Goal: Transaction & Acquisition: Purchase product/service

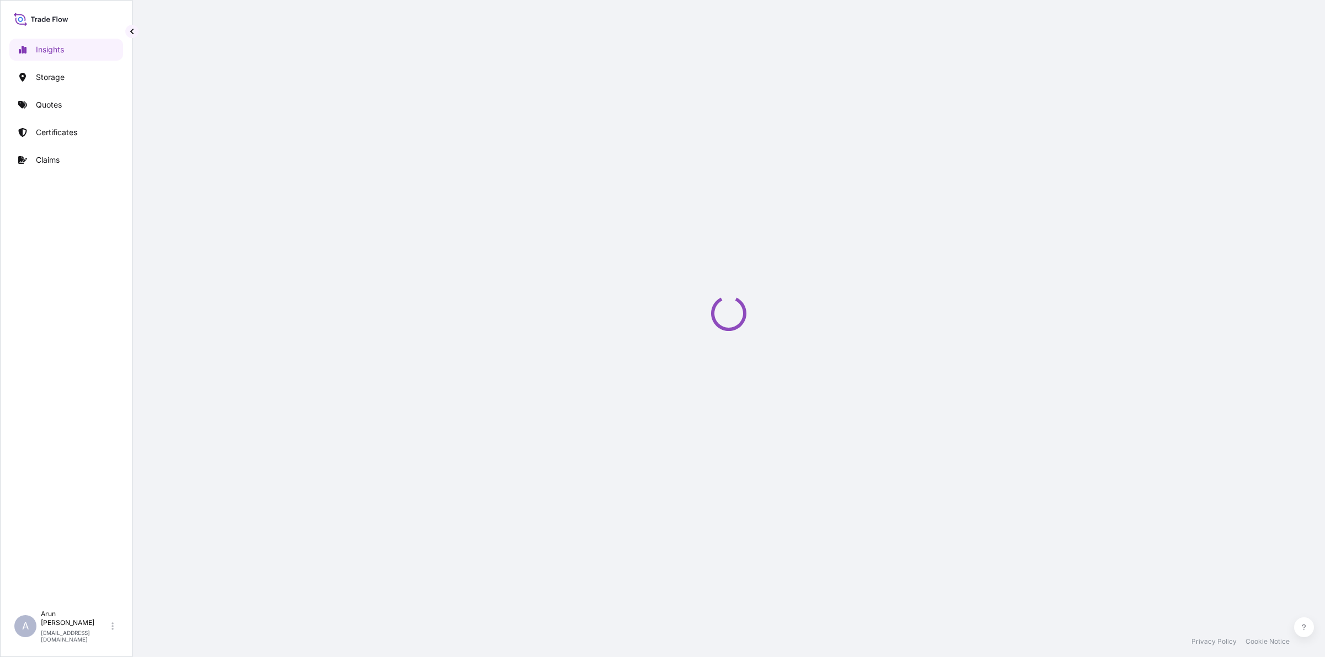
select select "2025"
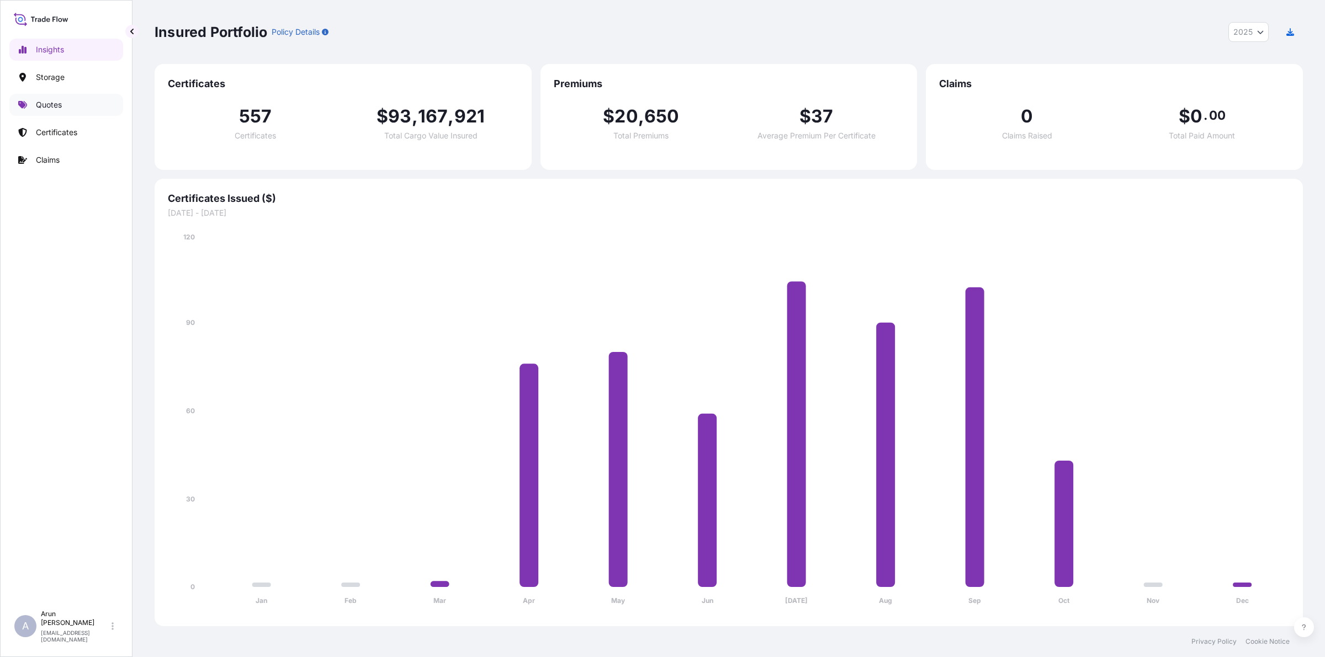
click at [61, 108] on p "Quotes" at bounding box center [49, 104] width 26 height 11
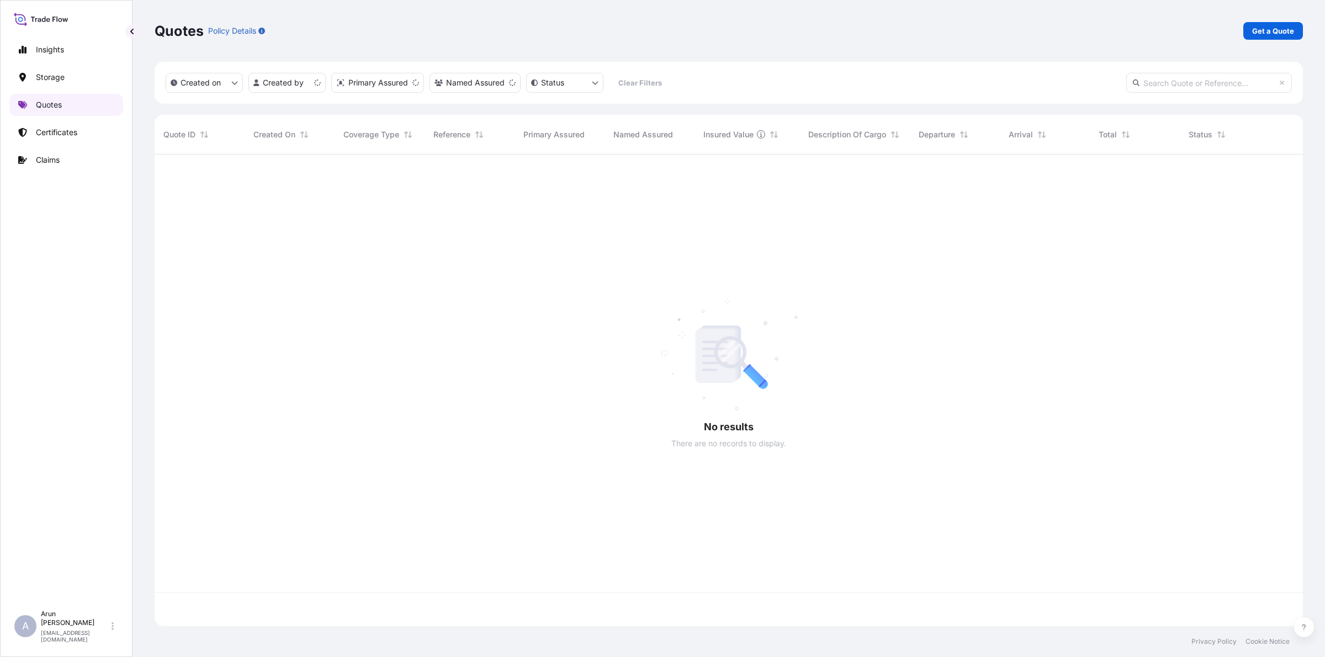
scroll to position [468, 1138]
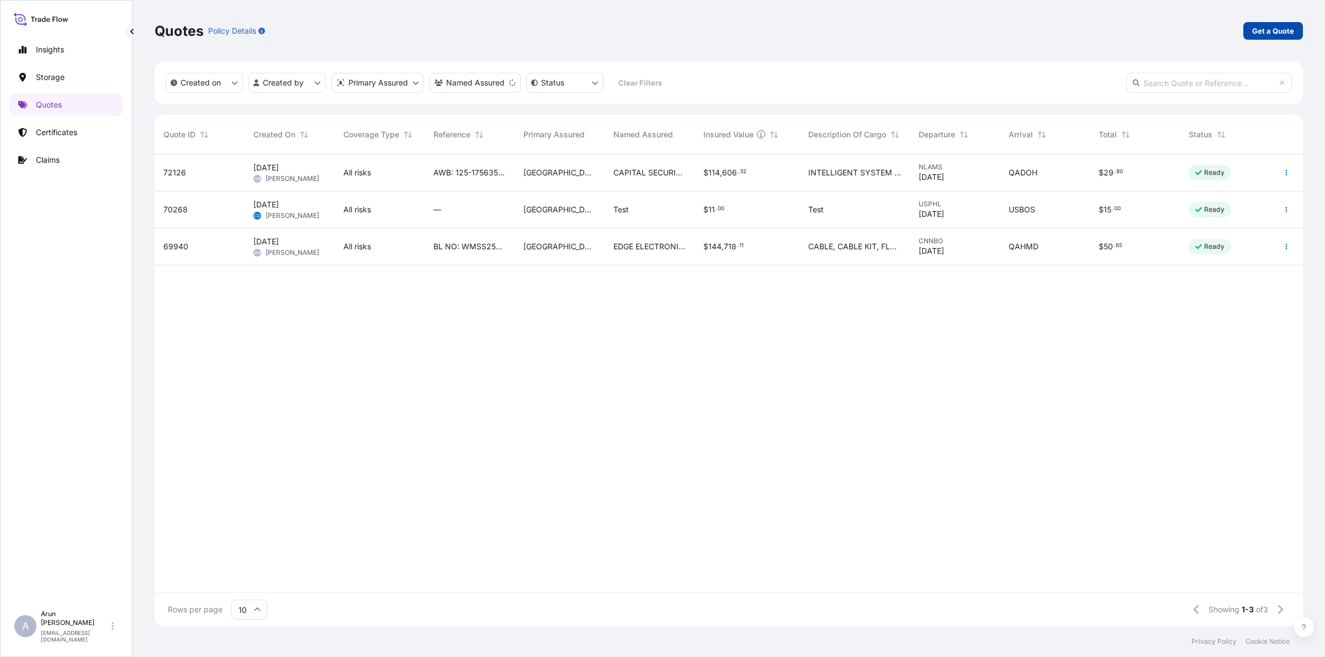
click at [1279, 33] on p "Get a Quote" at bounding box center [1273, 30] width 42 height 11
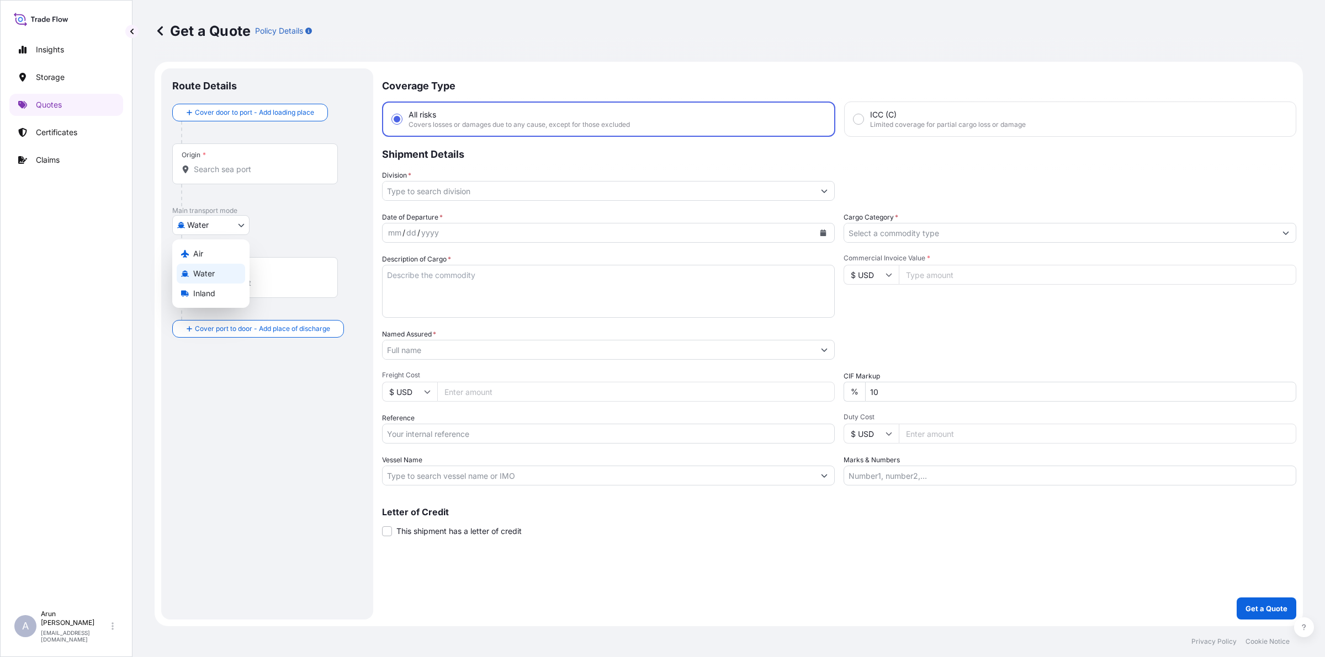
click at [236, 224] on body "Insights Storage Quotes Certificates Claims A [PERSON_NAME] [PERSON_NAME][EMAIL…" at bounding box center [662, 328] width 1325 height 657
click at [197, 297] on span "Inland" at bounding box center [204, 293] width 22 height 11
select select "Inland"
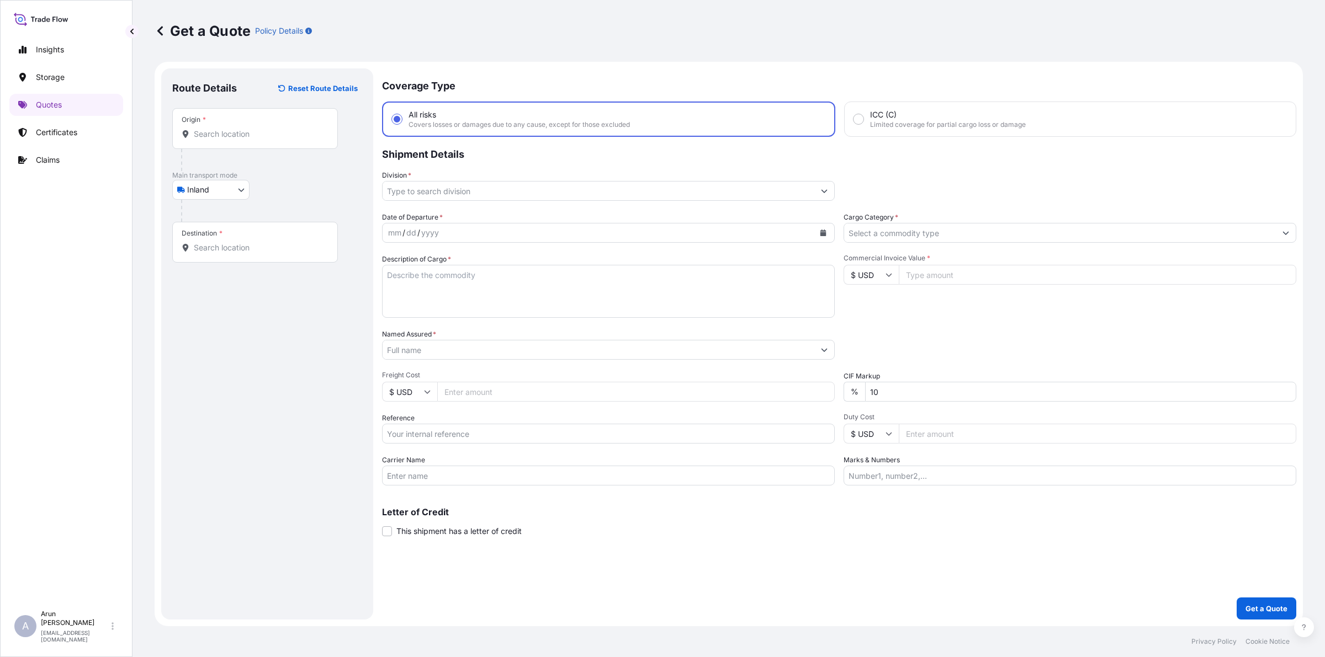
click at [243, 153] on div at bounding box center [259, 160] width 157 height 22
click at [251, 139] on input "Origin *" at bounding box center [259, 134] width 130 height 11
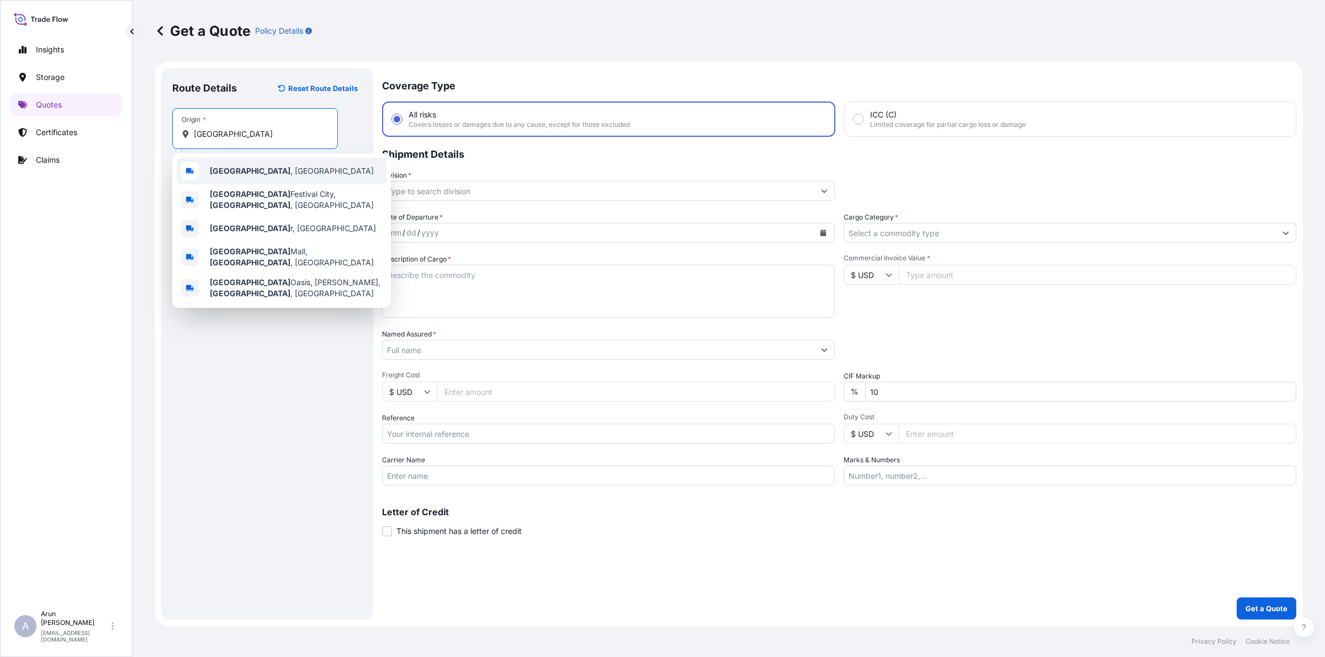
click at [247, 167] on span "[GEOGRAPHIC_DATA] , [GEOGRAPHIC_DATA]" at bounding box center [292, 171] width 164 height 11
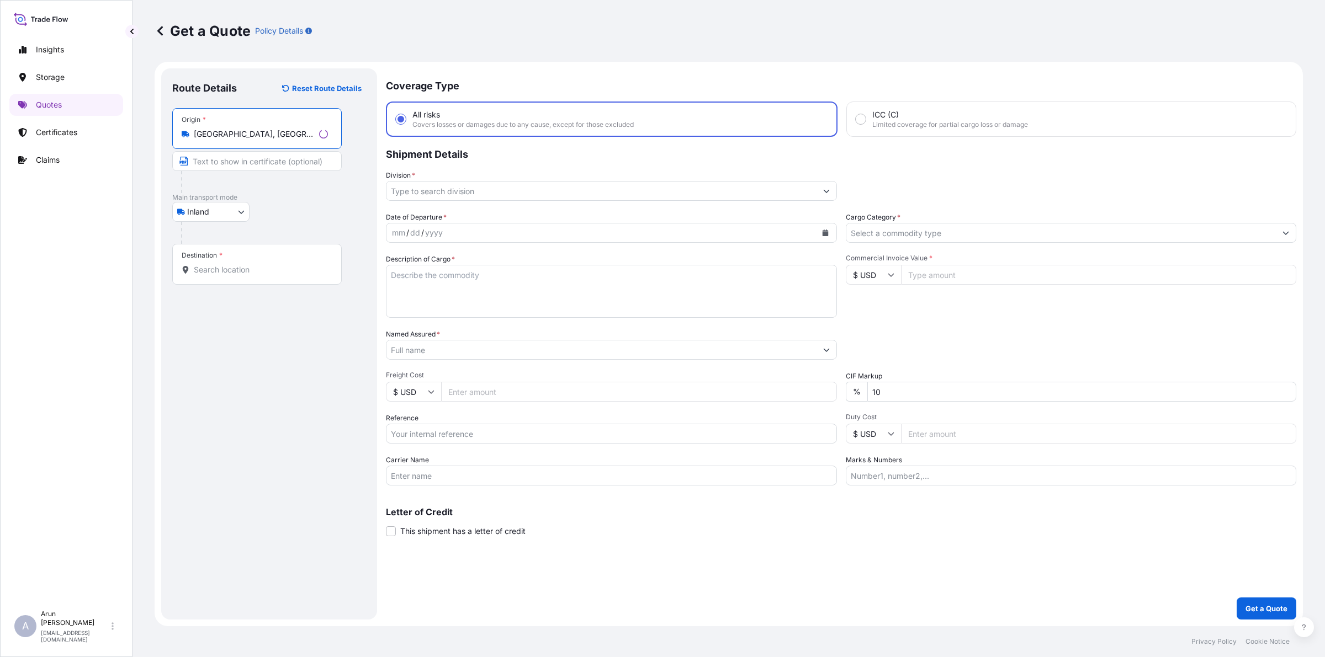
type input "[GEOGRAPHIC_DATA], [GEOGRAPHIC_DATA]"
drag, startPoint x: 247, startPoint y: 155, endPoint x: 219, endPoint y: 119, distance: 45.6
click at [247, 155] on input "Text to appear on certificate" at bounding box center [256, 161] width 169 height 20
type input "QATAR ALUMINIUM LIMITED COMPANY,MESAIEED, [GEOGRAPHIC_DATA], [GEOGRAPHIC_DATA]."
click at [316, 163] on input "QATAR ALUMINIUM LIMITED COMPANY,MESAIEED, [GEOGRAPHIC_DATA], [GEOGRAPHIC_DATA]." at bounding box center [255, 161] width 166 height 20
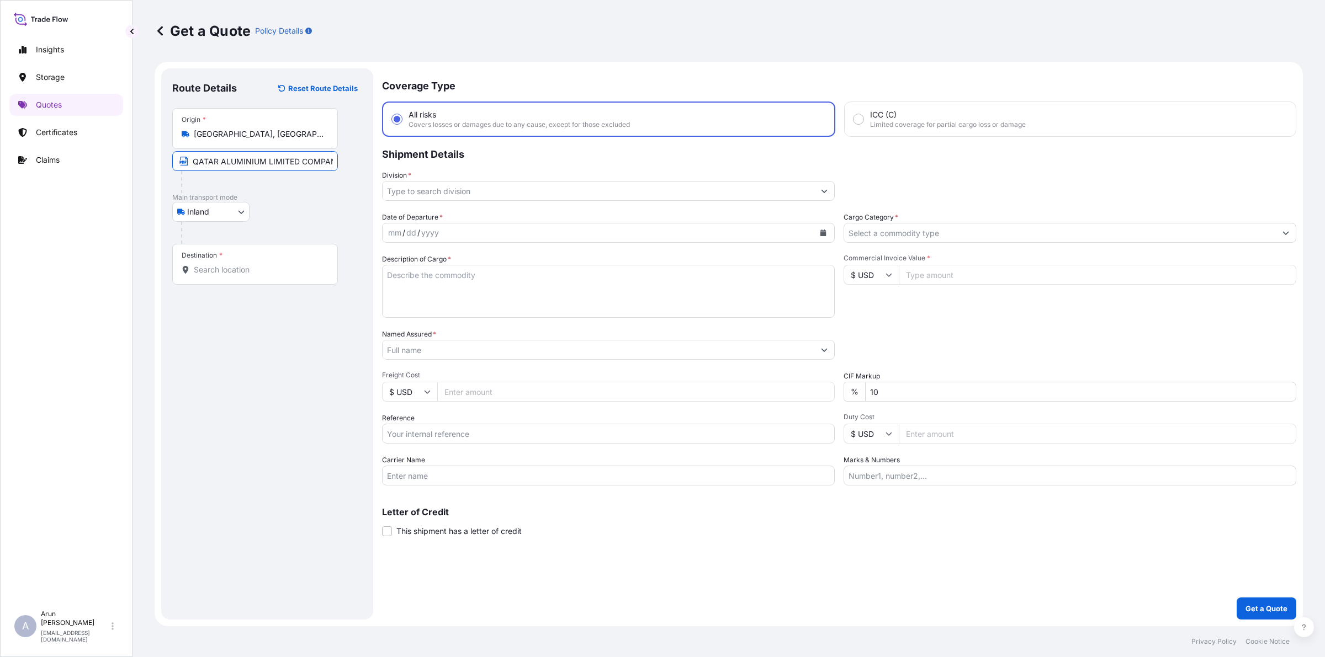
click at [263, 268] on input "Destination *" at bounding box center [259, 269] width 130 height 11
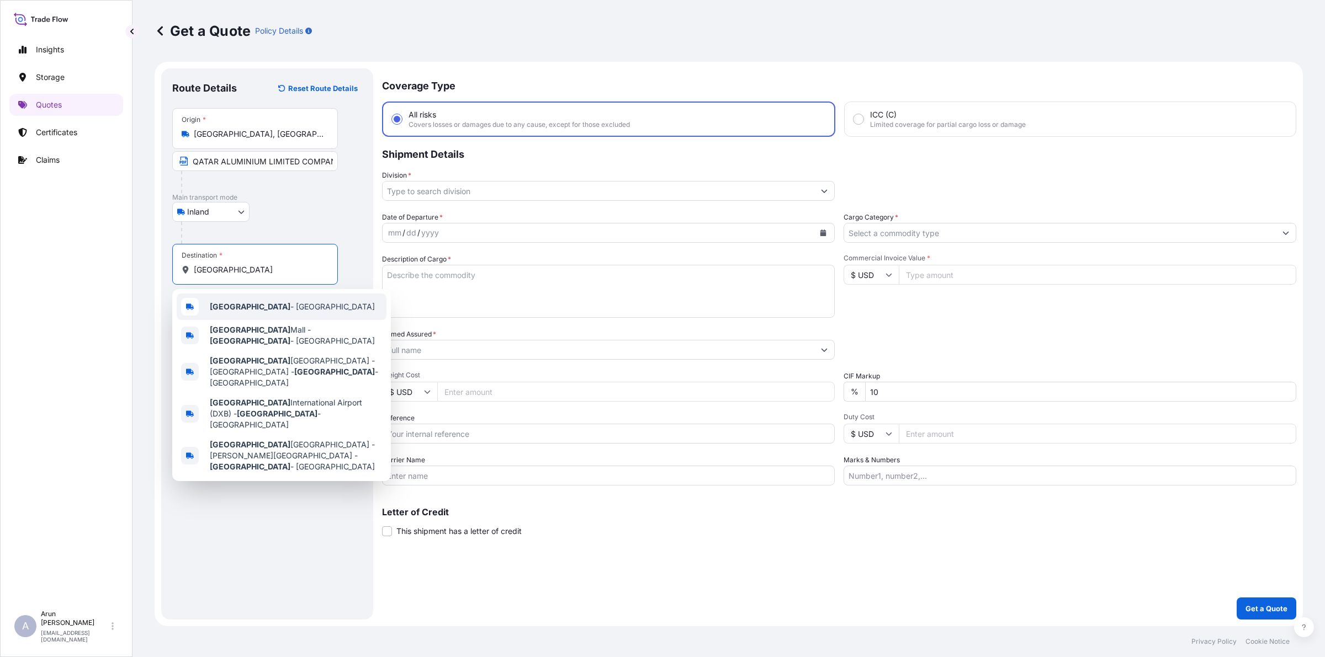
click at [256, 308] on span "[GEOGRAPHIC_DATA] - [GEOGRAPHIC_DATA]" at bounding box center [292, 306] width 165 height 11
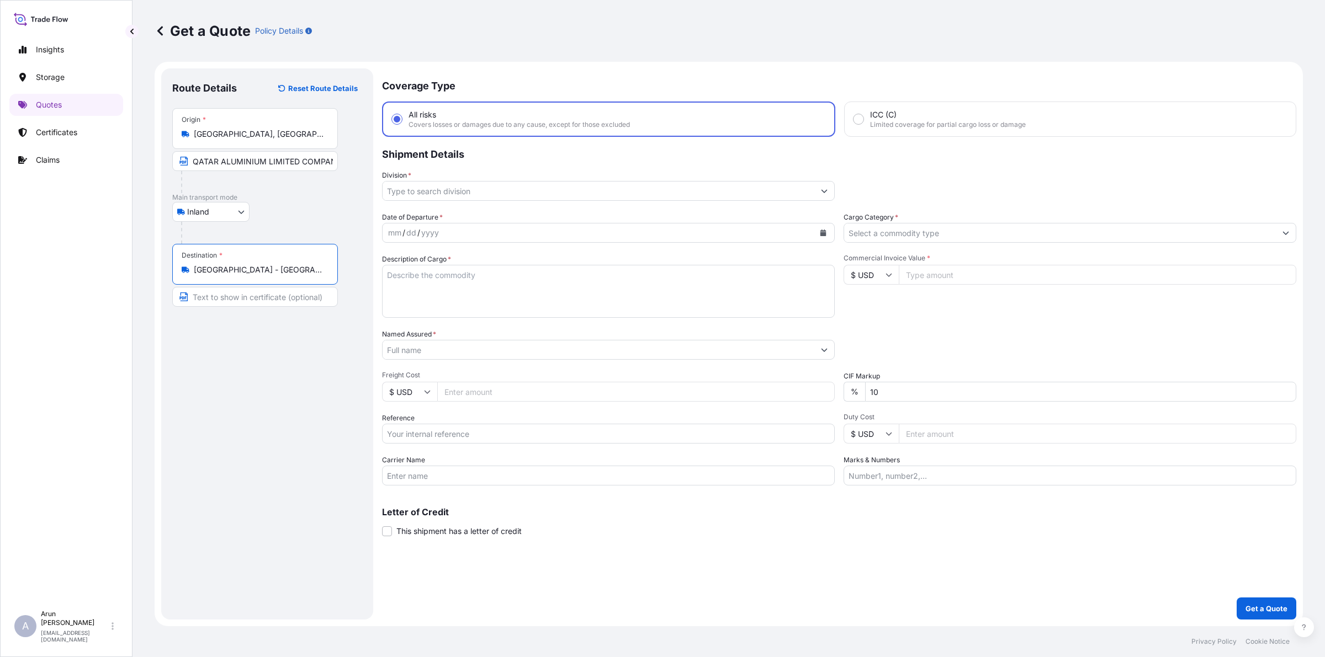
type input "[GEOGRAPHIC_DATA] - [GEOGRAPHIC_DATA]"
click at [246, 295] on input "Text to appear on certificate" at bounding box center [255, 297] width 166 height 20
type input "NATIONAL ALUMINIUM INDUSTRIAL CO.(NALCO), [GEOGRAPHIC_DATA], [GEOGRAPHIC_DATA]"
click at [232, 297] on input "NATIONAL ALUMINIUM INDUSTRIAL CO.(NALCO), [GEOGRAPHIC_DATA], [GEOGRAPHIC_DATA]" at bounding box center [255, 297] width 166 height 20
drag, startPoint x: 335, startPoint y: 301, endPoint x: 65, endPoint y: 301, distance: 269.9
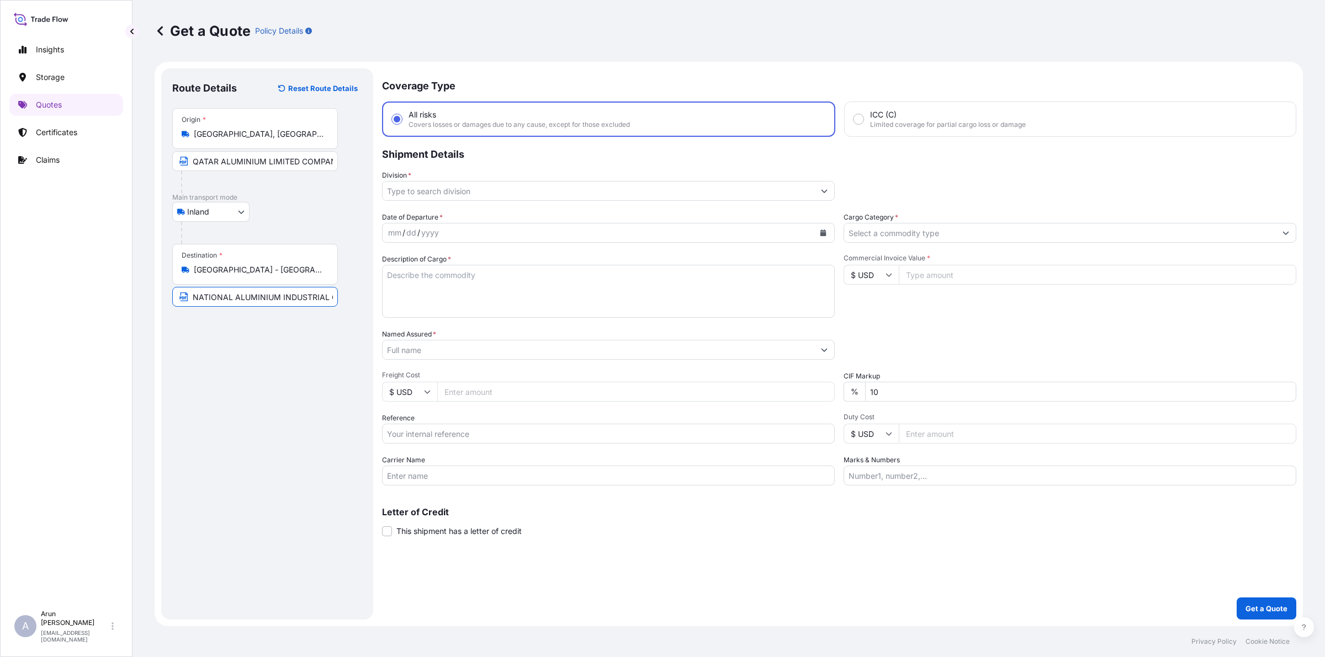
click at [65, 301] on div "Insights Storage Quotes Certificates Claims A [PERSON_NAME] [PERSON_NAME][EMAIL…" at bounding box center [662, 328] width 1325 height 657
type input "M"
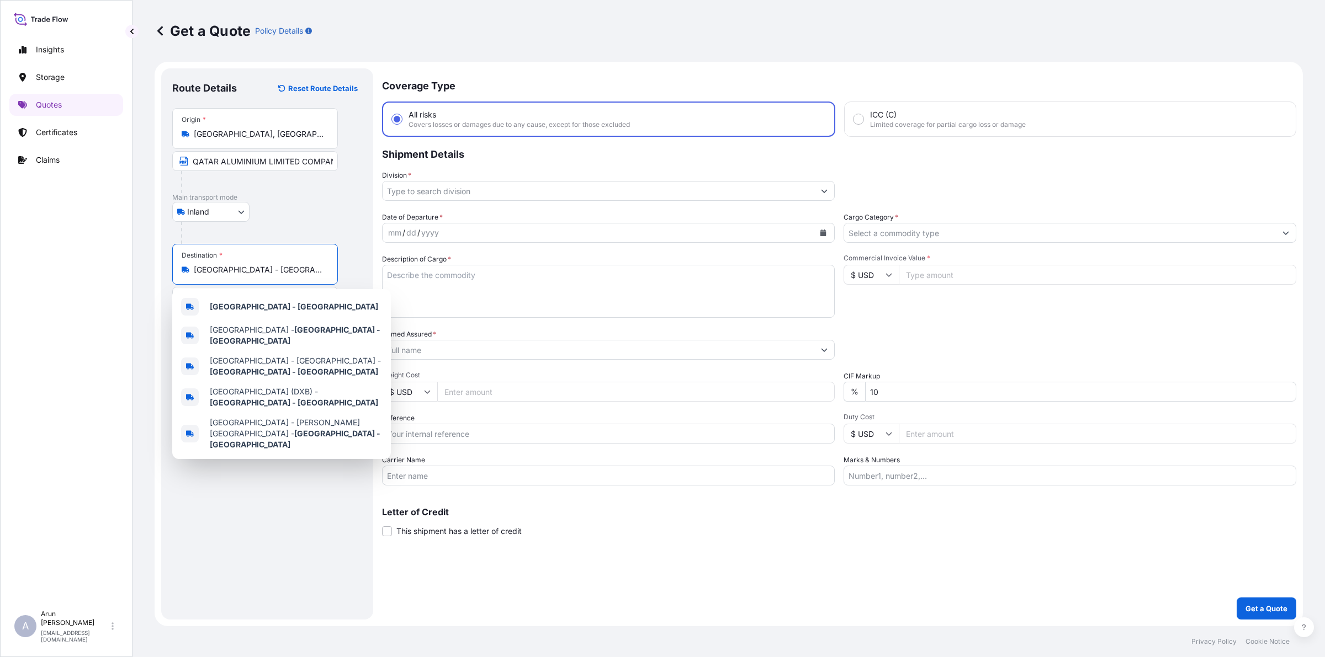
drag, startPoint x: 300, startPoint y: 273, endPoint x: 136, endPoint y: 268, distance: 164.0
click at [136, 268] on div "Get a Quote Policy Details Route Details Reset Route Details Place of loading R…" at bounding box center [728, 313] width 1192 height 627
click at [228, 302] on b "[GEOGRAPHIC_DATA] - [GEOGRAPHIC_DATA]" at bounding box center [294, 306] width 168 height 9
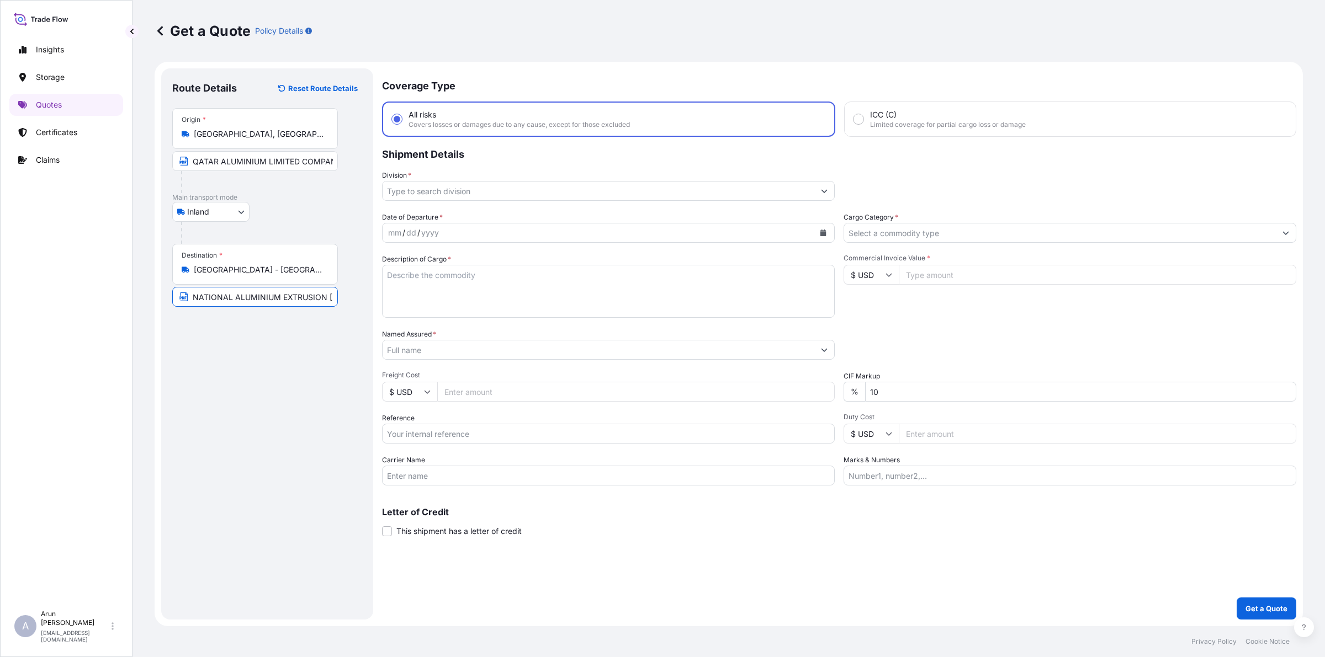
click at [301, 296] on input "NATIONAL ALUMINIUM EXTRUSION [DOMAIN_NAME]" at bounding box center [255, 297] width 166 height 20
paste input "[GEOGRAPHIC_DATA] - [GEOGRAPHIC_DATA]"
type input "NATIONAL ALUMINIUM EXTRUSION [DOMAIN_NAME]., [GEOGRAPHIC_DATA] - [GEOGRAPHIC_DA…"
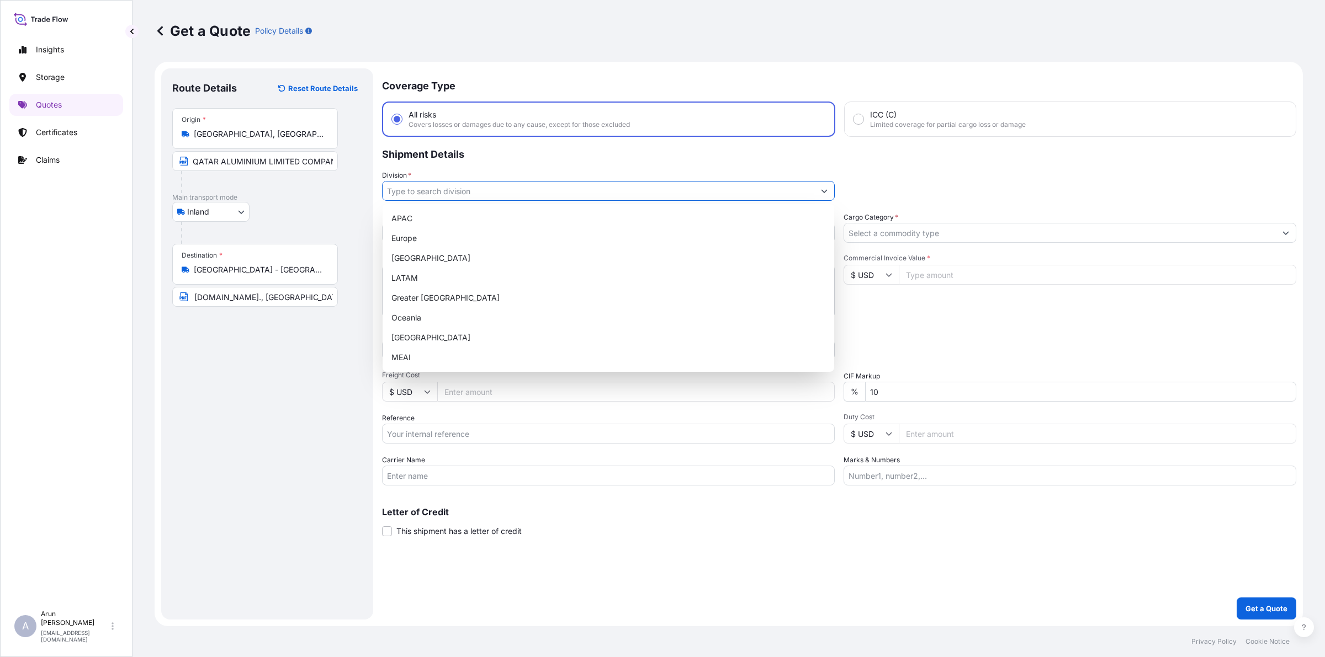
scroll to position [0, 0]
click at [407, 186] on input "Division *" at bounding box center [599, 191] width 432 height 20
click at [409, 352] on div "MEAI" at bounding box center [608, 358] width 443 height 20
type input "MEAI"
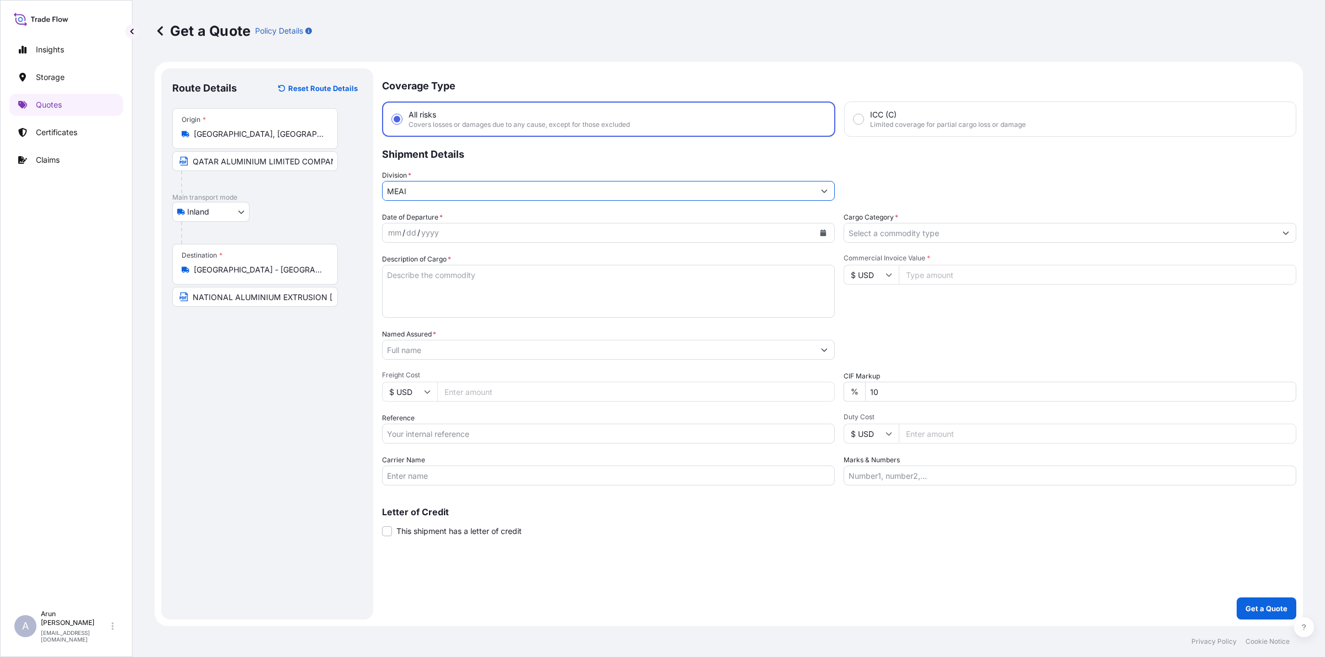
click at [826, 235] on icon "Calendar" at bounding box center [823, 233] width 7 height 7
click at [464, 343] on div "15" at bounding box center [464, 346] width 20 height 20
click at [445, 288] on textarea "Description of Cargo *" at bounding box center [608, 291] width 453 height 53
type textarea "ALUMINIUM LOGS(BILLETS)"
click at [479, 336] on div "Named Assured *" at bounding box center [608, 344] width 453 height 31
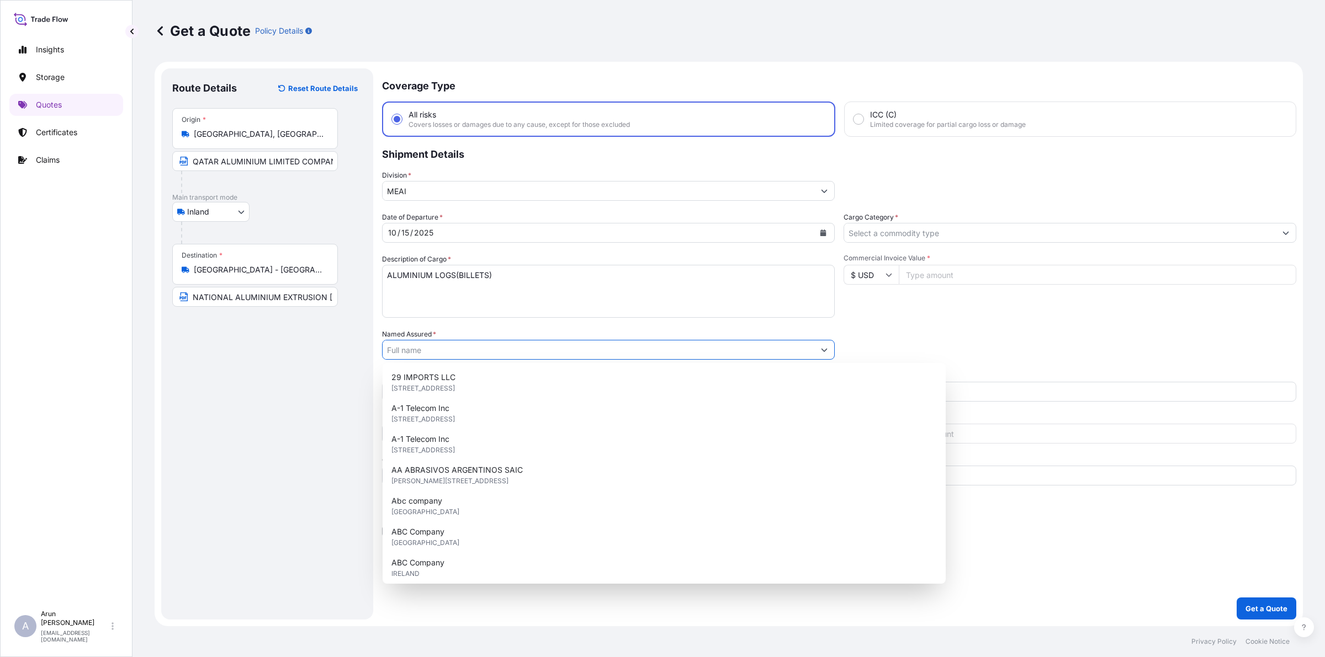
click at [478, 343] on input "Named Assured *" at bounding box center [599, 350] width 432 height 20
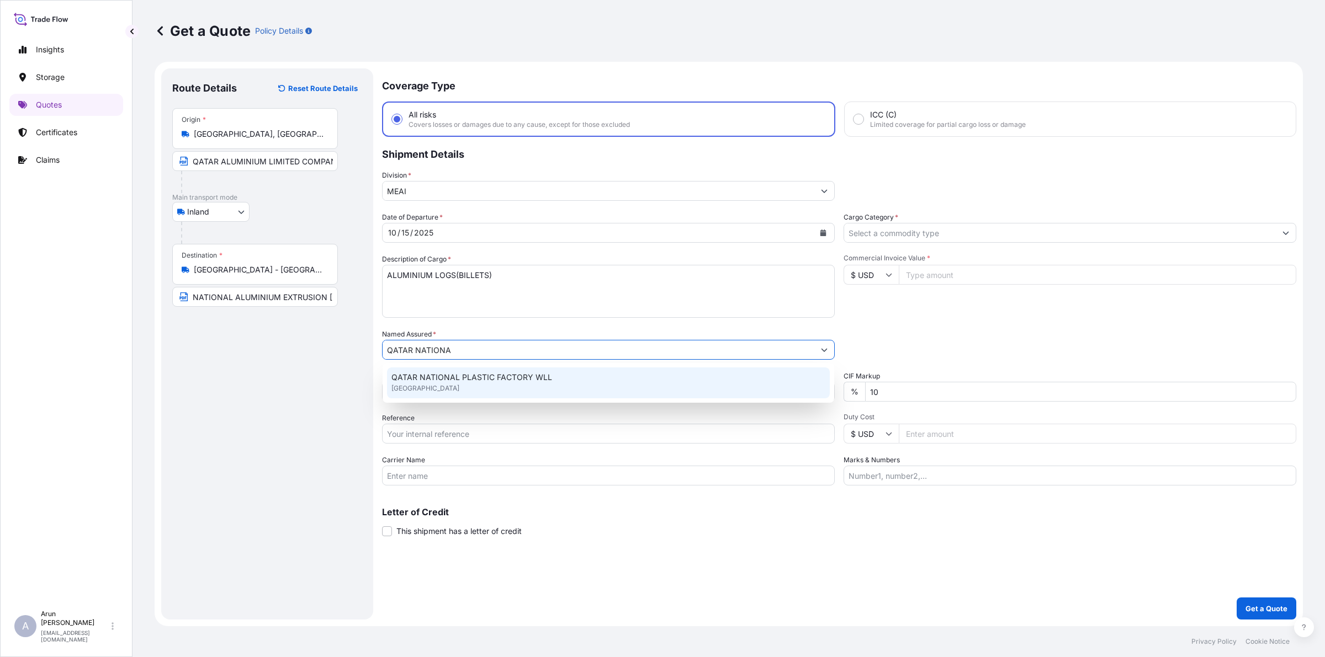
click at [434, 362] on body "0 options available. 1 option available. Insights Storage Quotes Certificates C…" at bounding box center [662, 328] width 1325 height 657
drag, startPoint x: 417, startPoint y: 347, endPoint x: 497, endPoint y: 351, distance: 80.7
click at [497, 351] on input "QATAR NATIONA" at bounding box center [599, 350] width 432 height 20
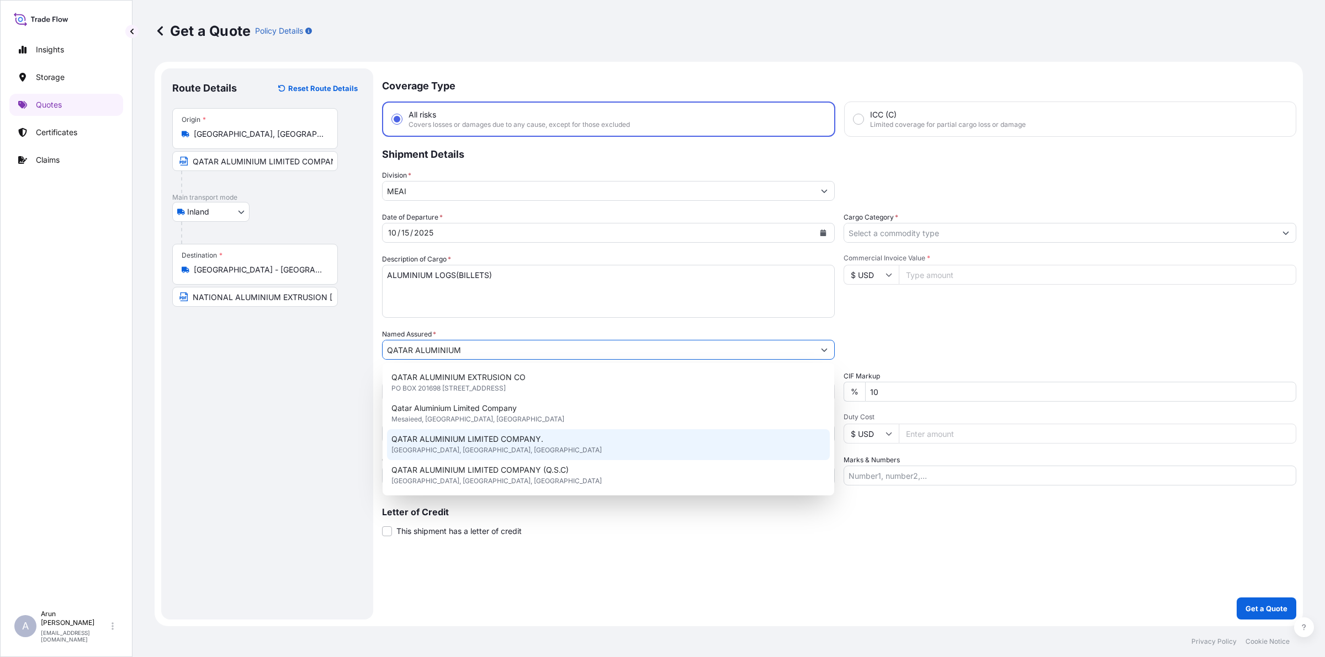
click at [426, 437] on span "QATAR ALUMINIUM LIMITED COMPANY." at bounding box center [467, 439] width 152 height 11
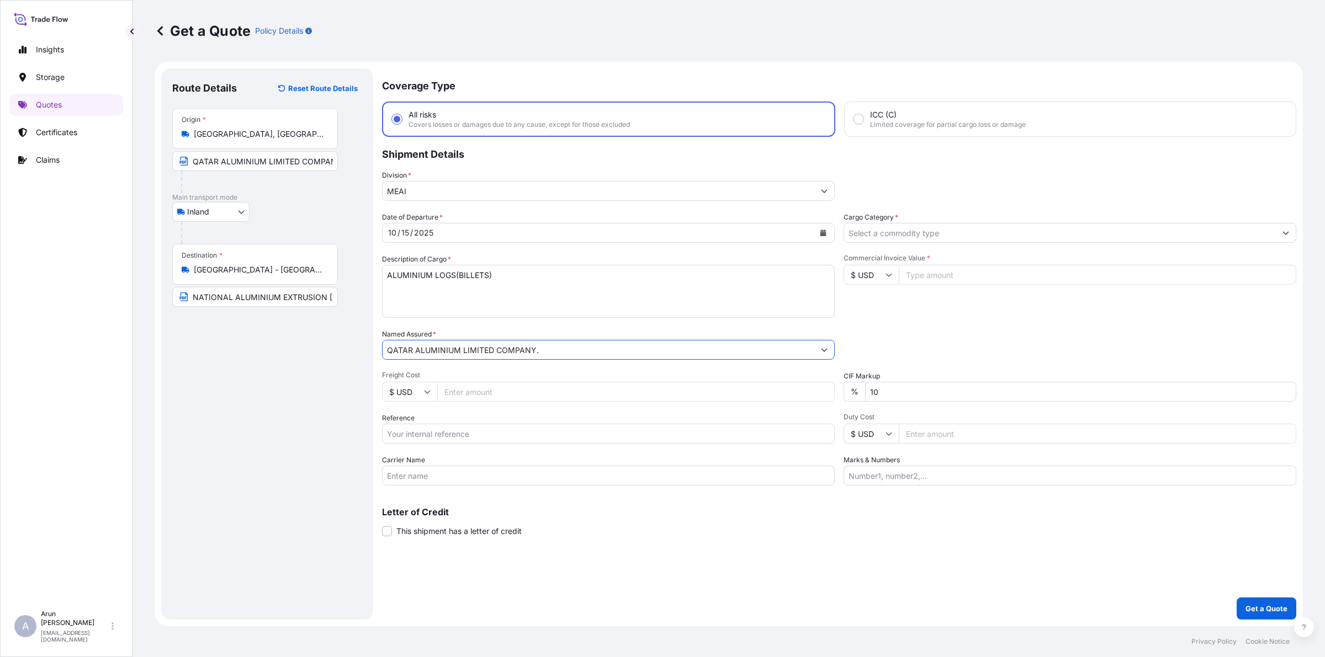
type input "QATAR ALUMINIUM LIMITED COMPANY."
click at [460, 391] on input "Freight Cost" at bounding box center [635, 392] width 397 height 20
drag, startPoint x: 272, startPoint y: 685, endPoint x: 598, endPoint y: 296, distance: 506.6
click at [598, 296] on textarea "ALUMINIUM LOGS(BILLETS)" at bounding box center [608, 291] width 453 height 53
click at [500, 384] on input "Freight Cost" at bounding box center [635, 392] width 397 height 20
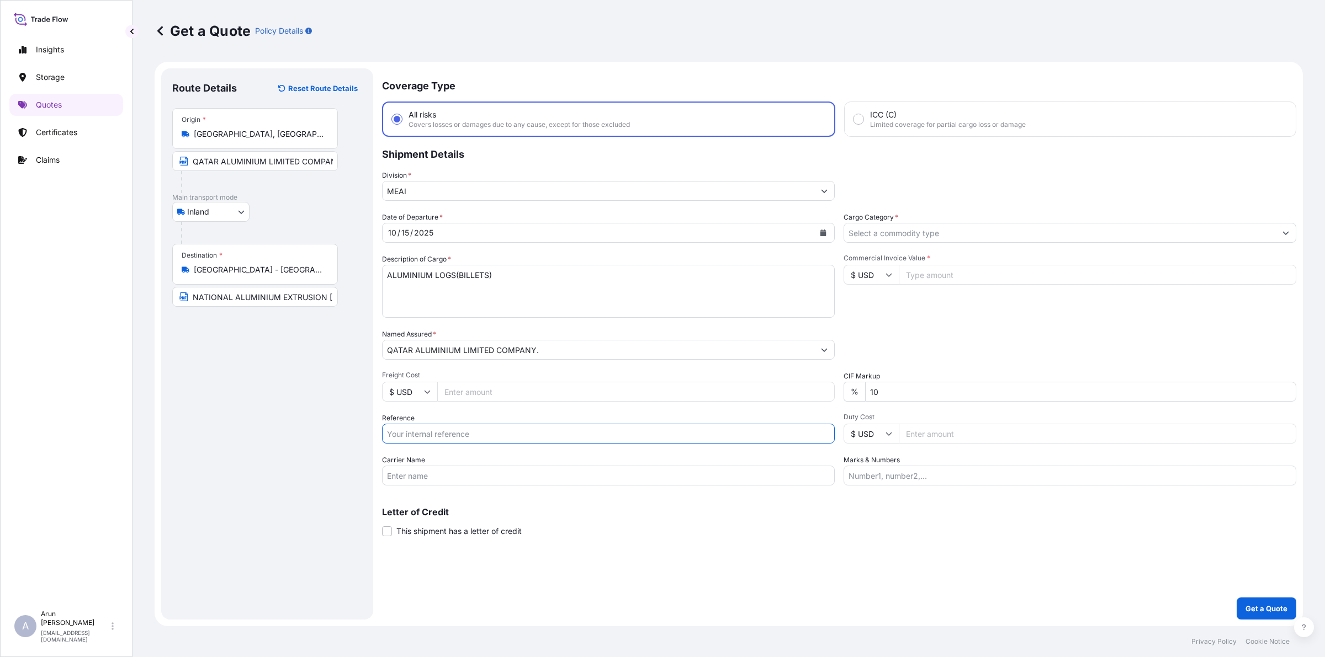
click at [433, 437] on input "Reference" at bounding box center [608, 434] width 453 height 20
type input "QA1001046309"
click at [515, 476] on input "Carrier Name" at bounding box center [608, 476] width 453 height 20
type input "BY TRUCK"
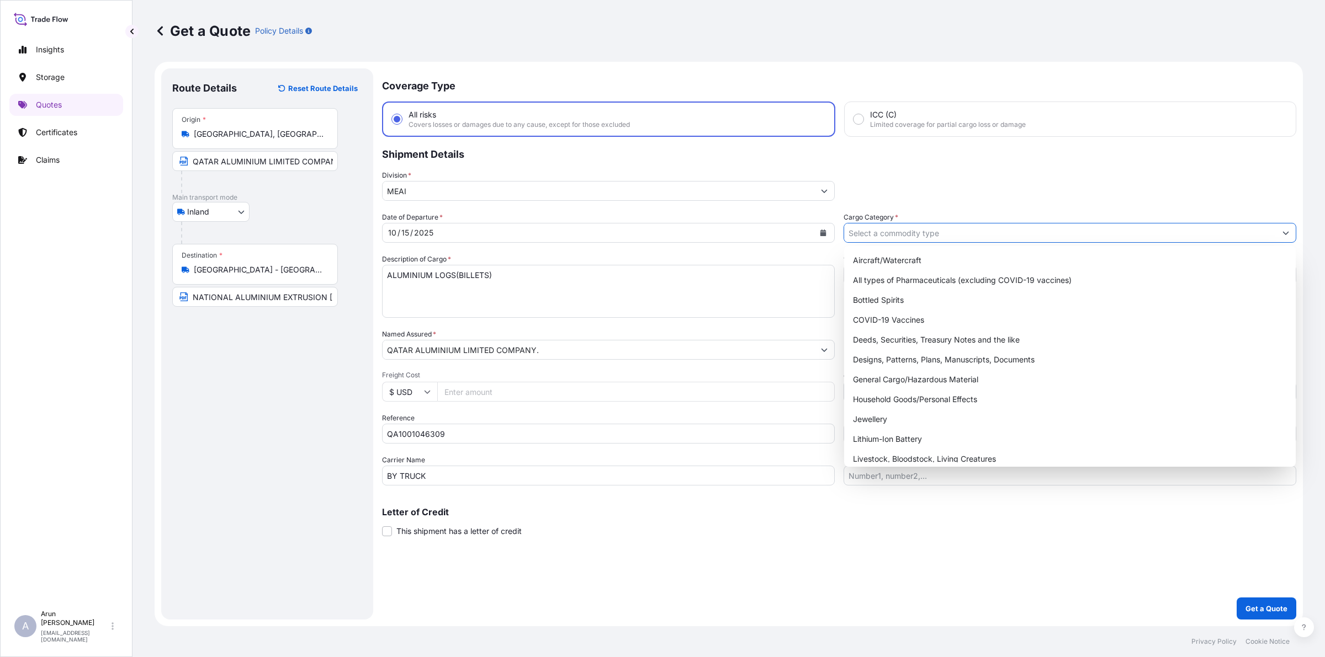
click at [991, 236] on input "Cargo Category *" at bounding box center [1060, 233] width 432 height 20
click at [908, 377] on div "General Cargo/Hazardous Material" at bounding box center [1069, 380] width 443 height 20
type input "General Cargo/Hazardous Material"
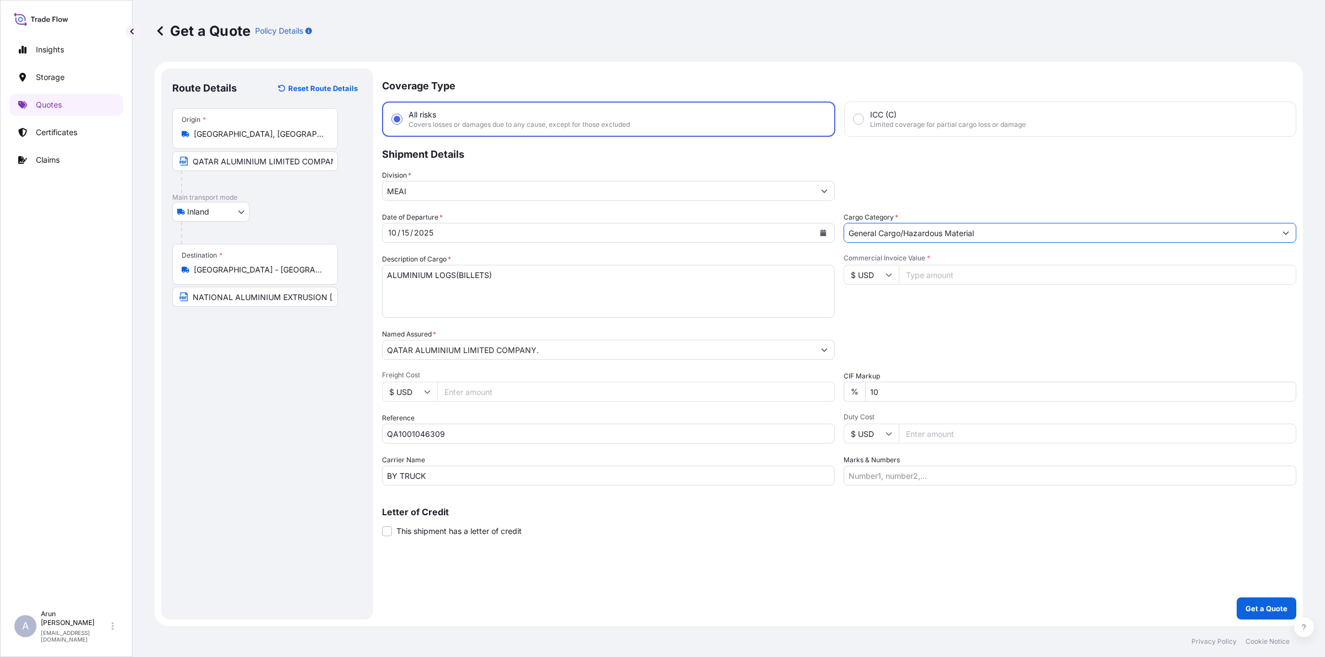
click at [915, 391] on input "10" at bounding box center [1080, 392] width 431 height 20
type input "1"
type input "0"
click at [906, 470] on input "Marks & Numbers" at bounding box center [1070, 476] width 453 height 20
click at [964, 476] on input "INVOICE NO: QAT/GCCR/25/556 DATE: [DATE]" at bounding box center [1070, 476] width 453 height 20
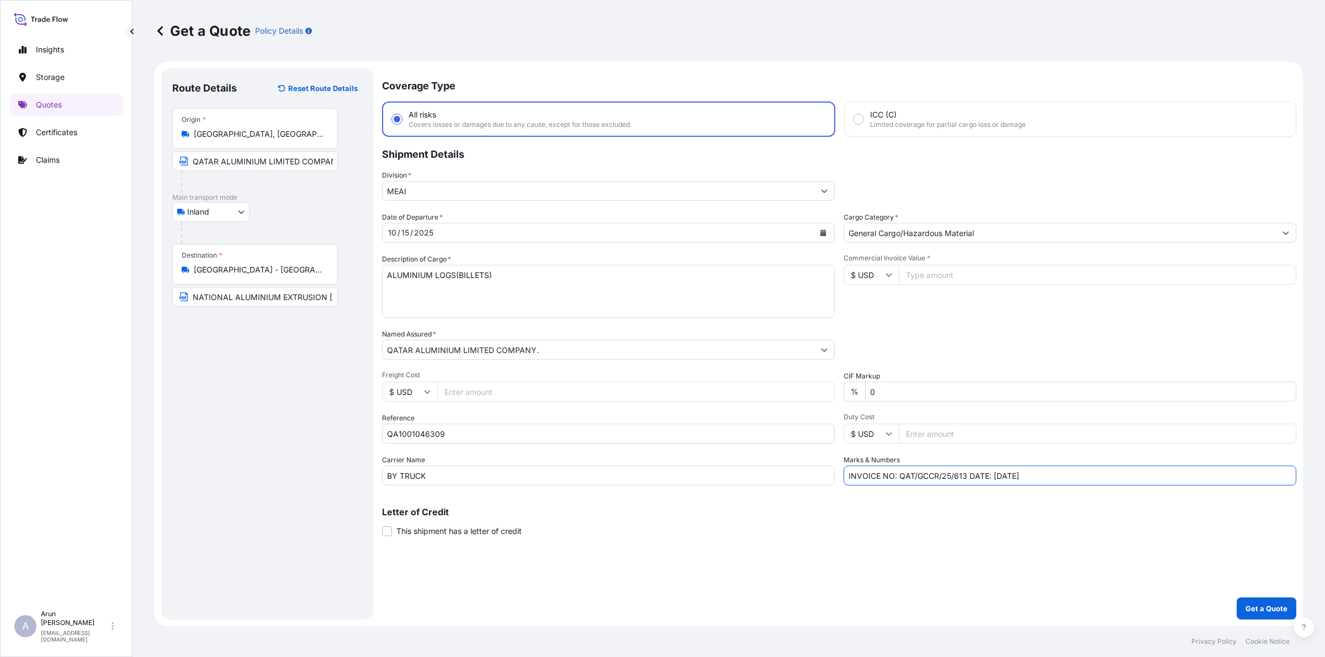
click at [1001, 475] on input "INVOICE NO: QAT/GCCR/25/613 DATE: [DATE]" at bounding box center [1070, 476] width 453 height 20
type input "INVOICE NO: QAT/GCCR/25/613 DATE: [DATE]"
click at [1096, 455] on div "Marks & Numbers INVOICE NO: QAT/GCCR/25/613 DATE: [DATE]" at bounding box center [1070, 470] width 453 height 31
click at [514, 384] on input "Freight Cost" at bounding box center [635, 392] width 397 height 20
type input "6010"
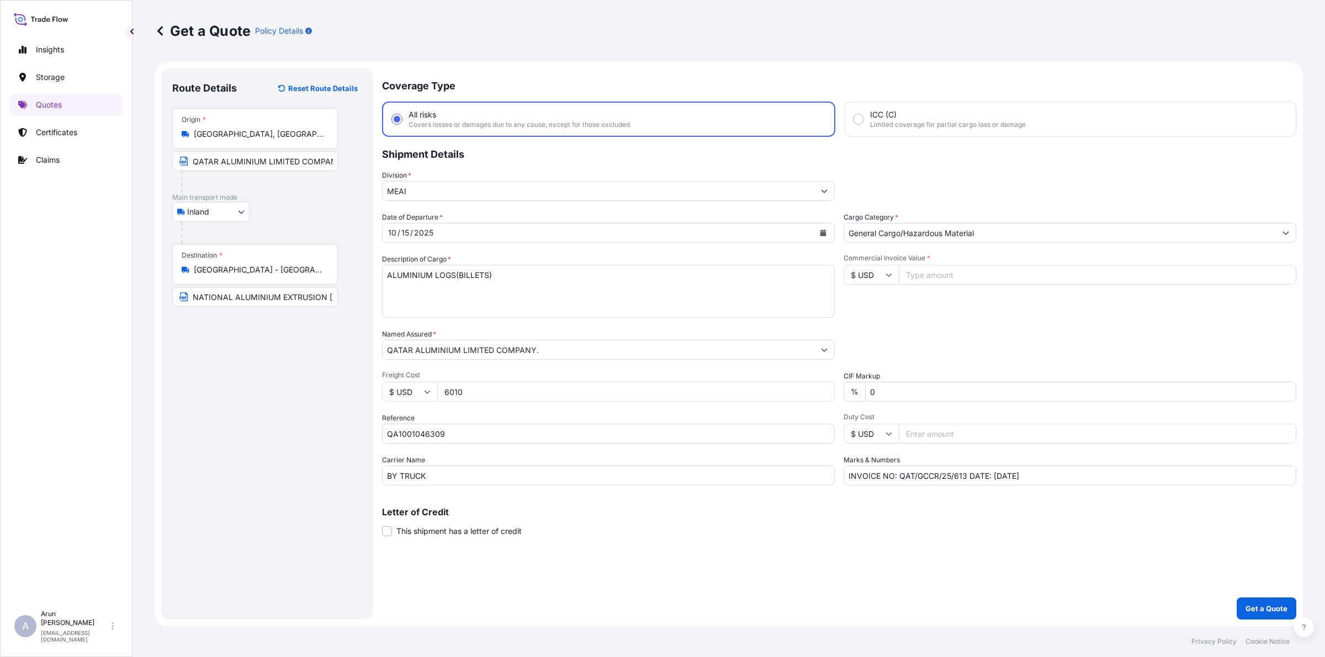
click at [933, 273] on input "Commercial Invoice Value *" at bounding box center [1097, 275] width 397 height 20
type input "277080.55"
click at [627, 382] on input "6010" at bounding box center [635, 392] width 397 height 20
click at [1282, 619] on button "Get a Quote" at bounding box center [1267, 609] width 60 height 22
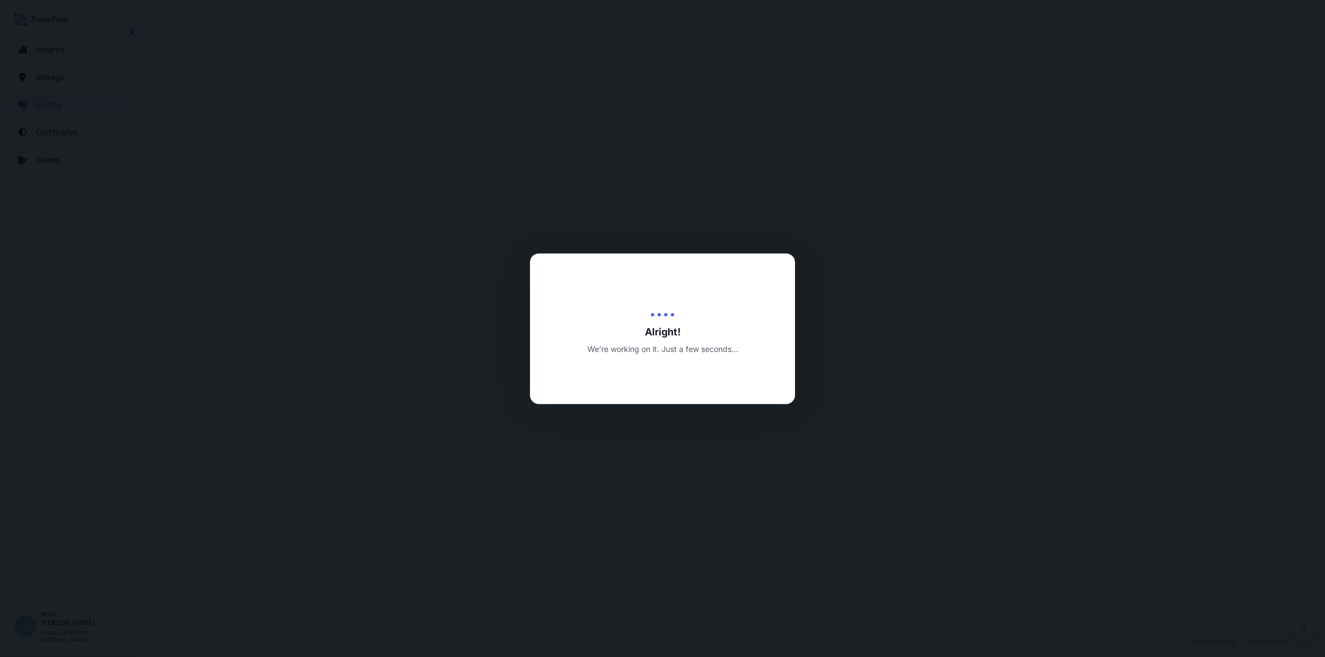
select select "Inland"
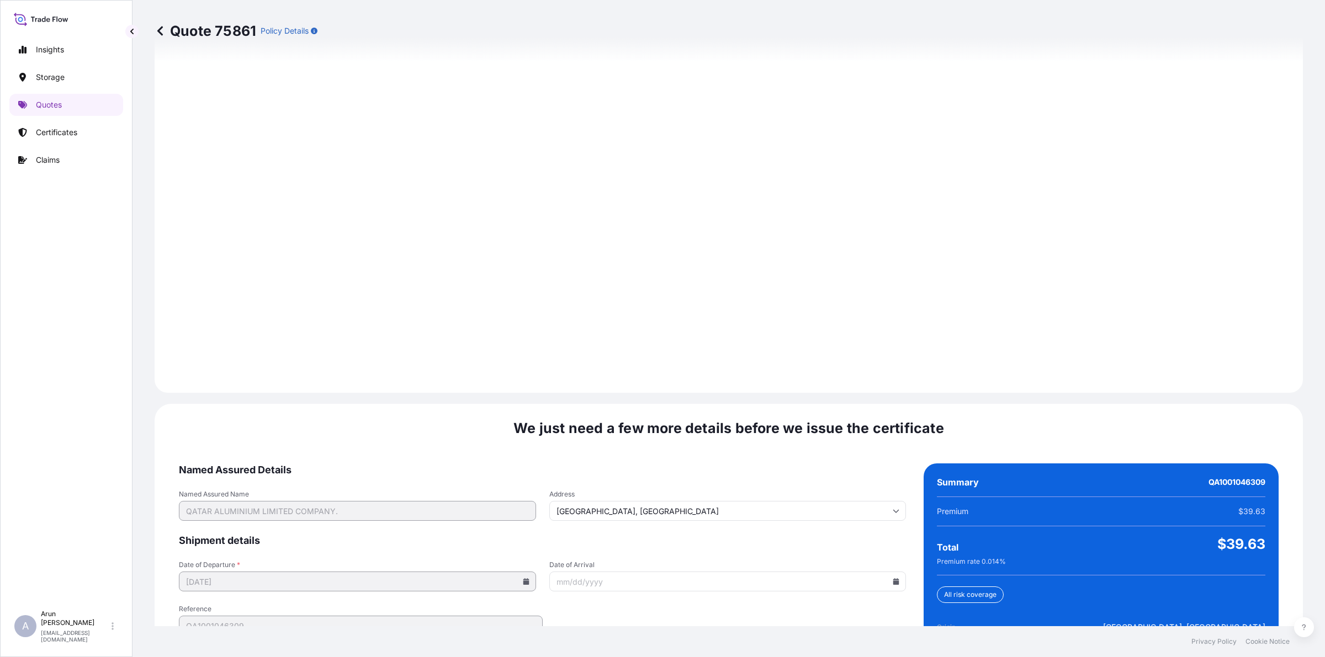
scroll to position [1433, 0]
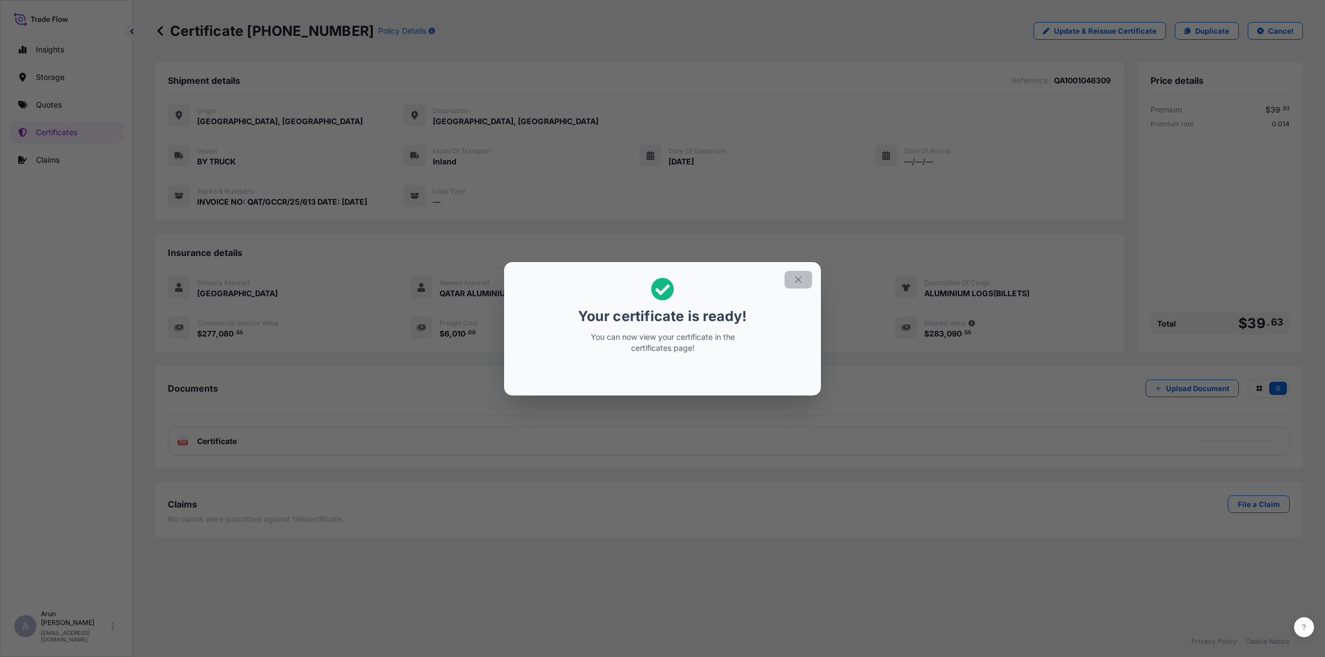
click at [804, 283] on button "button" at bounding box center [798, 280] width 28 height 18
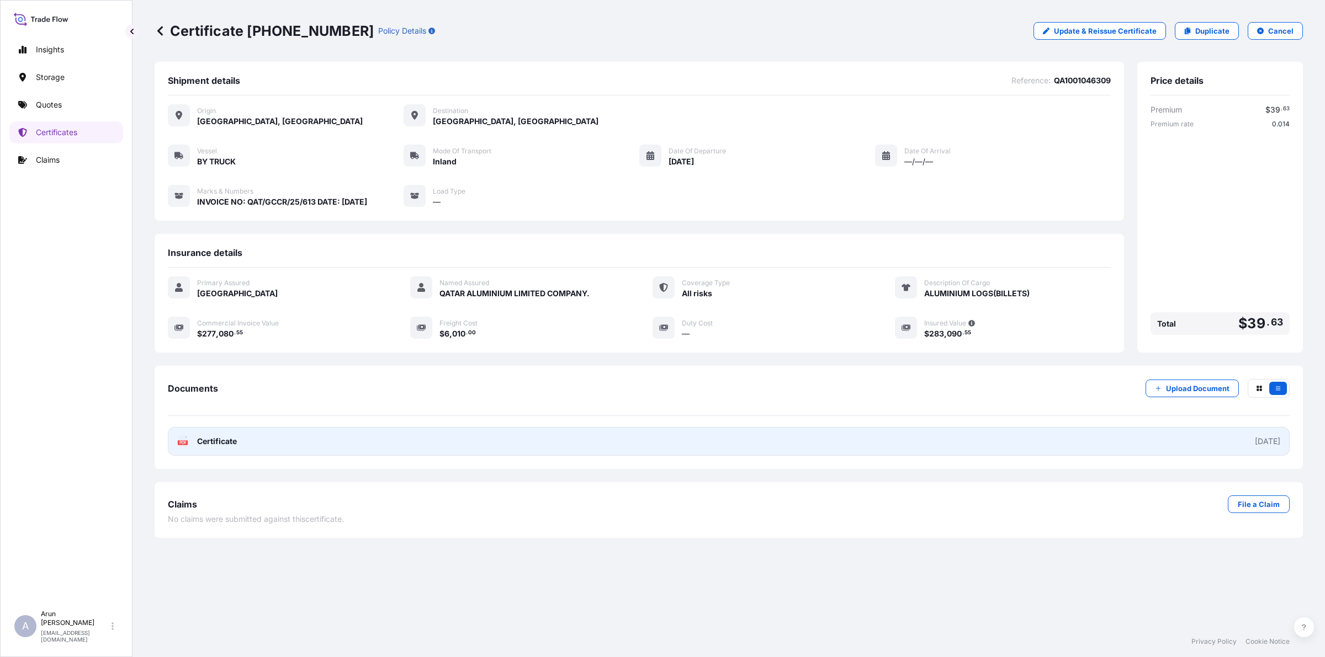
click at [279, 439] on link "PDF Certificate [DATE]" at bounding box center [729, 441] width 1122 height 29
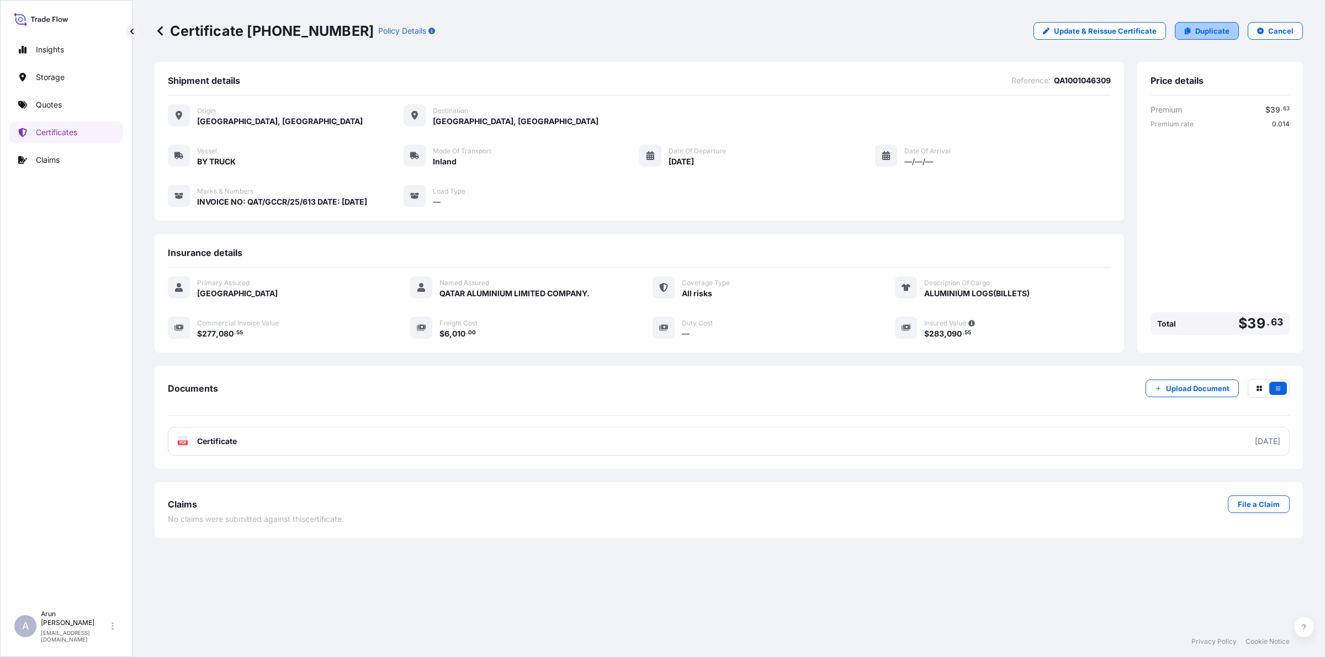
click at [1213, 33] on p "Duplicate" at bounding box center [1212, 30] width 34 height 11
select select "Inland"
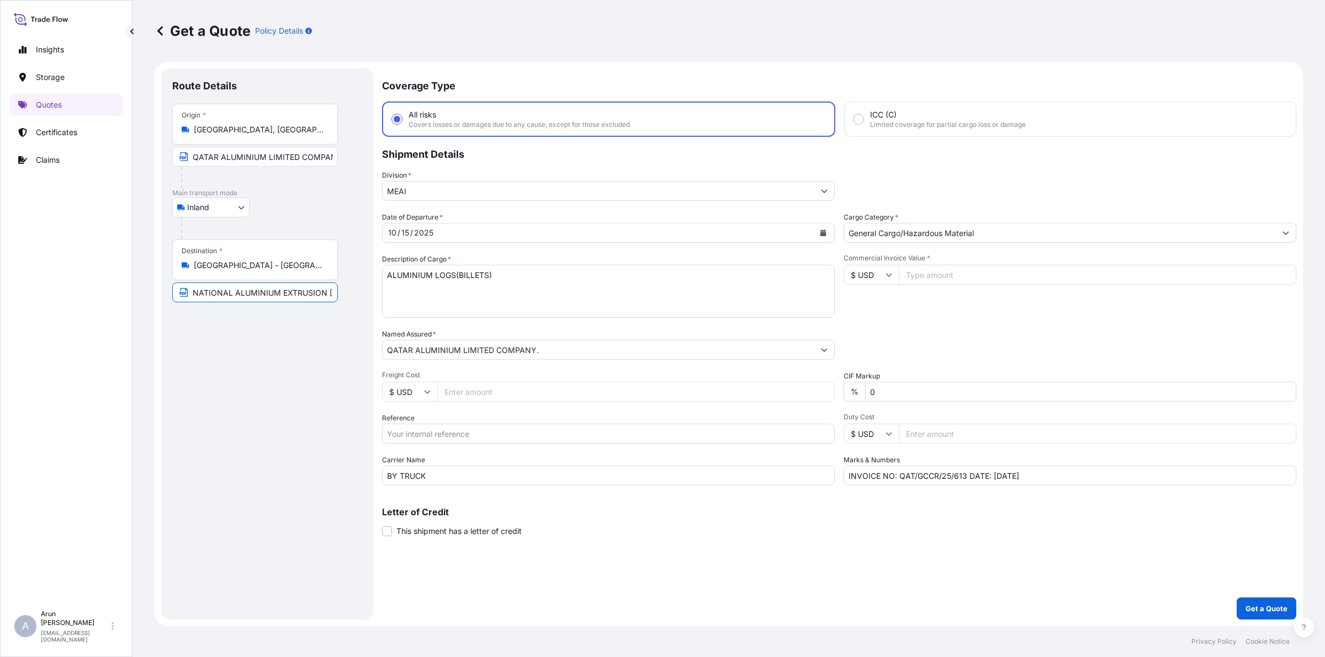
scroll to position [0, 135]
drag, startPoint x: 190, startPoint y: 290, endPoint x: 396, endPoint y: 298, distance: 205.5
click at [396, 298] on form "Route Details Place of loading Road / Inland Road / Inland Origin * [GEOGRAPHIC…" at bounding box center [729, 344] width 1148 height 565
type input "ARABIAN EXTRUSIONS FACTORY, [GEOGRAPHIC_DATA] - [GEOGRAPHIC_DATA]"
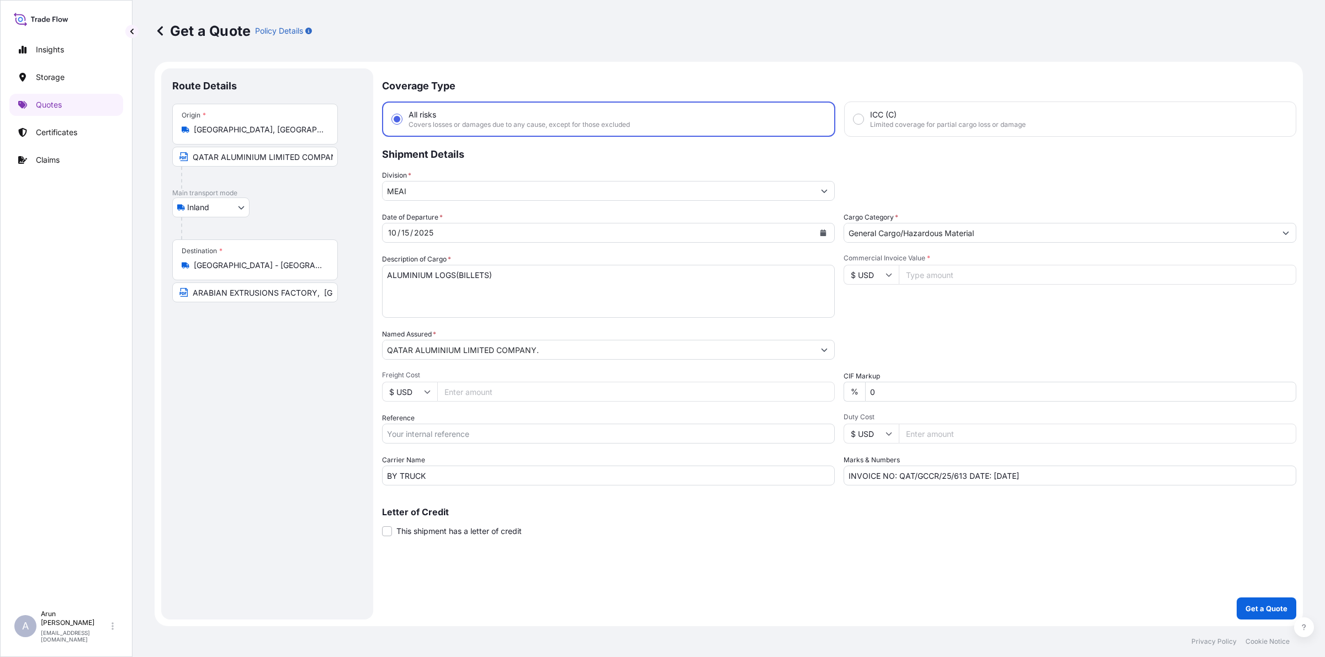
click at [478, 392] on input "Freight Cost" at bounding box center [635, 392] width 397 height 20
type input "9010"
click at [468, 431] on input "Reference" at bounding box center [608, 434] width 453 height 20
type input "QA1001046308"
click at [961, 476] on input "INVOICE NO: QAT/GCCR/25/613 DATE: [DATE]" at bounding box center [1070, 476] width 453 height 20
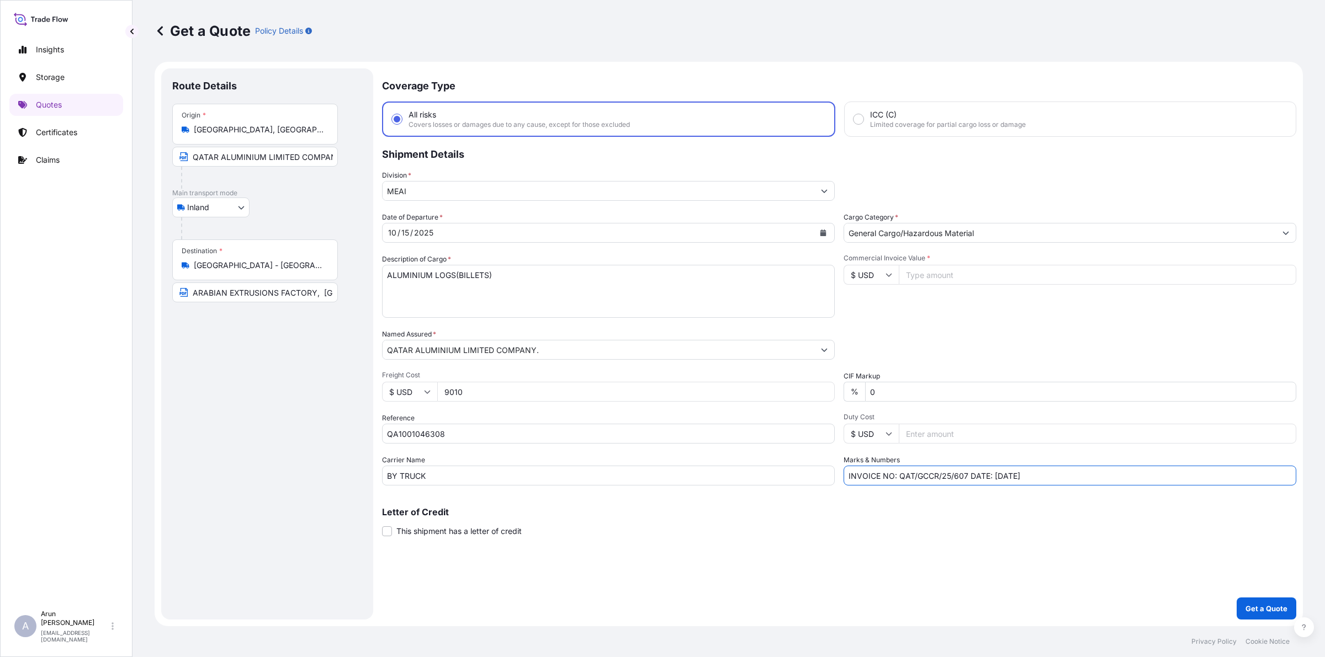
drag, startPoint x: 1003, startPoint y: 473, endPoint x: 1061, endPoint y: 479, distance: 58.2
click at [1005, 473] on input "INVOICE NO: QAT/GCCR/25/607 DATE: [DATE]" at bounding box center [1070, 476] width 453 height 20
click at [1061, 479] on input "INVOICE NO: QAT/GCCR/25/607 DATE: [DATE]" at bounding box center [1070, 476] width 453 height 20
type input "INVOICE NO: QAT/GCCR/25/607 DATE: [DATE]"
click at [959, 274] on input "Commercial Invoice Value *" at bounding box center [1097, 275] width 397 height 20
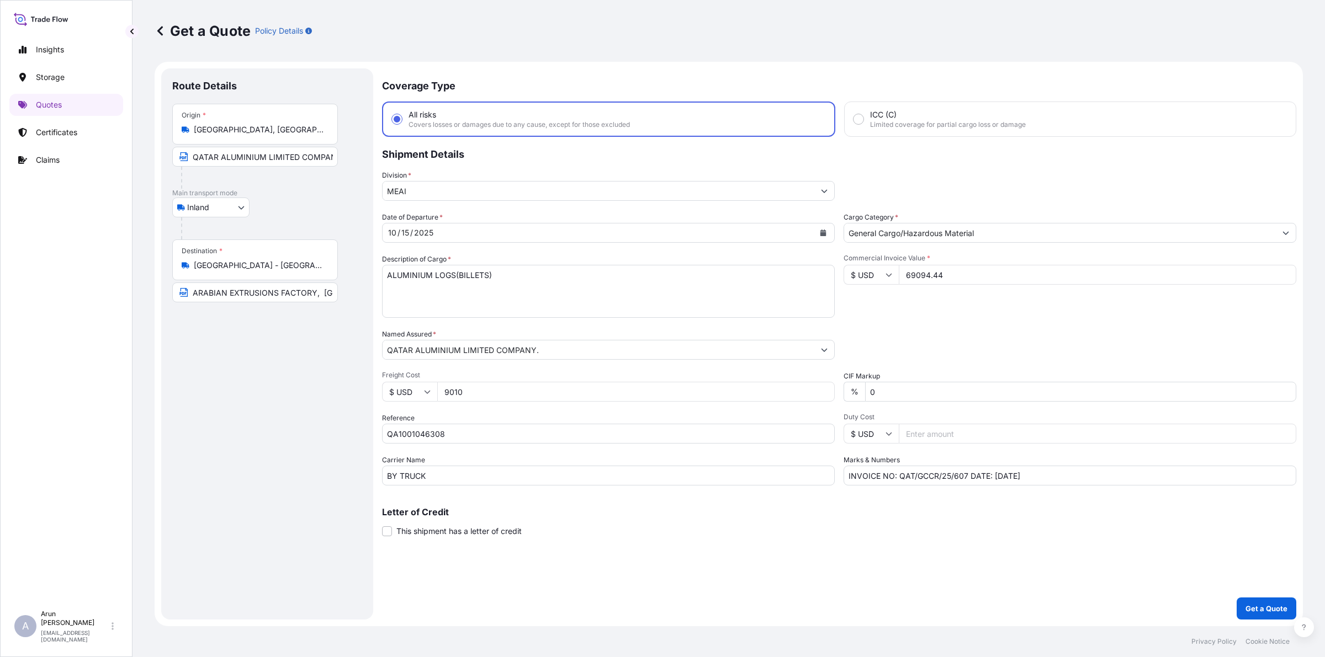
type input "69094.44"
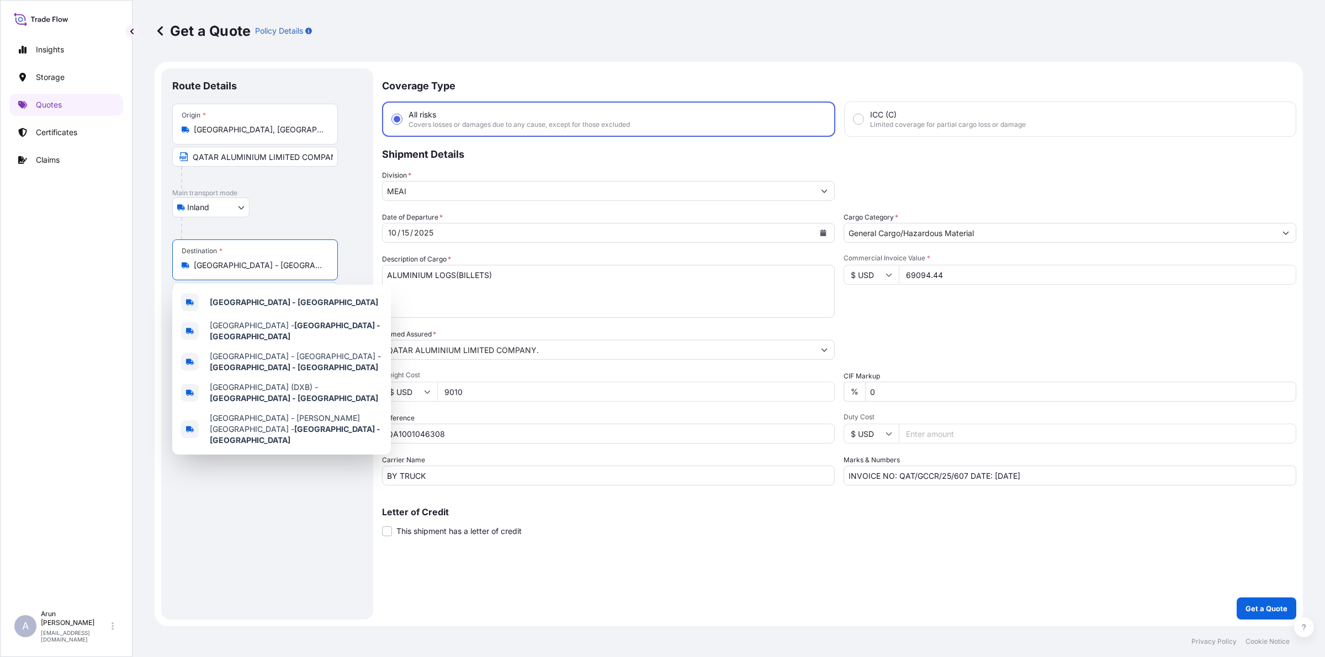
drag, startPoint x: 315, startPoint y: 268, endPoint x: 186, endPoint y: 278, distance: 129.0
click at [186, 278] on div "Destination * [GEOGRAPHIC_DATA] - [GEOGRAPHIC_DATA]" at bounding box center [255, 260] width 166 height 41
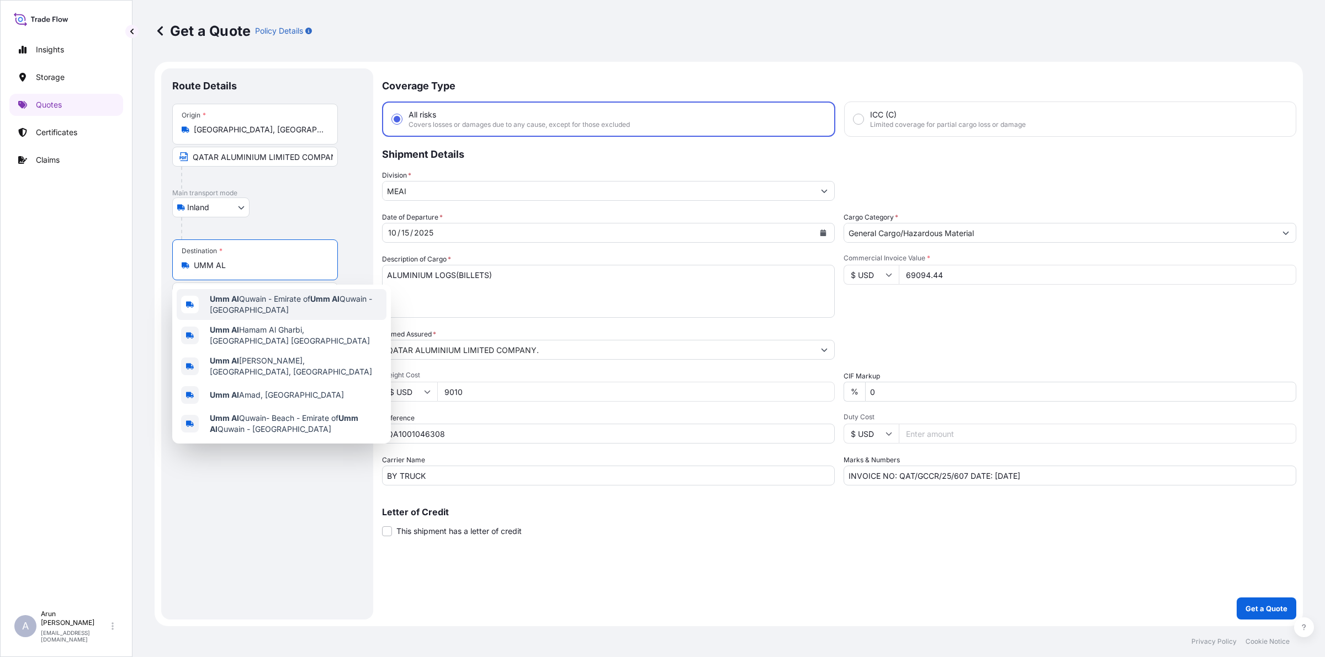
click at [243, 307] on span "Umm Al Quwain - Emirate of [GEOGRAPHIC_DATA] - [GEOGRAPHIC_DATA]" at bounding box center [296, 305] width 172 height 22
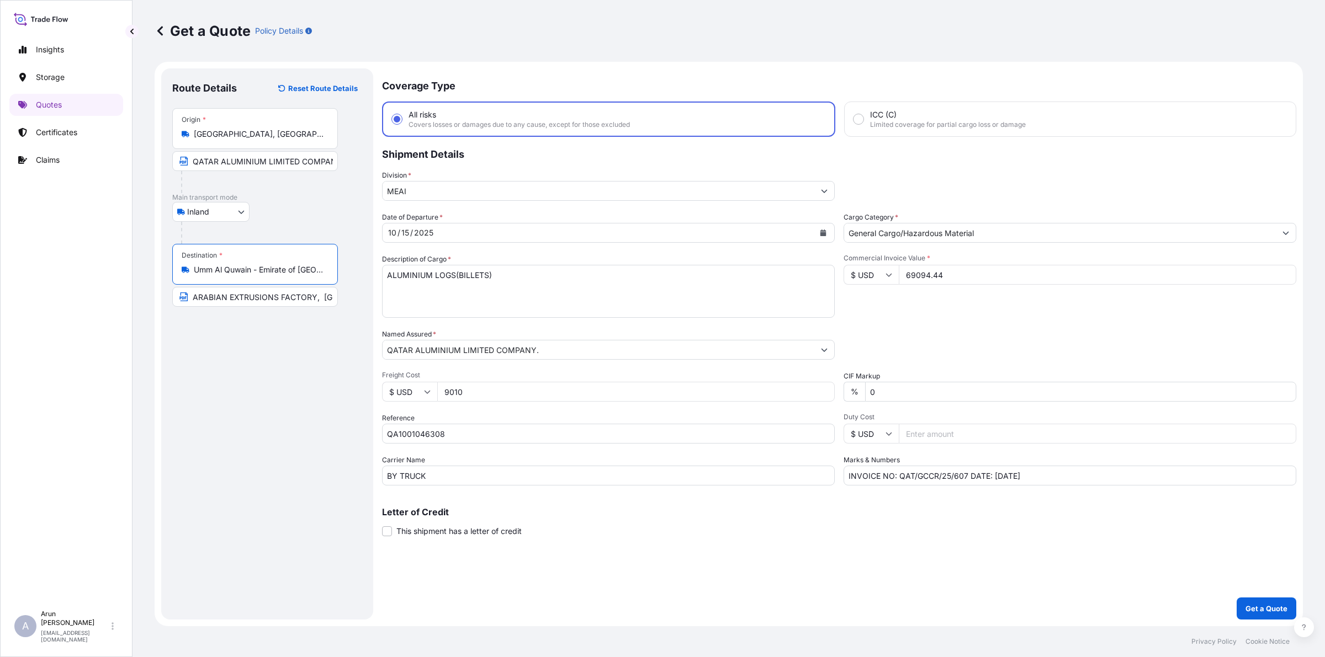
type input "Umm Al Quwain - Emirate of [GEOGRAPHIC_DATA] - [GEOGRAPHIC_DATA]"
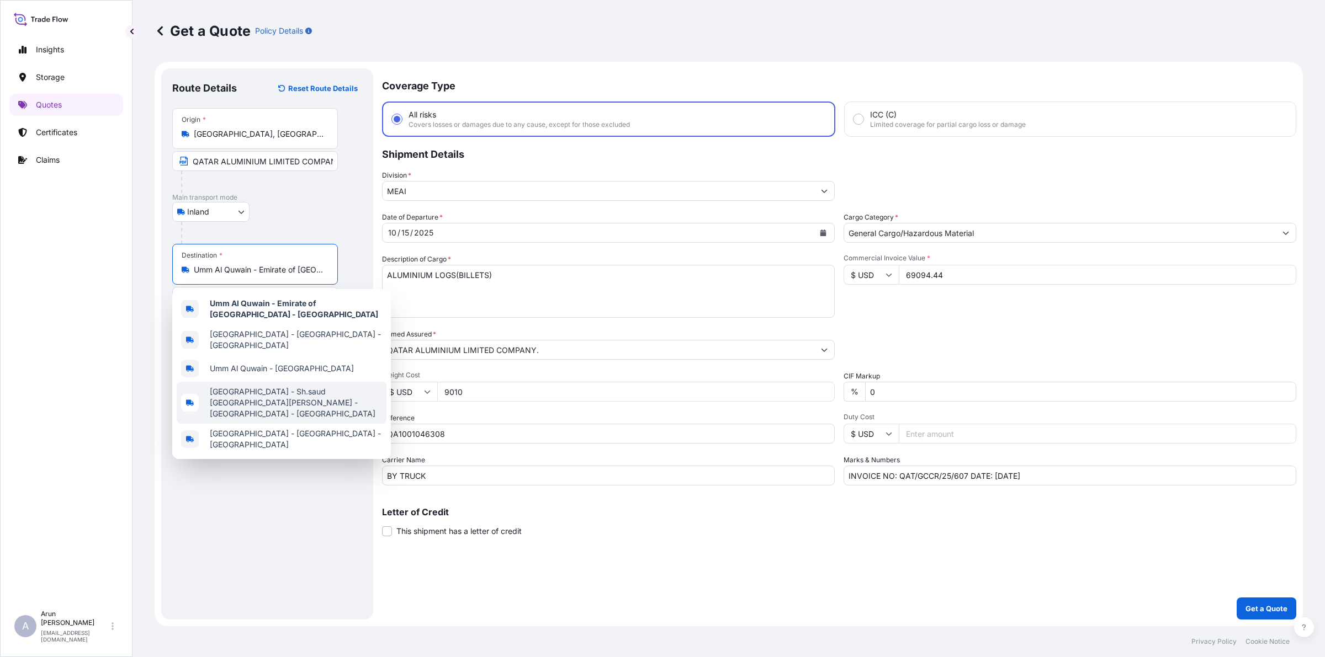
click at [99, 284] on div "Insights Storage Quotes Certificates Claims" at bounding box center [66, 317] width 114 height 576
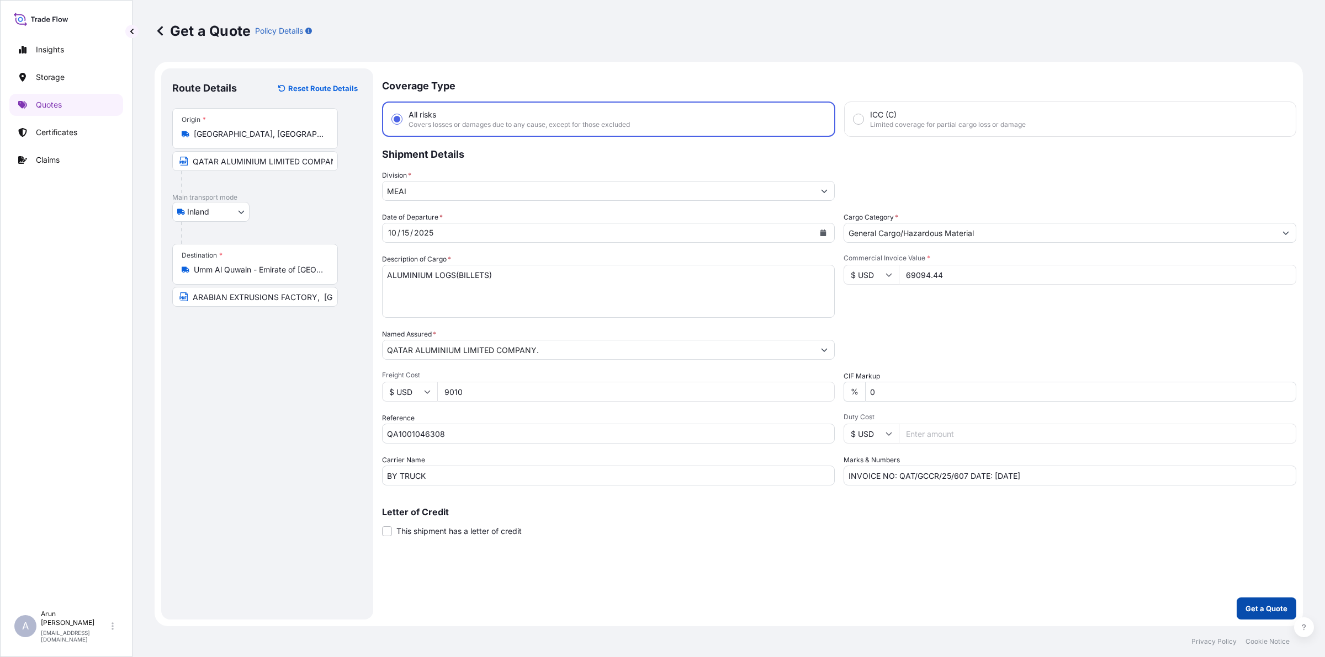
click at [1276, 608] on p "Get a Quote" at bounding box center [1266, 608] width 42 height 11
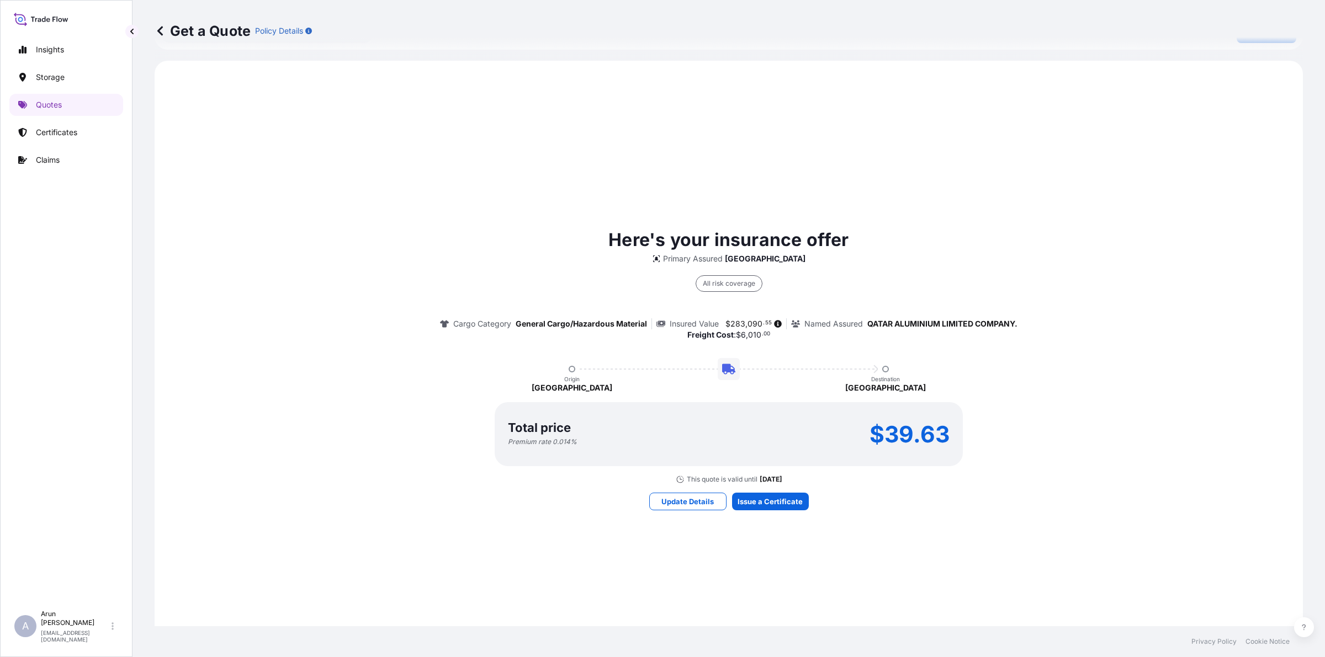
scroll to position [644, 0]
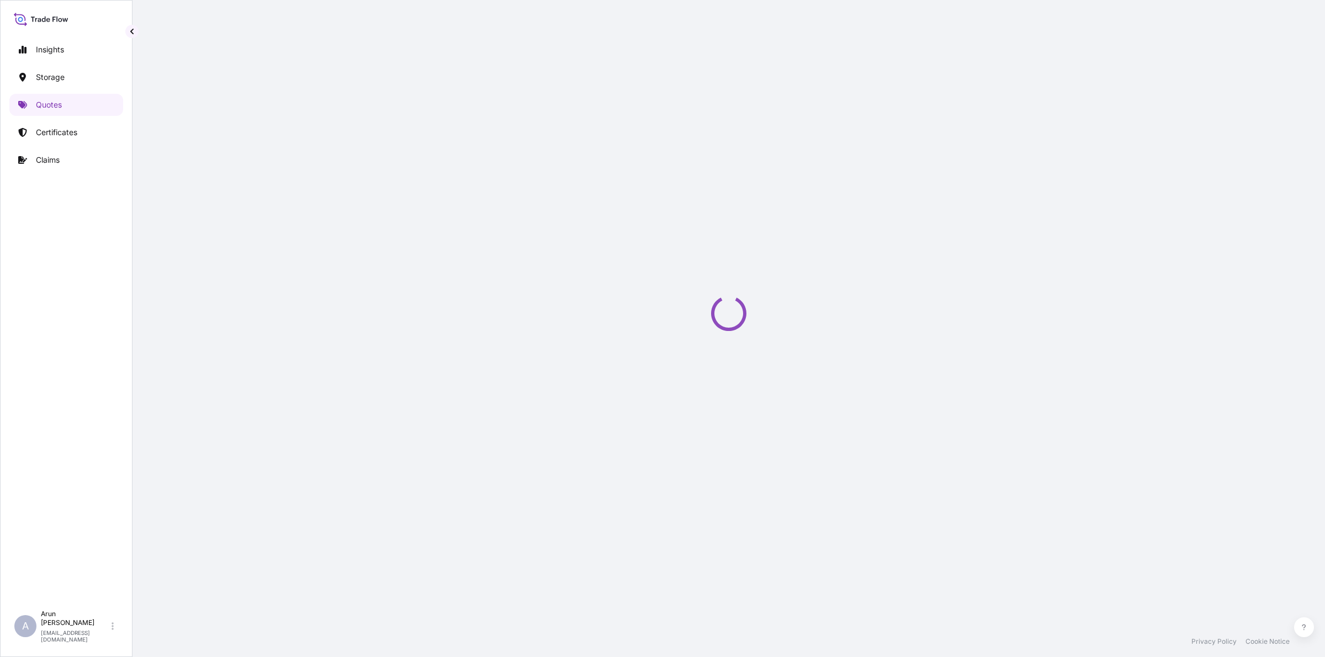
select select "Inland"
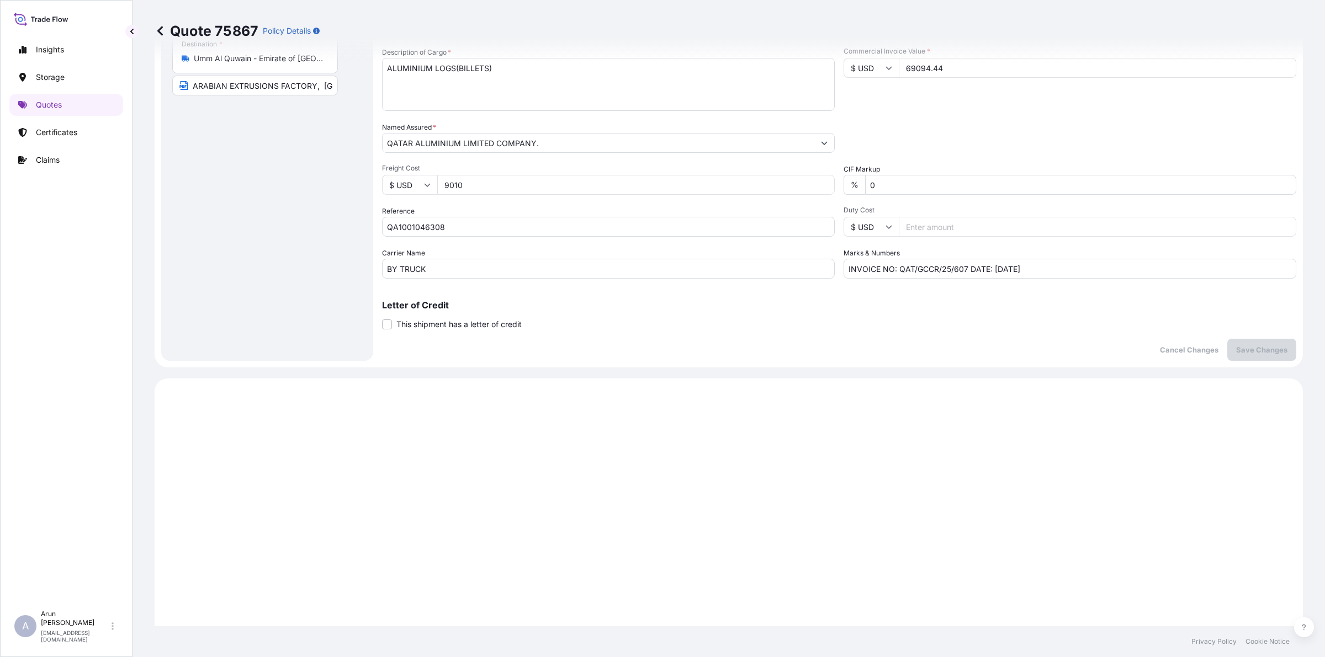
scroll to position [690, 0]
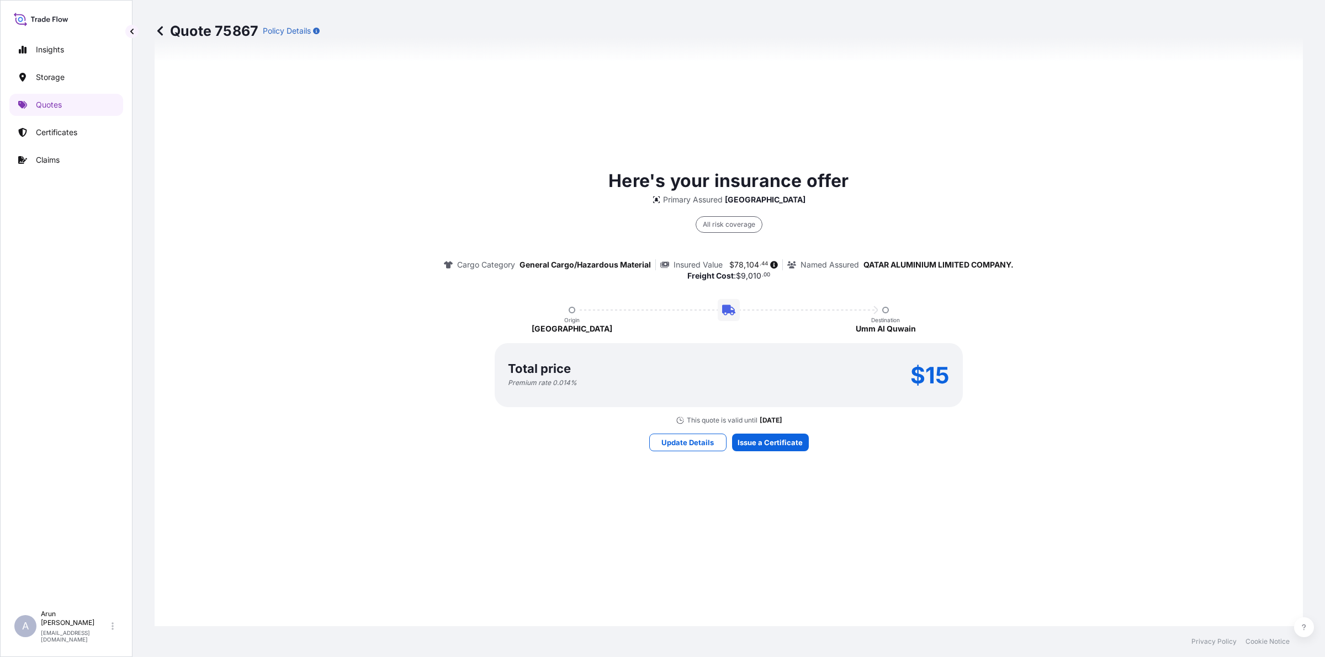
click at [769, 431] on div "Here's your insurance offer Primary Assured Qatar All risk coverage Cargo Categ…" at bounding box center [728, 309] width 1117 height 797
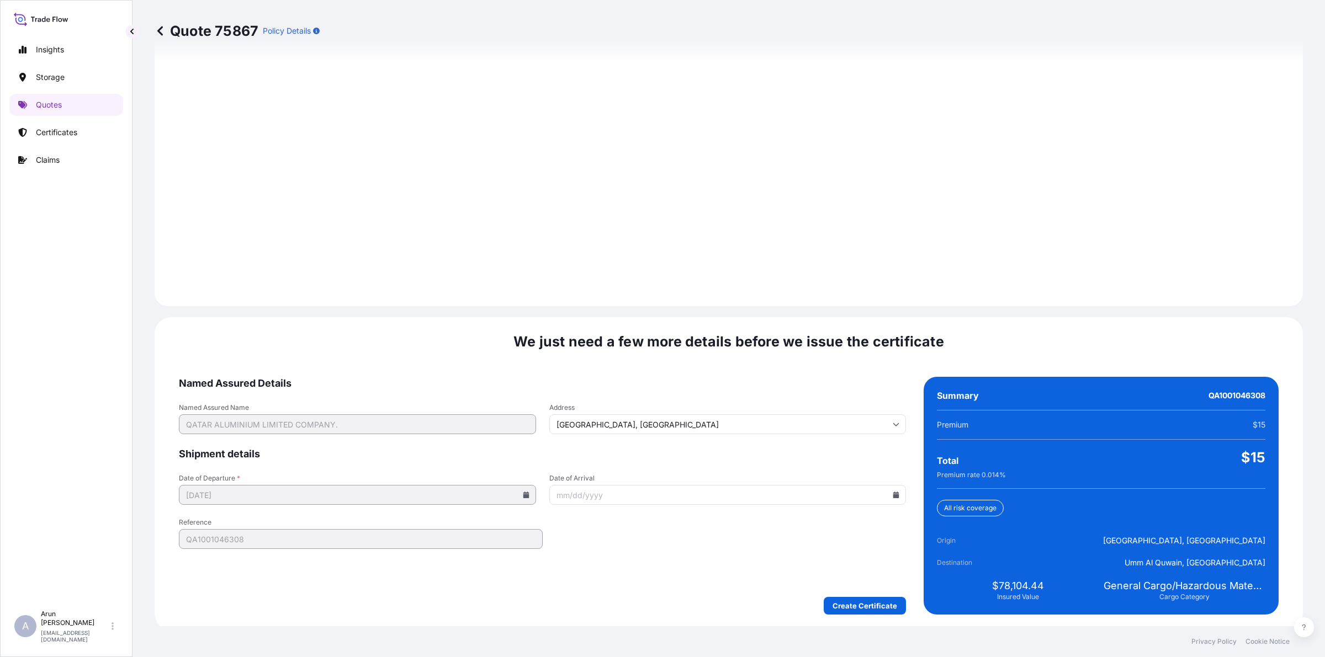
scroll to position [1433, 0]
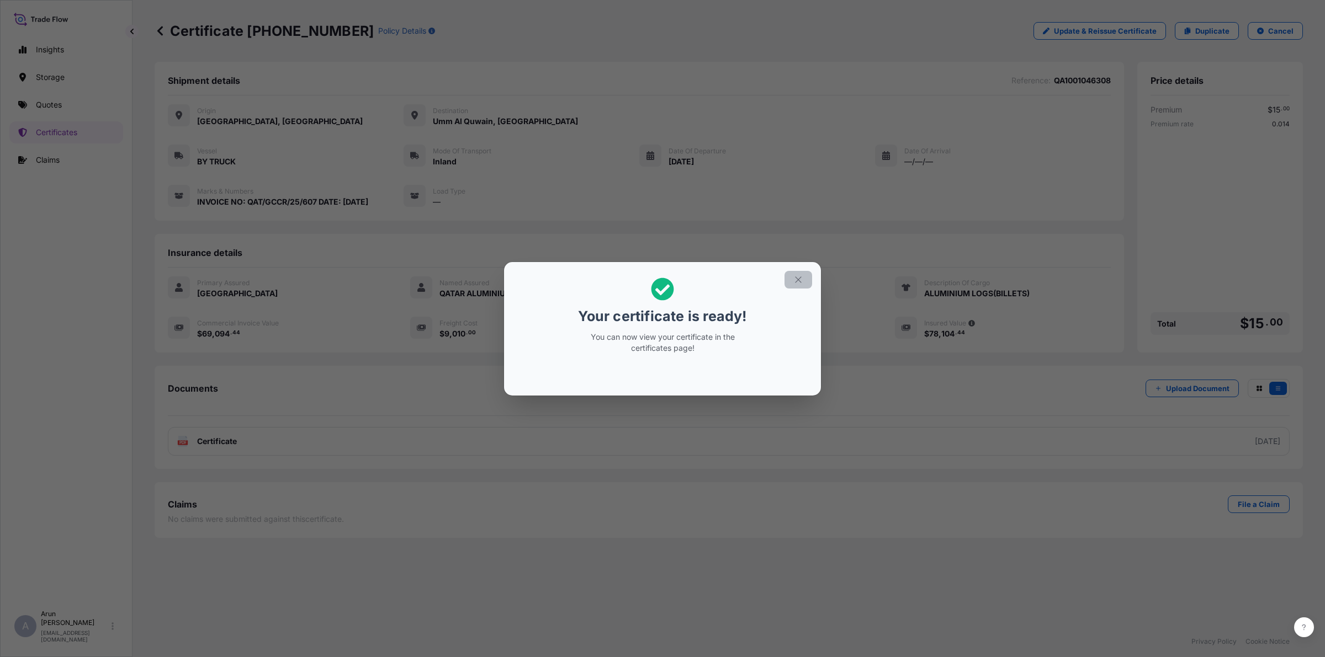
click at [798, 278] on icon "button" at bounding box center [798, 280] width 10 height 10
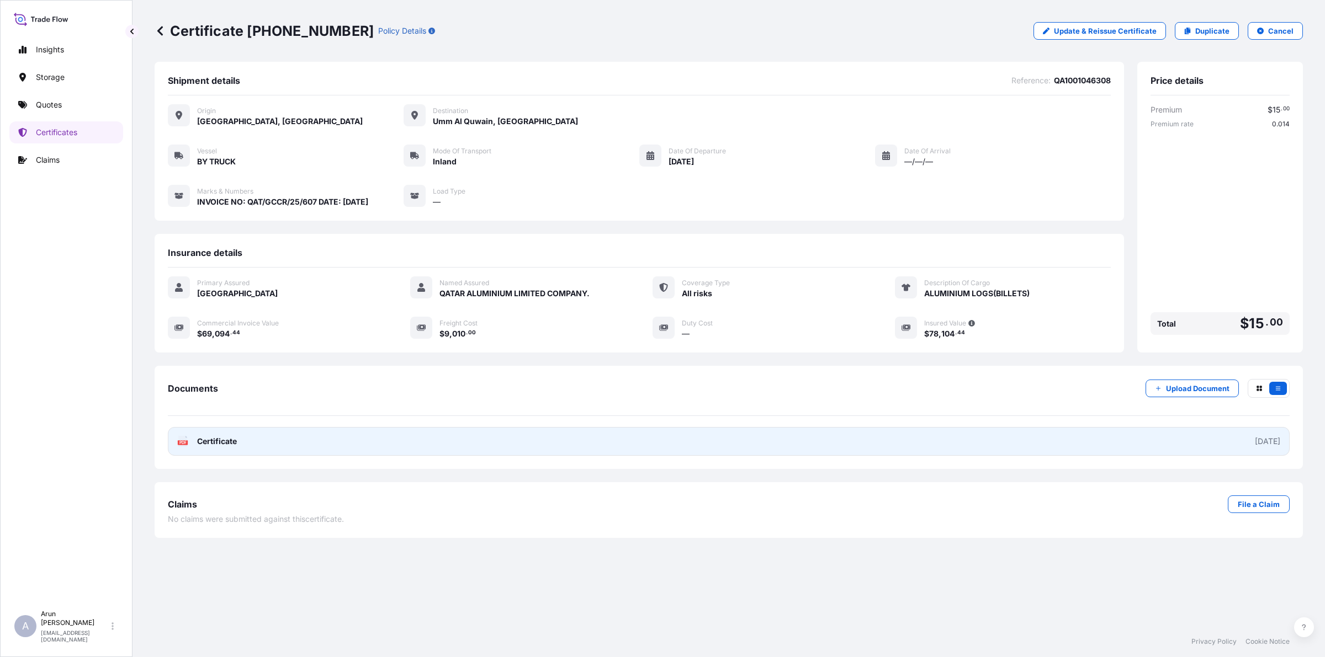
click at [222, 431] on link "PDF Certificate [DATE]" at bounding box center [729, 441] width 1122 height 29
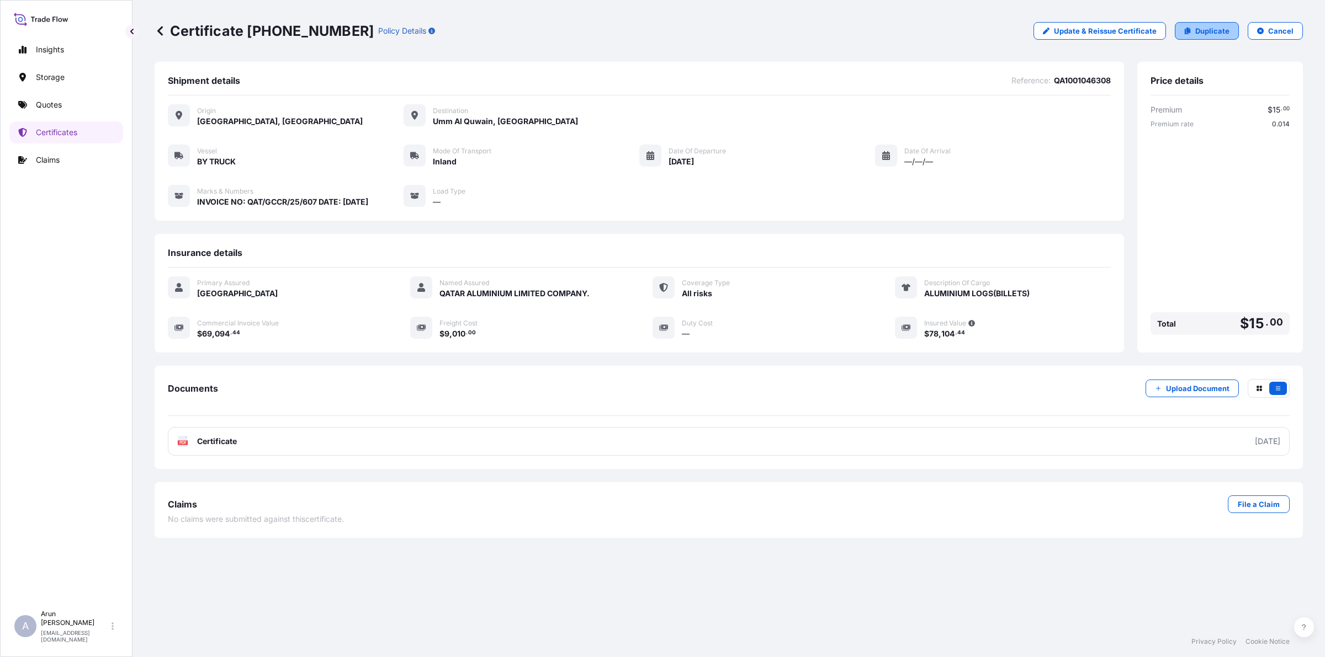
click at [1212, 26] on p "Duplicate" at bounding box center [1212, 30] width 34 height 11
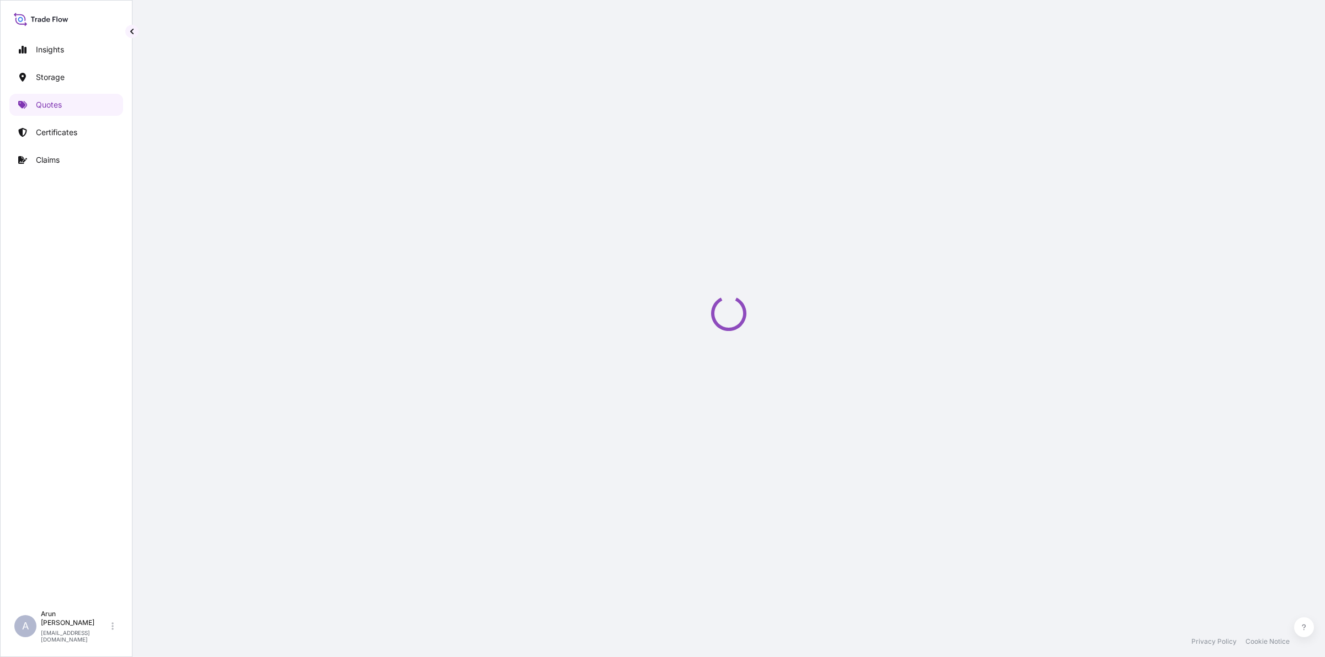
select select "Inland"
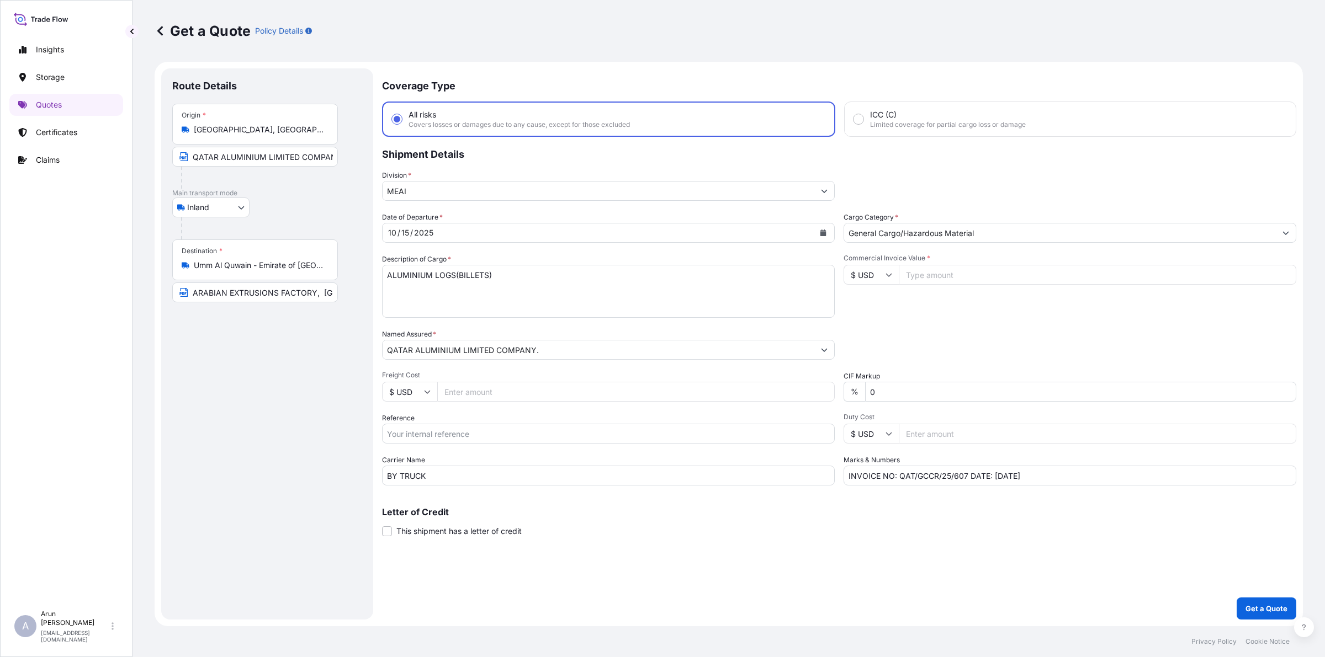
click at [503, 390] on input "Freight Cost" at bounding box center [635, 392] width 397 height 20
click at [507, 392] on input "Freight Cost" at bounding box center [635, 392] width 397 height 20
type input "7500"
click at [437, 429] on input "Reference" at bounding box center [608, 434] width 453 height 20
type input "S"
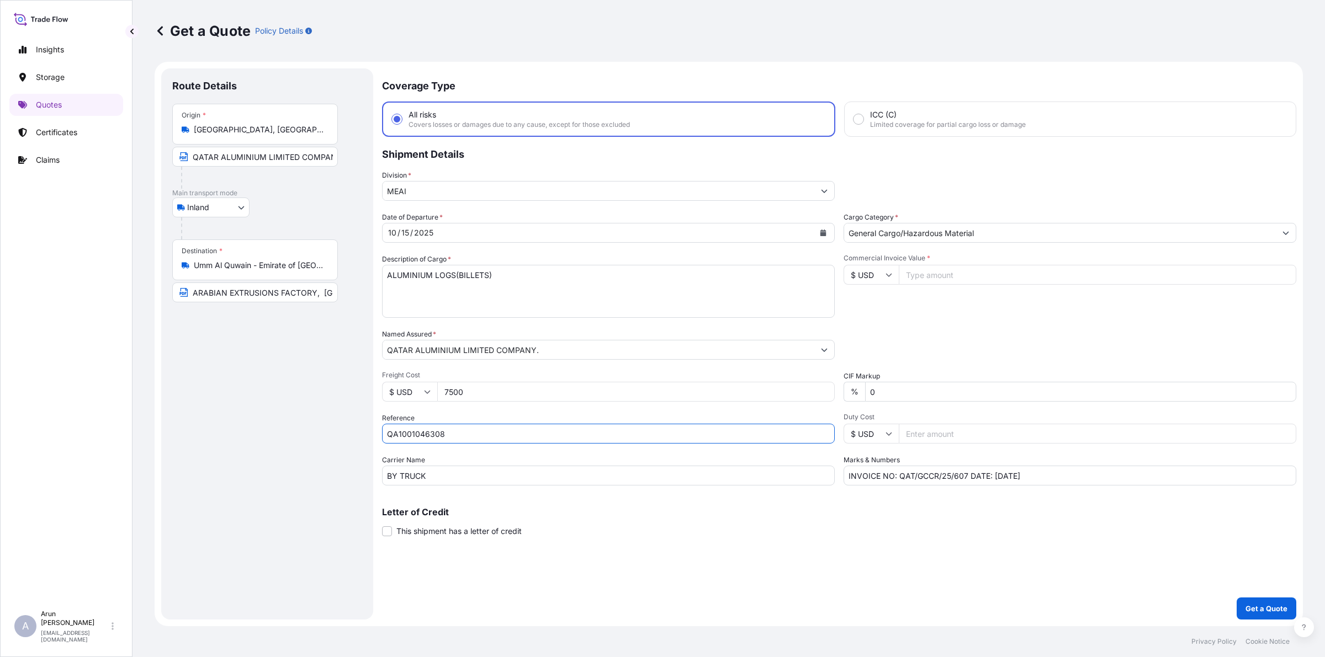
type input "QA1001046308"
drag, startPoint x: 897, startPoint y: 479, endPoint x: 965, endPoint y: 483, distance: 68.0
click at [965, 483] on input "INVOICE NO: QAT/GCCR/25/607 DATE: [DATE]" at bounding box center [1070, 476] width 453 height 20
click at [968, 471] on input "INVOICE NO: QAT/GCCR/25/607 DATE: [DATE]" at bounding box center [1070, 476] width 453 height 20
paste input "QAT/GCCR/25/607"
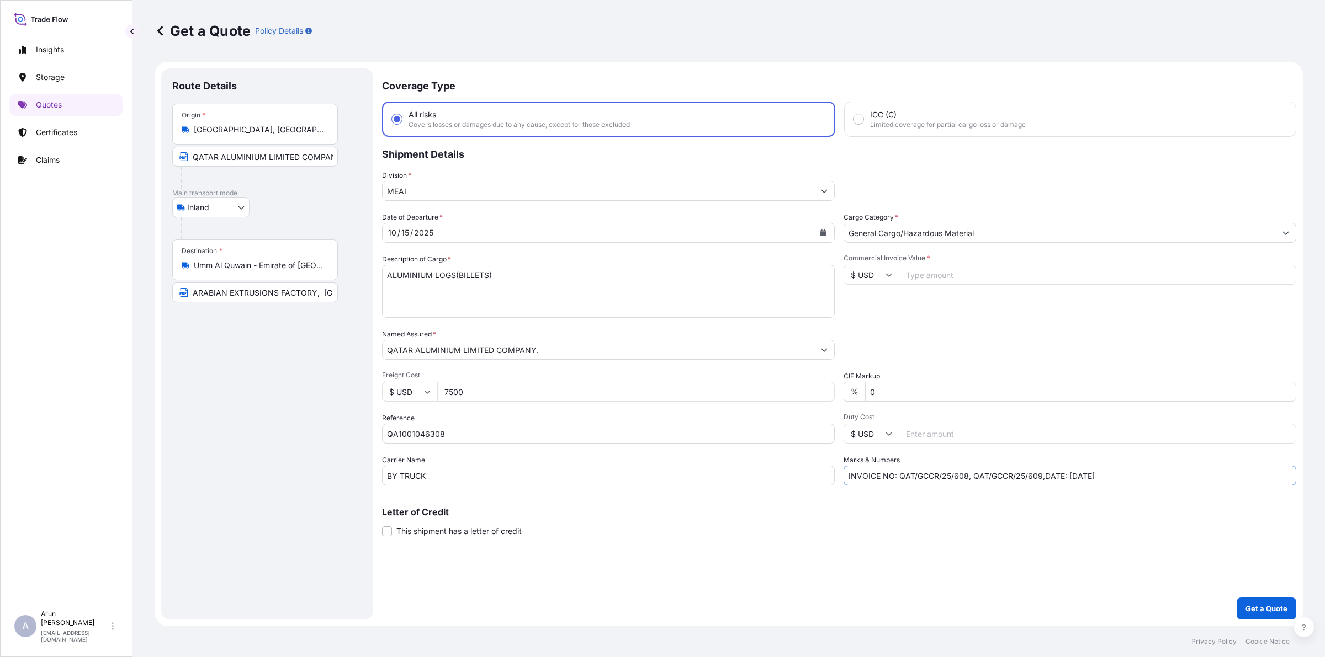
paste input "QAT/GCCR/25/607"
type input "INVOICE NO: QAT/GCCR/25/608, QAT/GCCR/25/609, QAT/GCCR/25/610, QAT/GCCR/25/611,…"
click at [1237, 598] on button "Get a Quote" at bounding box center [1267, 609] width 60 height 22
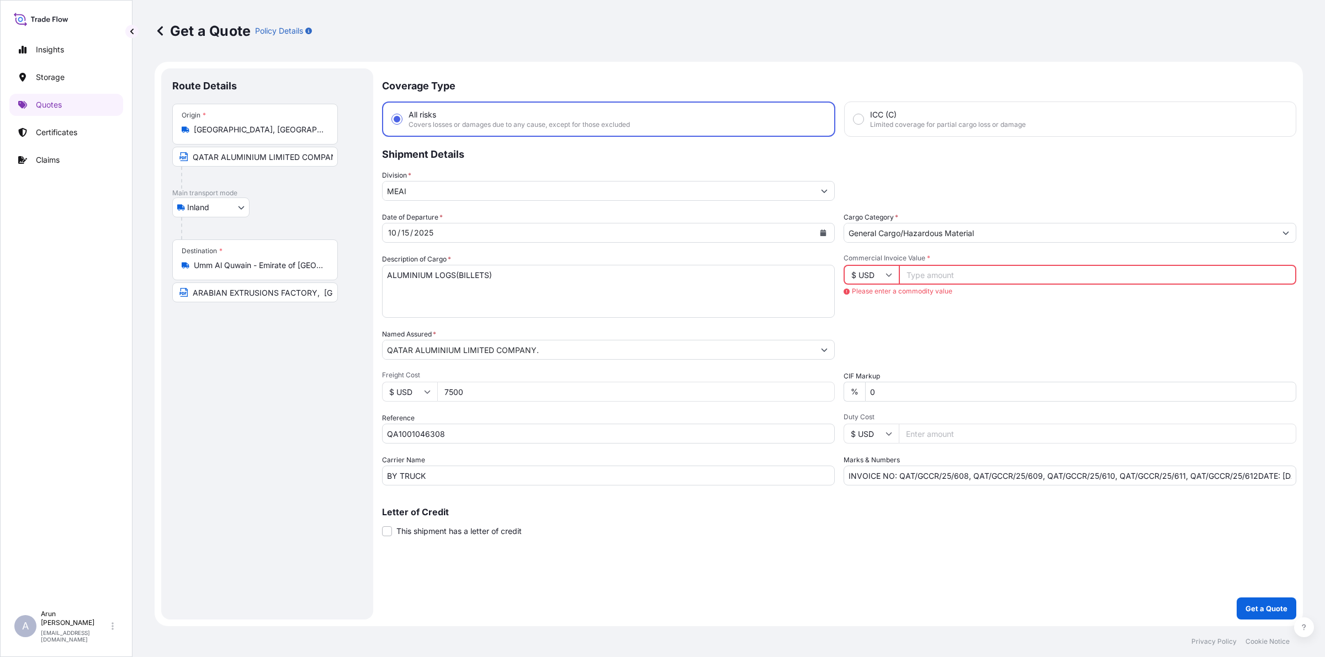
click at [934, 269] on input "Commercial Invoice Value *" at bounding box center [1097, 275] width 397 height 20
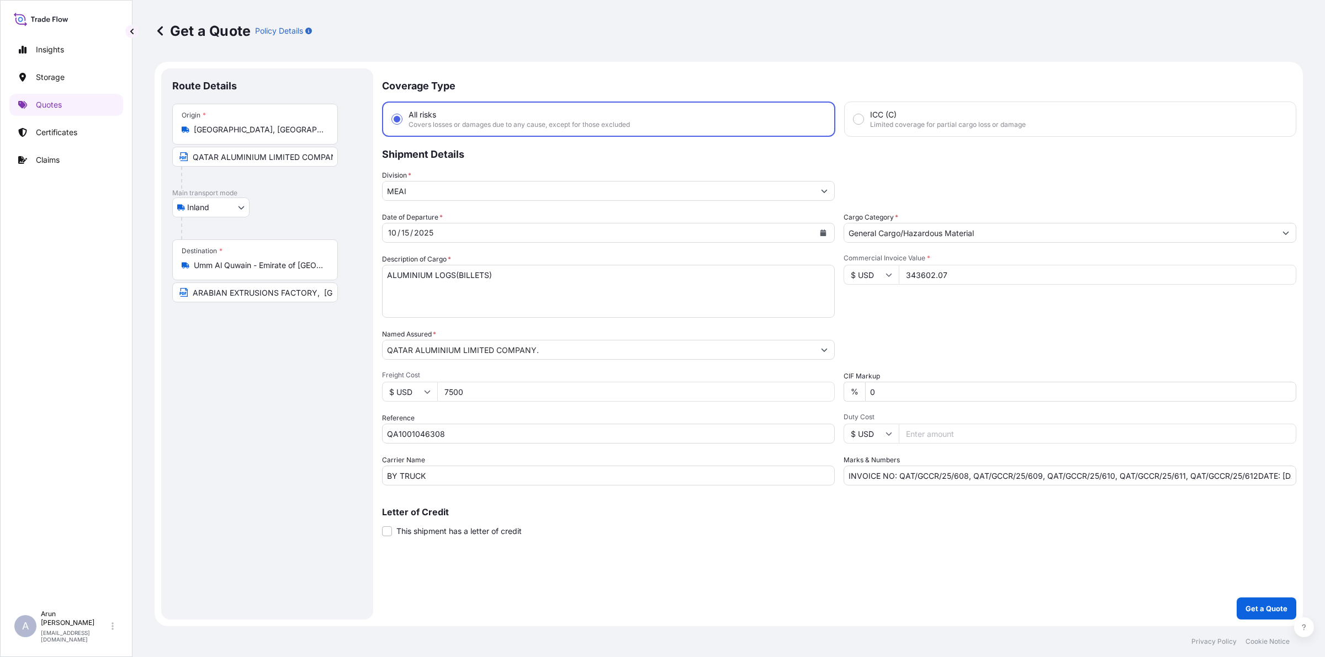
type input "343602.07"
click at [1256, 479] on input "INVOICE NO: QAT/GCCR/25/608, QAT/GCCR/25/609, QAT/GCCR/25/610, QAT/GCCR/25/611,…" at bounding box center [1070, 476] width 453 height 20
drag, startPoint x: 299, startPoint y: 657, endPoint x: 983, endPoint y: 285, distance: 778.6
click at [983, 285] on div "Commercial Invoice Value * $ USD 343602.07" at bounding box center [1070, 286] width 453 height 64
click at [1253, 474] on input "INVOICE NO: QAT/GCCR/25/608, QAT/GCCR/25/609, QAT/GCCR/25/610, QAT/GCCR/25/611,…" at bounding box center [1070, 476] width 453 height 20
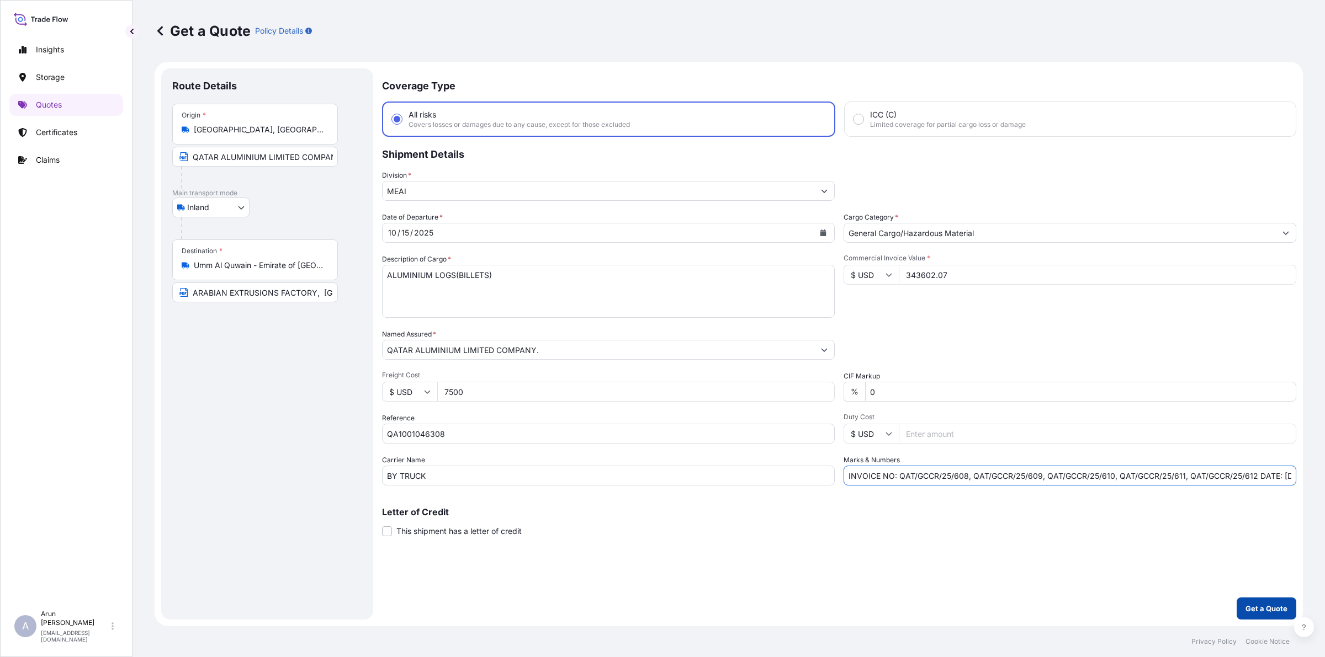
type input "INVOICE NO: QAT/GCCR/25/608, QAT/GCCR/25/609, QAT/GCCR/25/610, QAT/GCCR/25/611,…"
click at [1270, 611] on p "Get a Quote" at bounding box center [1266, 608] width 42 height 11
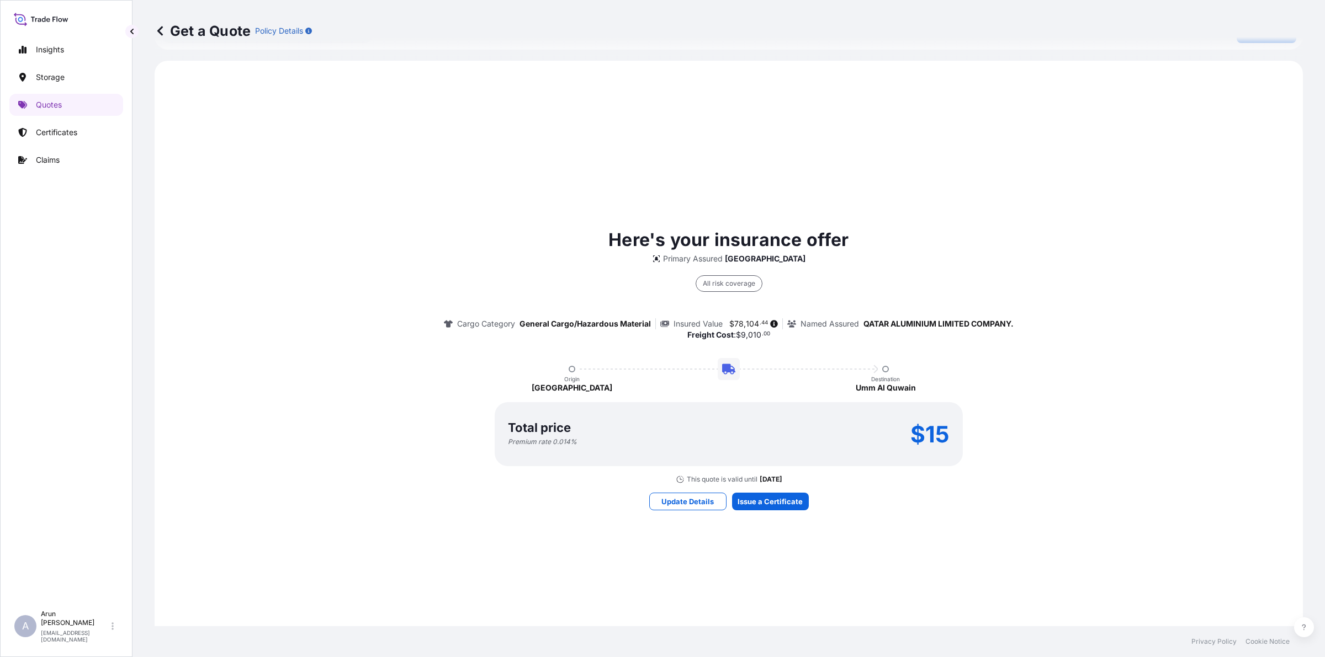
scroll to position [644, 0]
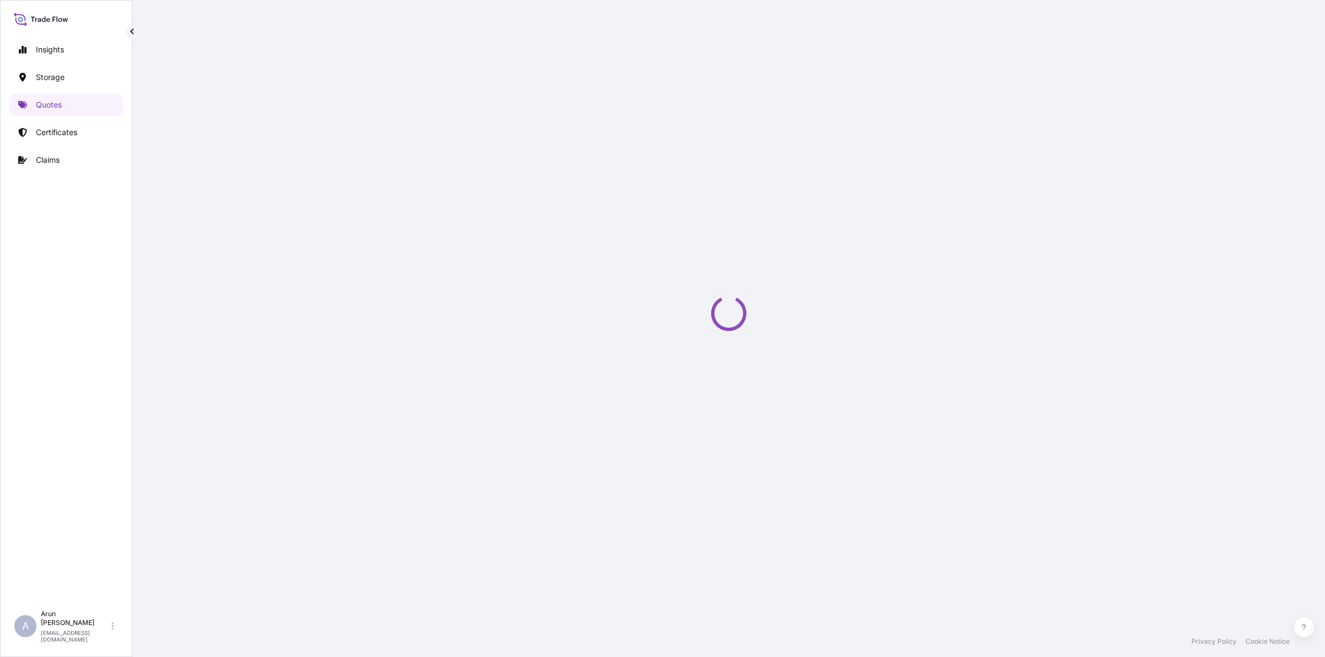
select select "Inland"
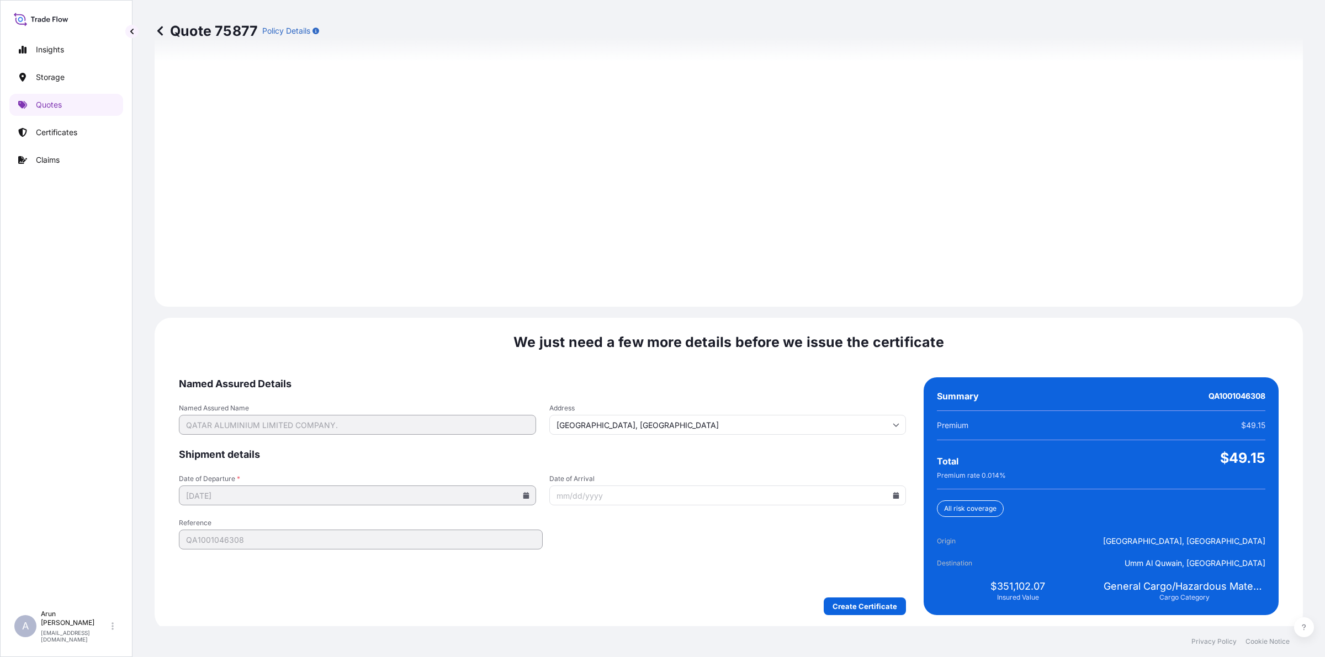
scroll to position [1433, 0]
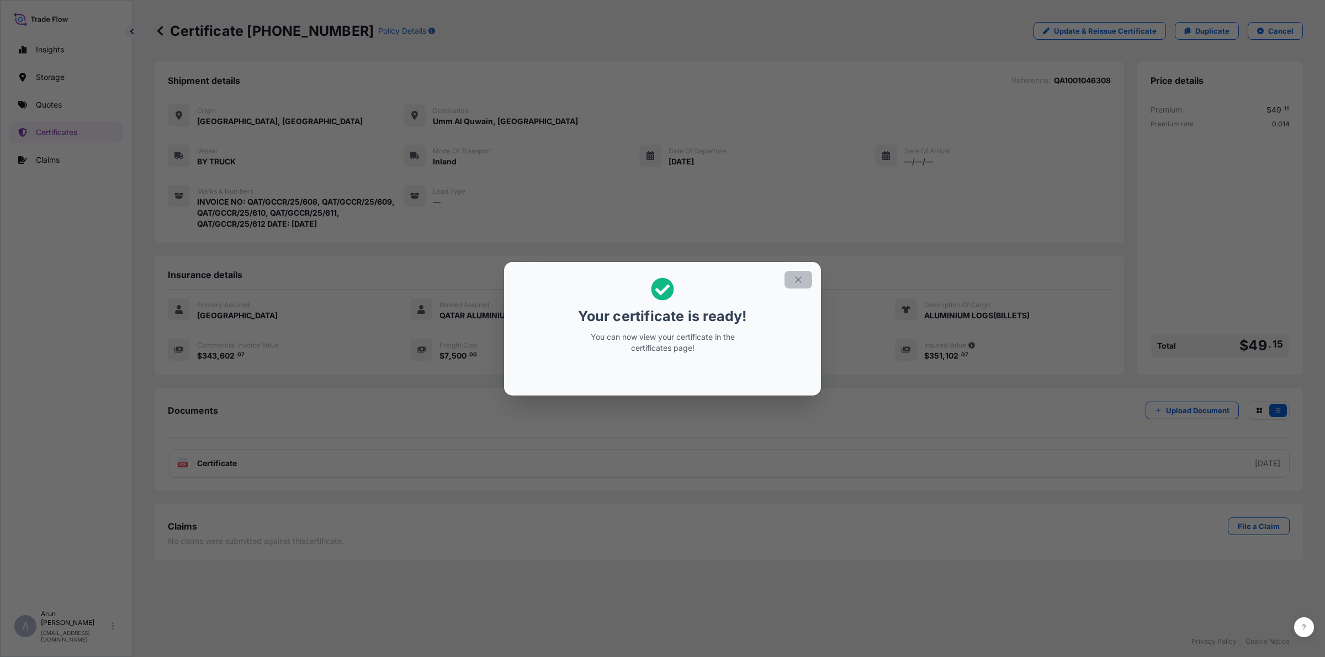
click at [806, 283] on button "button" at bounding box center [798, 280] width 28 height 18
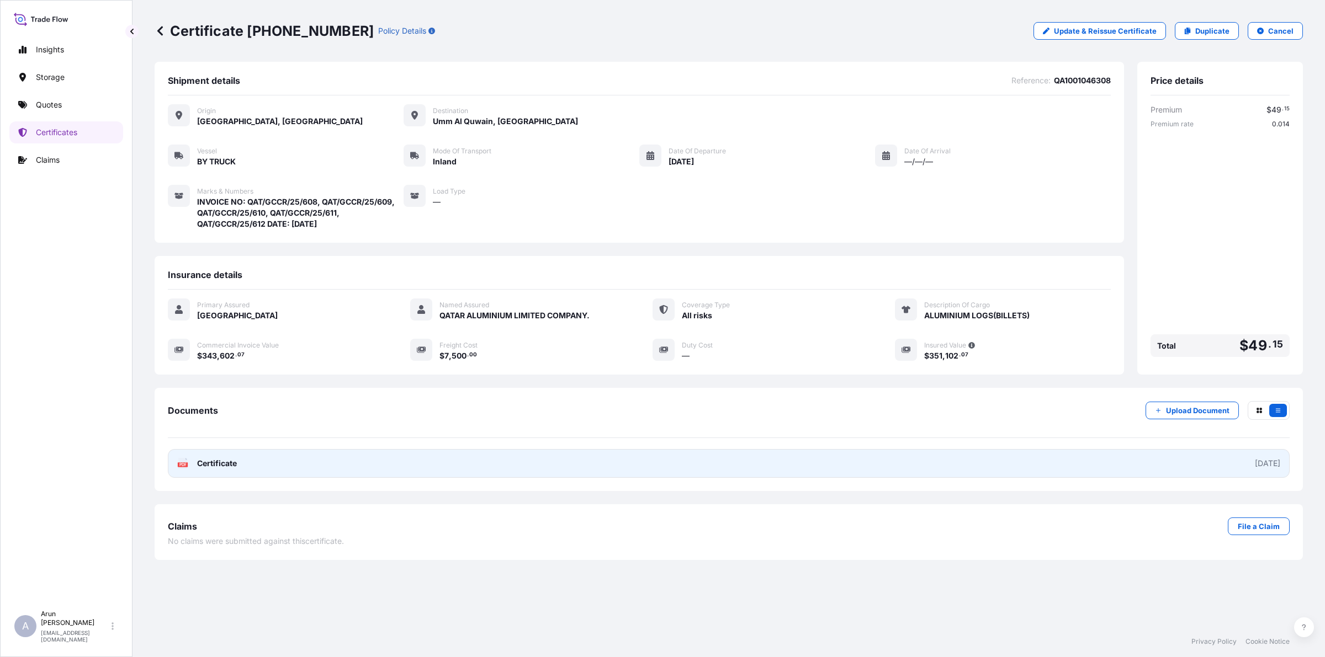
click at [229, 468] on link "PDF Certificate [DATE]" at bounding box center [729, 463] width 1122 height 29
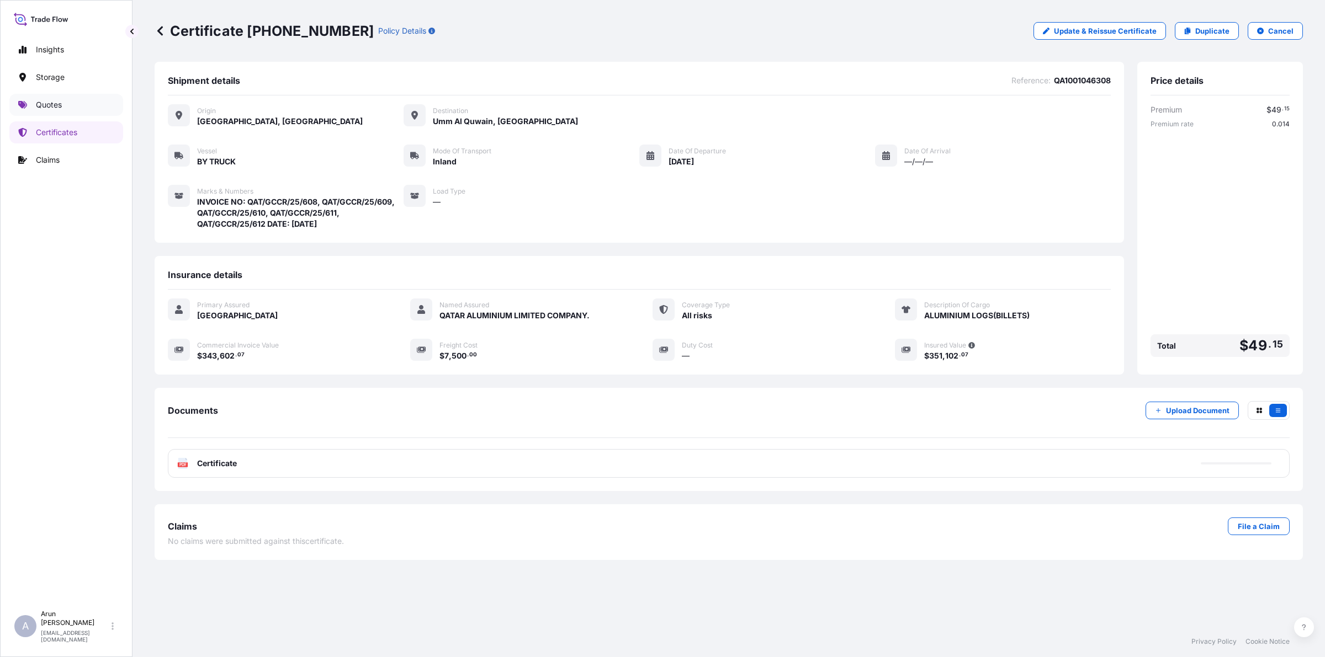
click at [50, 97] on link "Quotes" at bounding box center [66, 105] width 114 height 22
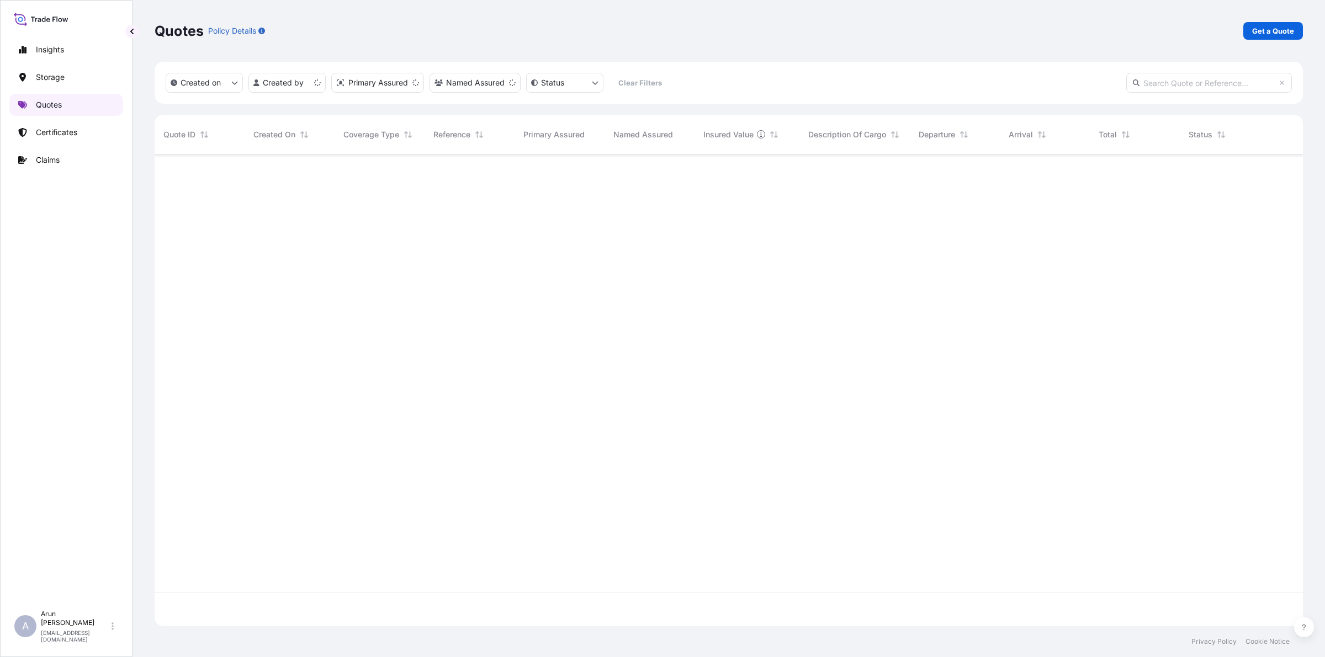
scroll to position [468, 1138]
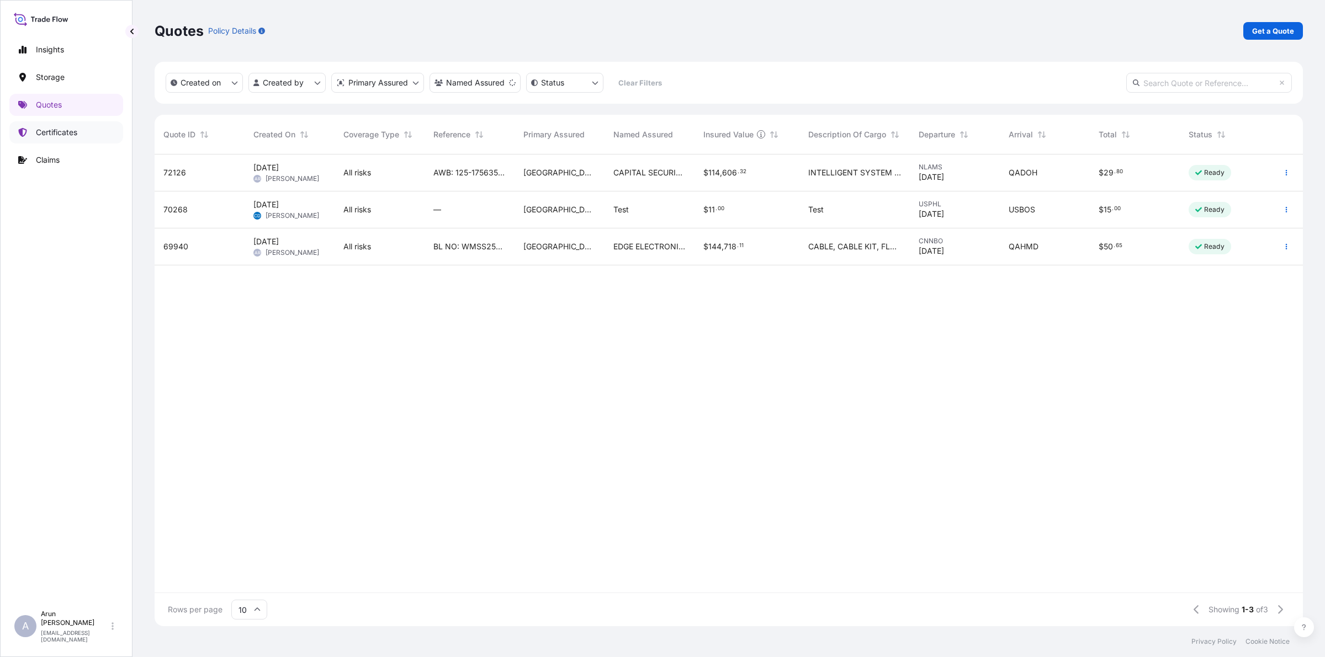
click at [70, 141] on link "Certificates" at bounding box center [66, 132] width 114 height 22
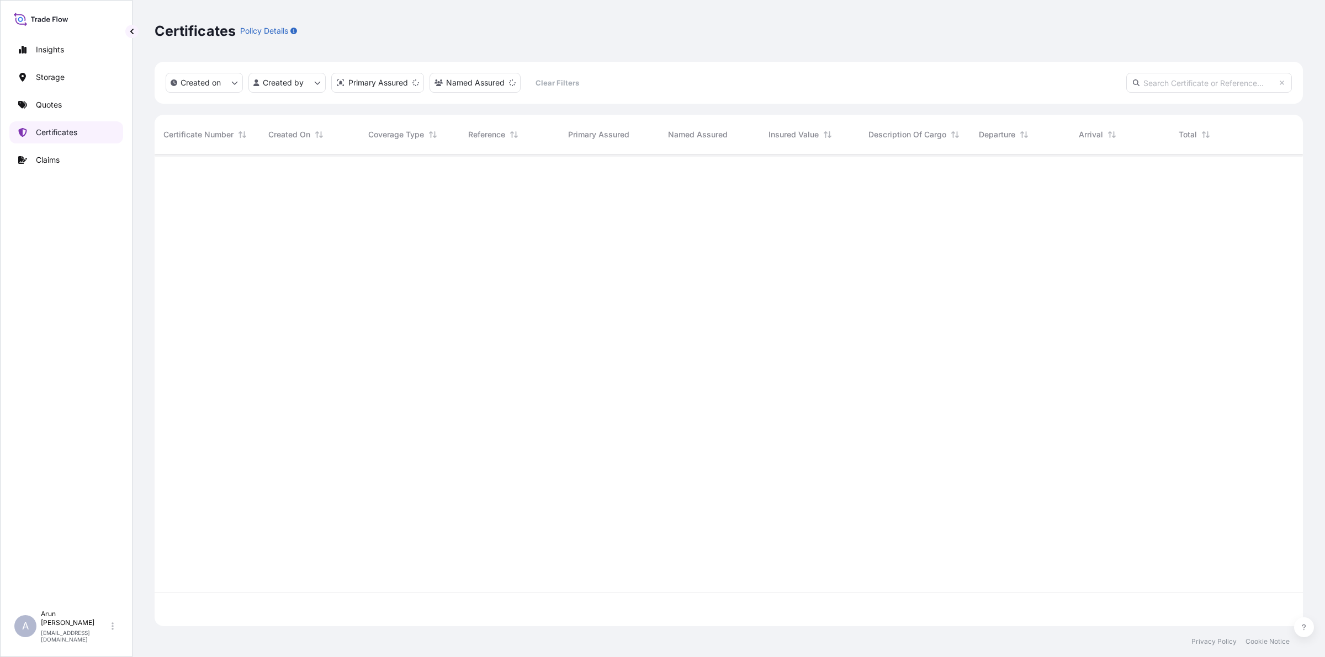
scroll to position [468, 1138]
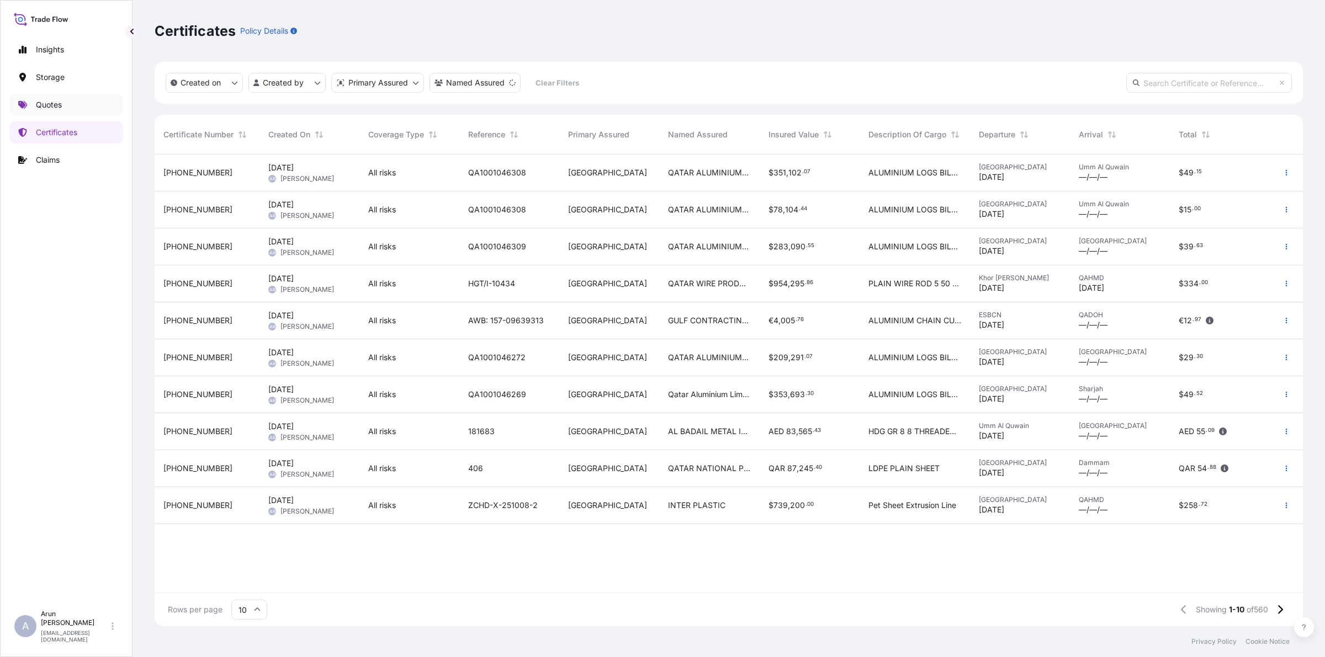
click at [31, 104] on link "Quotes" at bounding box center [66, 105] width 114 height 22
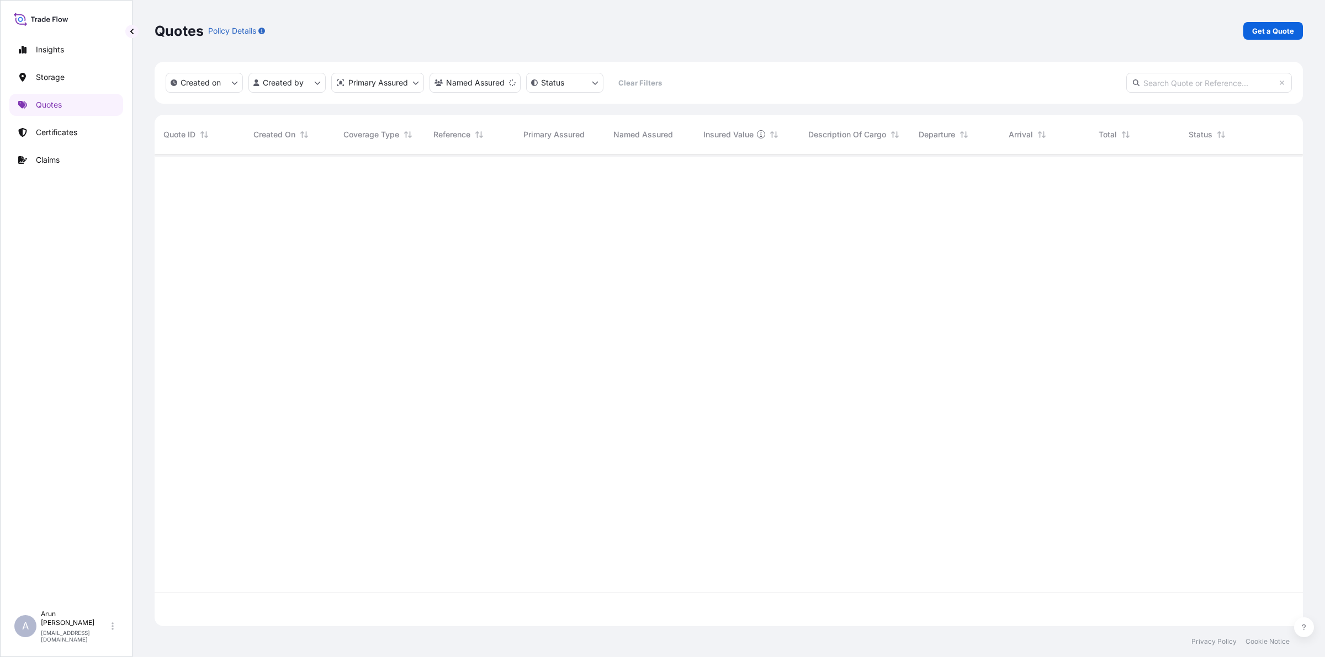
scroll to position [468, 1138]
click at [1284, 33] on p "Get a Quote" at bounding box center [1273, 30] width 42 height 11
select select "Water"
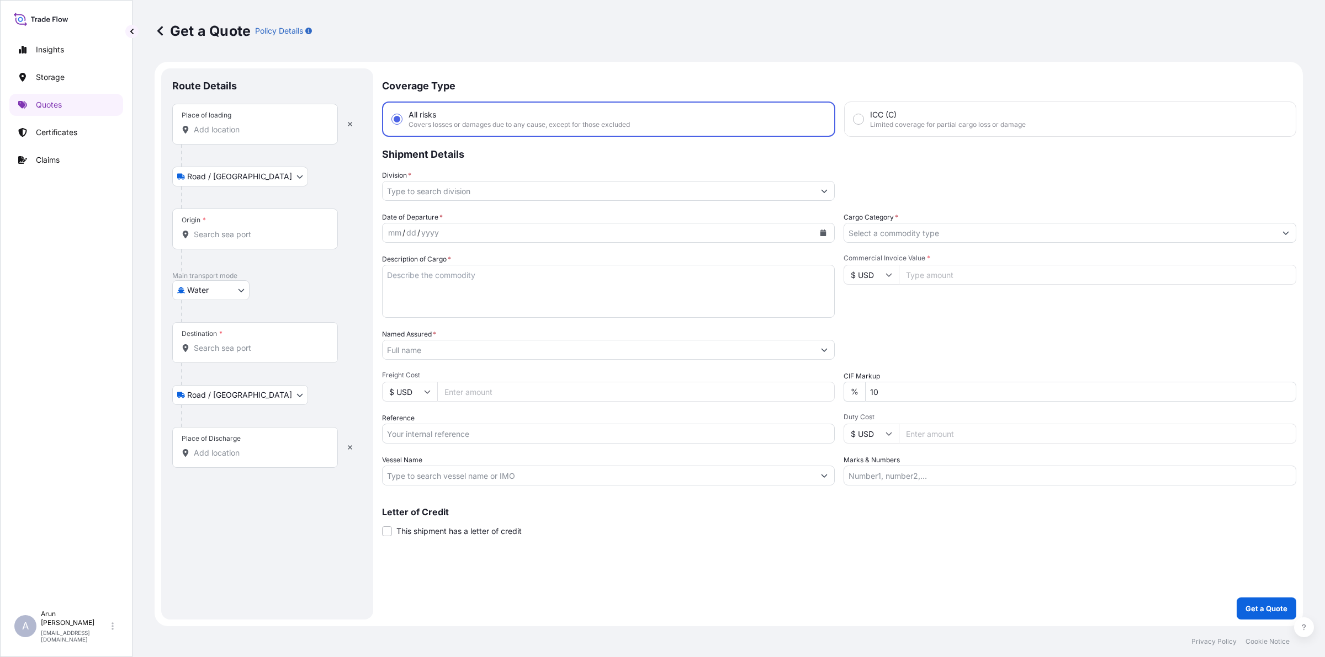
click at [258, 127] on input "Place of loading" at bounding box center [259, 129] width 130 height 11
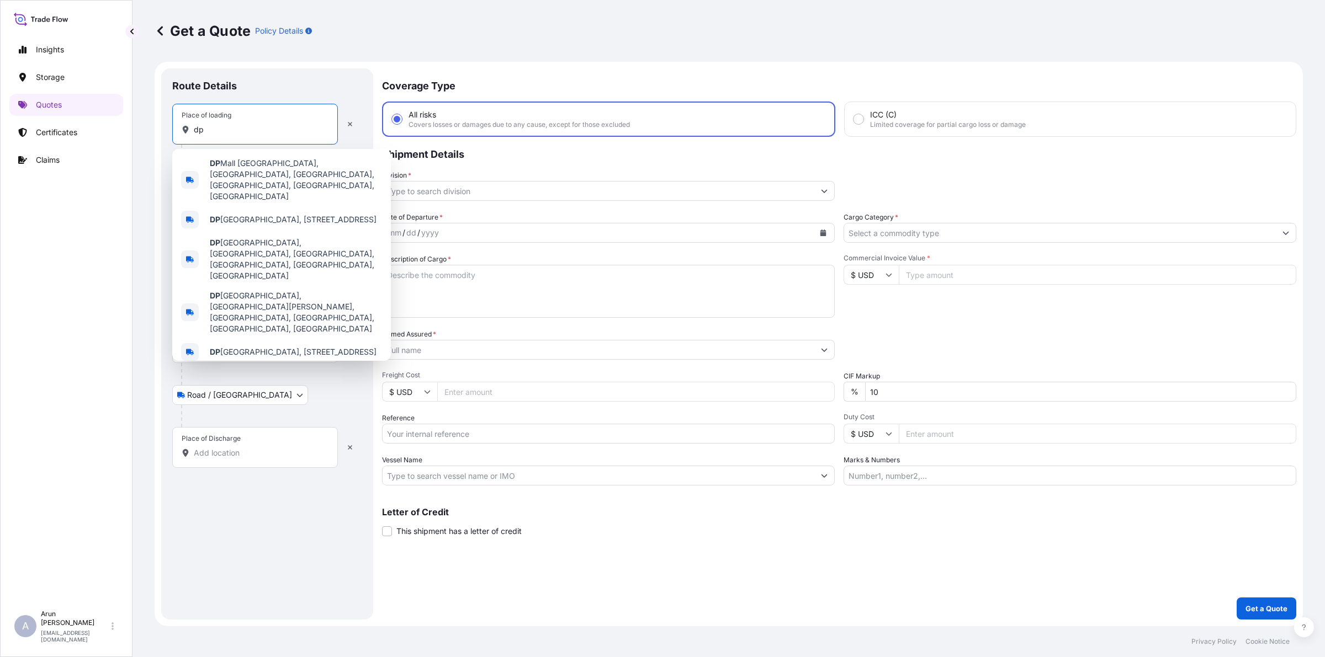
type input "d"
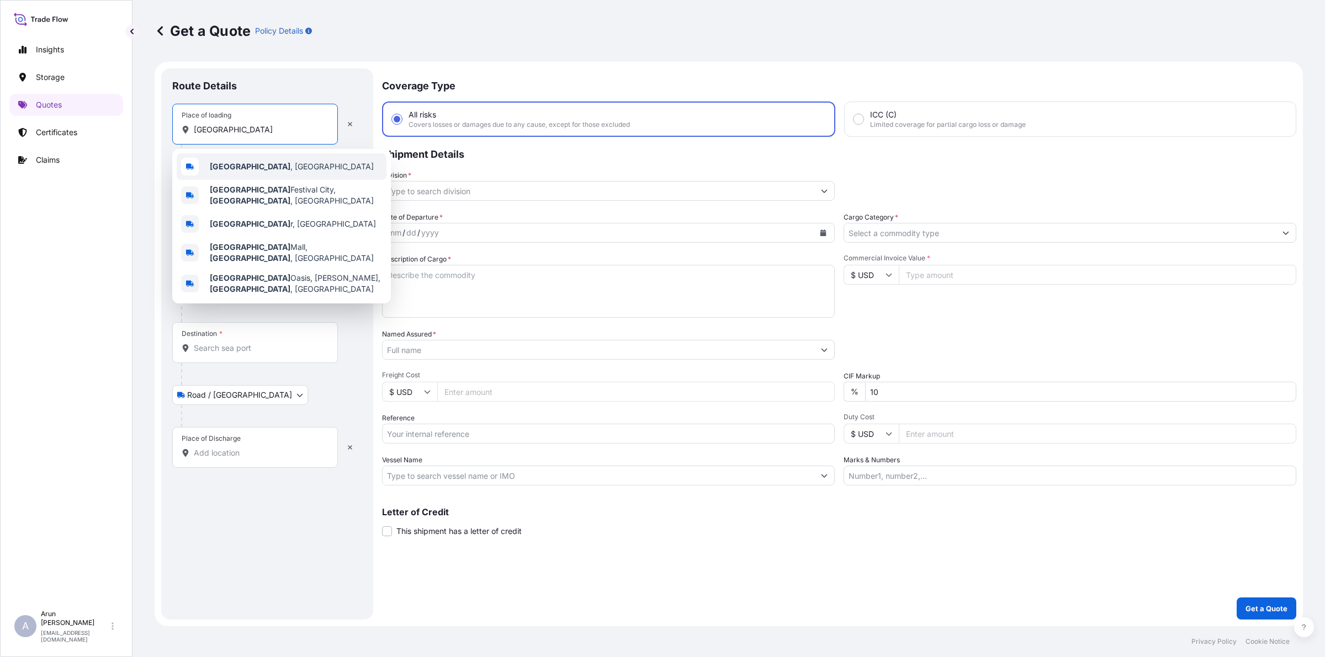
click at [252, 162] on span "[GEOGRAPHIC_DATA] , [GEOGRAPHIC_DATA]" at bounding box center [292, 166] width 164 height 11
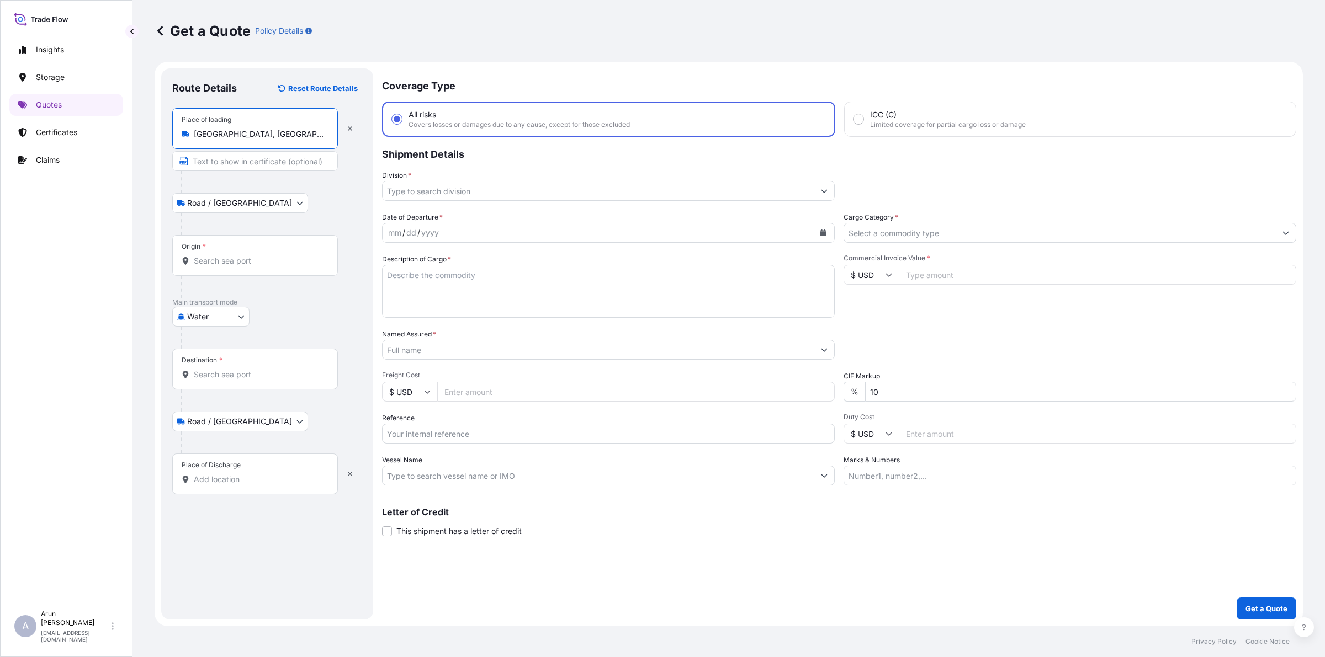
type input "[GEOGRAPHIC_DATA], [GEOGRAPHIC_DATA]"
click at [230, 163] on input "Text to appear on certificate" at bounding box center [255, 161] width 166 height 20
type input "QATAR NATIONAL PLASTIC FACTORY WLL., [GEOGRAPHIC_DATA], [GEOGRAPHIC_DATA]"
click at [291, 162] on input "QATAR NATIONAL PLASTIC FACTORY WLL., [GEOGRAPHIC_DATA], [GEOGRAPHIC_DATA]" at bounding box center [255, 161] width 166 height 20
click at [245, 266] on input "Origin *" at bounding box center [259, 261] width 130 height 11
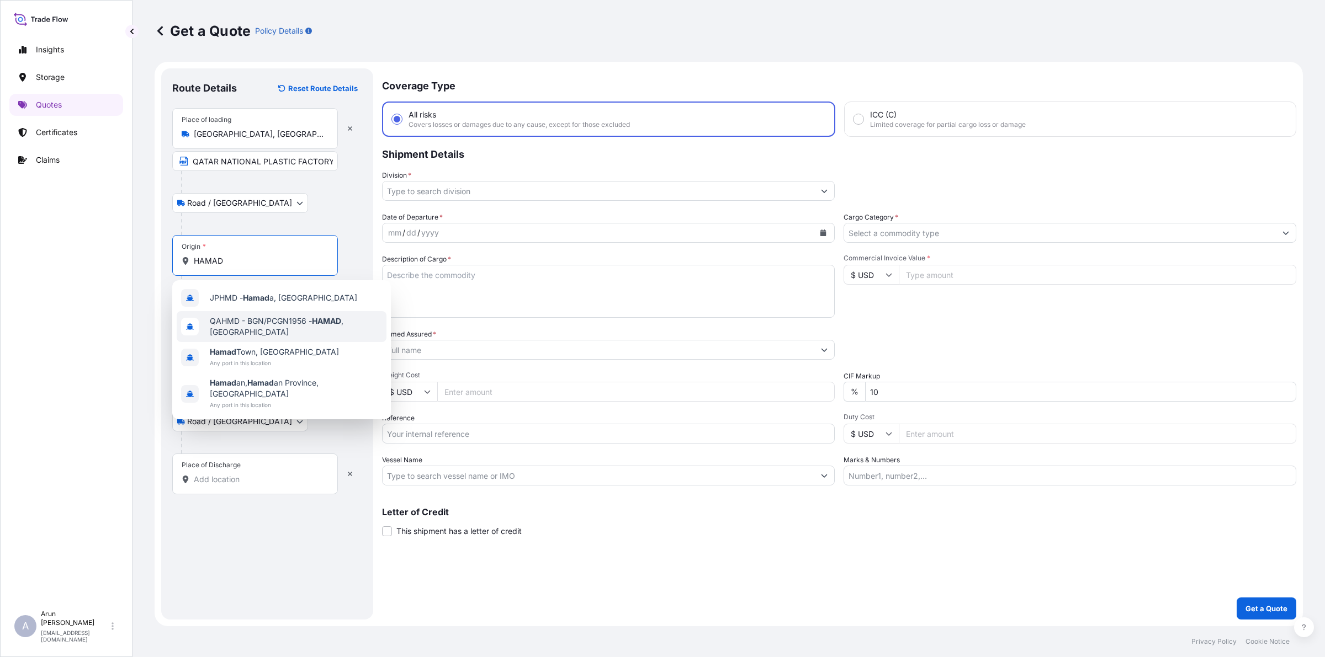
click at [247, 326] on span "QAHMD - BGN/PCGN1956 - HAMAD , [GEOGRAPHIC_DATA]" at bounding box center [296, 327] width 172 height 22
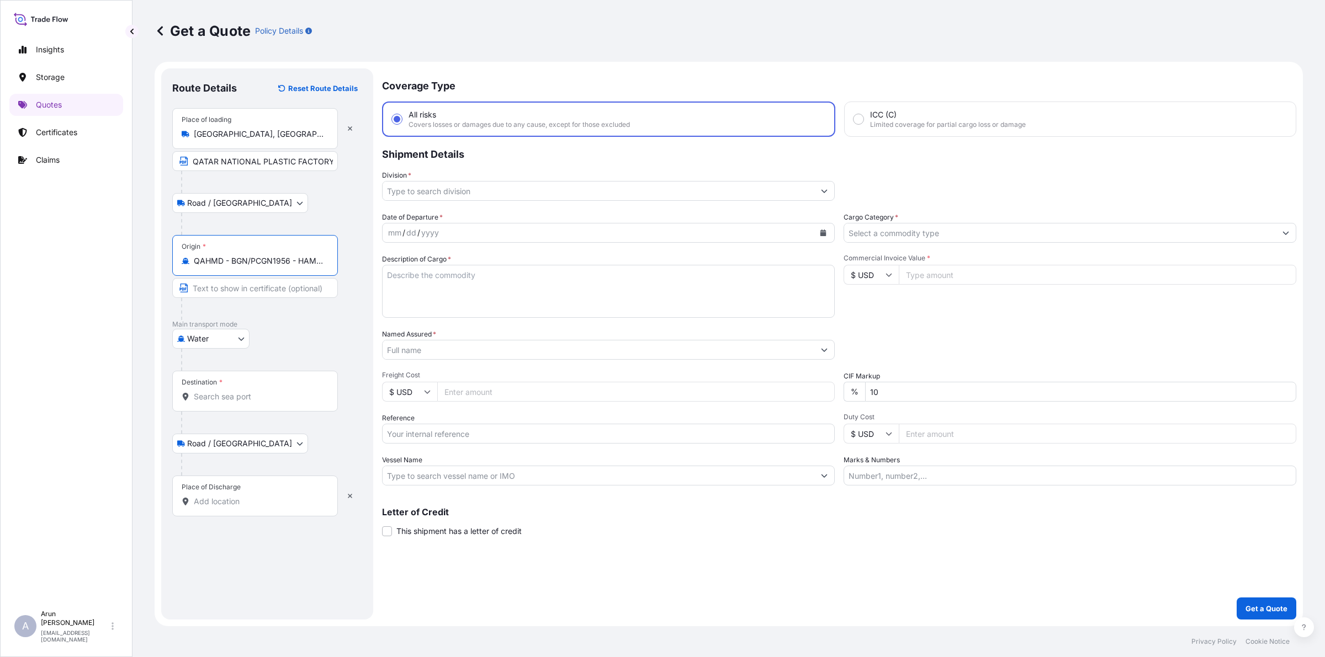
type input "QAHMD - BGN/PCGN1956 - HAMAD, [GEOGRAPHIC_DATA]"
click at [249, 401] on input "Destination *" at bounding box center [259, 396] width 130 height 11
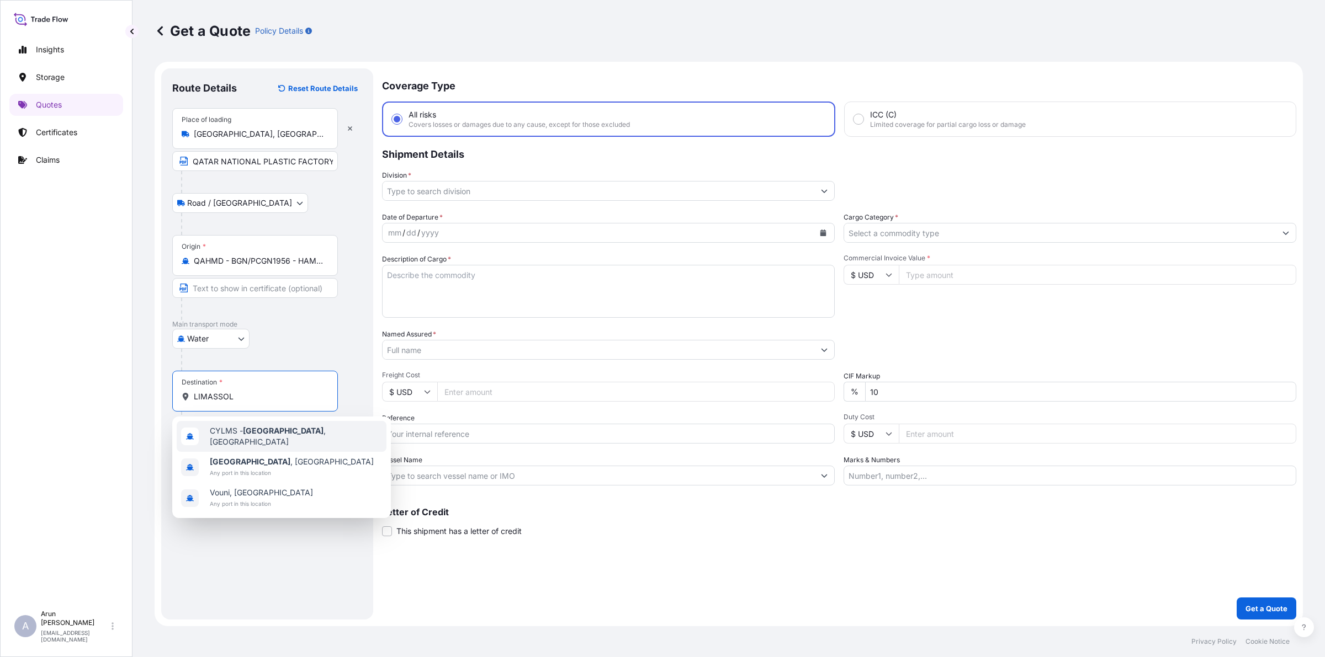
click at [249, 441] on div "CYLMS - [GEOGRAPHIC_DATA] , [GEOGRAPHIC_DATA]" at bounding box center [282, 436] width 210 height 31
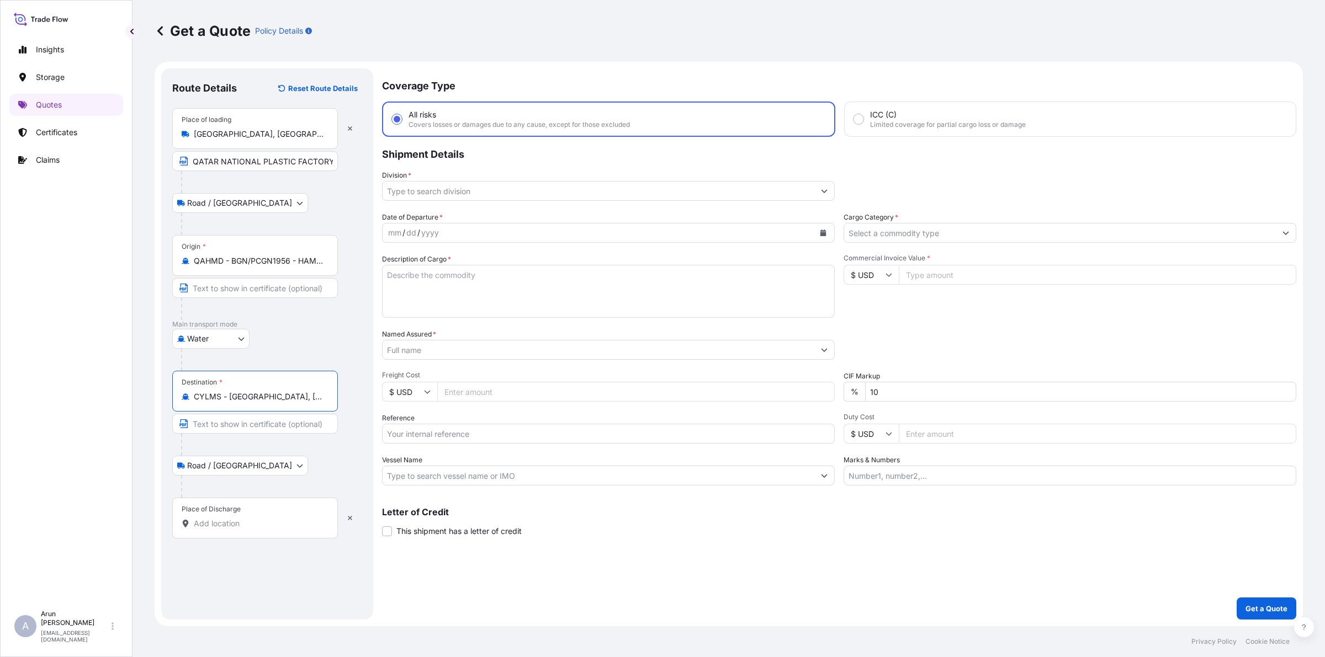
type input "CYLMS - [GEOGRAPHIC_DATA], [GEOGRAPHIC_DATA]"
click at [252, 527] on input "Place of Discharge" at bounding box center [259, 523] width 130 height 11
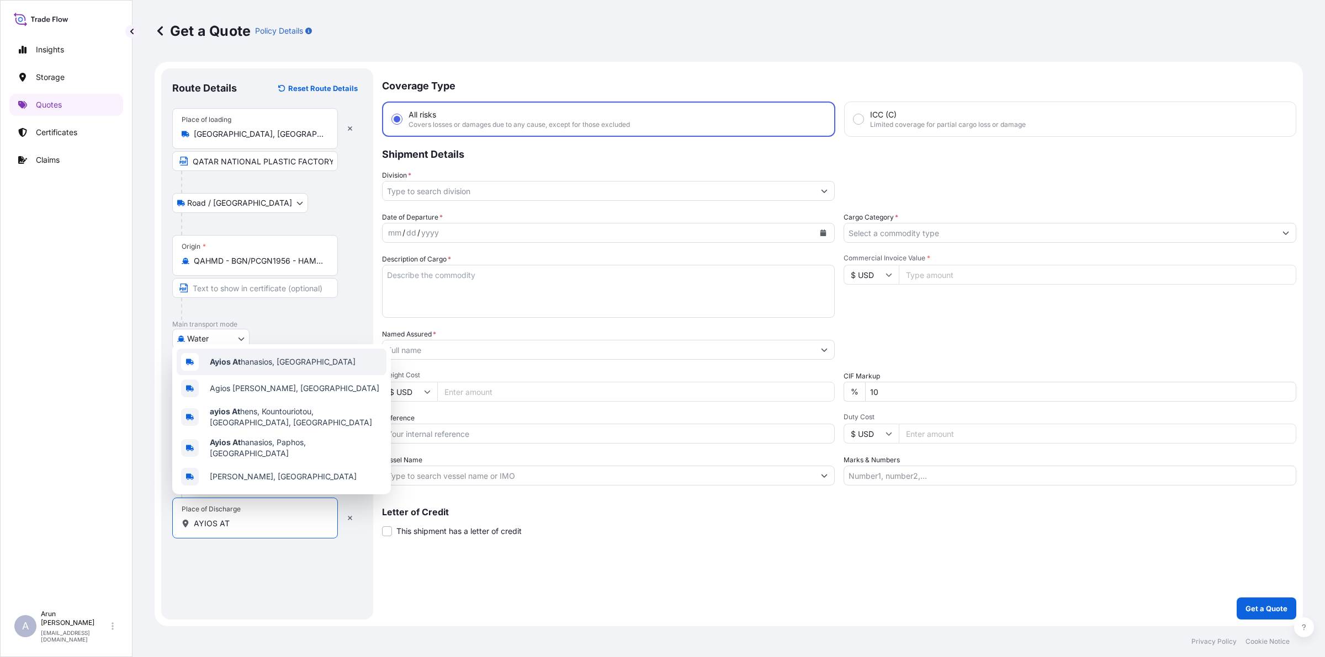
click at [261, 368] on span "Ayios At hanasios, [GEOGRAPHIC_DATA]" at bounding box center [283, 362] width 146 height 11
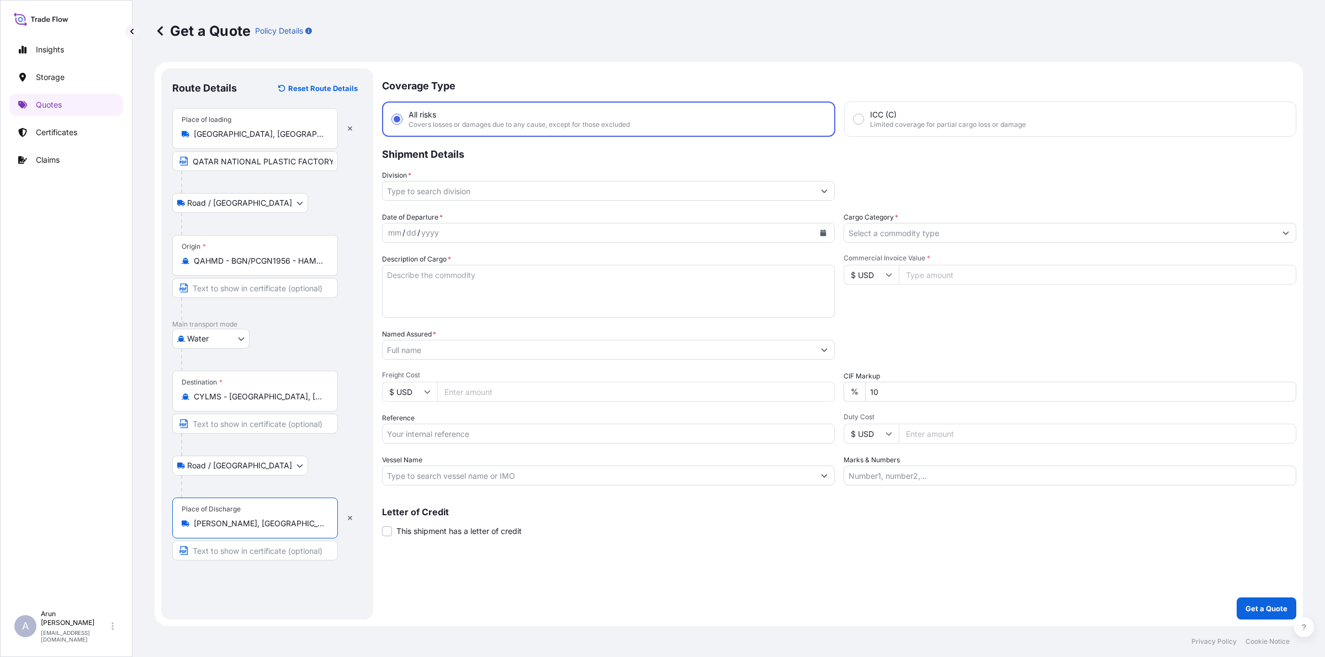
type input "[PERSON_NAME], [GEOGRAPHIC_DATA]"
drag, startPoint x: 190, startPoint y: 523, endPoint x: 288, endPoint y: 542, distance: 99.5
click at [288, 542] on div "Place of Discharge [PERSON_NAME], [GEOGRAPHIC_DATA]" at bounding box center [267, 529] width 190 height 63
copy div
click at [287, 550] on input "Text to appear on certificate" at bounding box center [255, 551] width 166 height 20
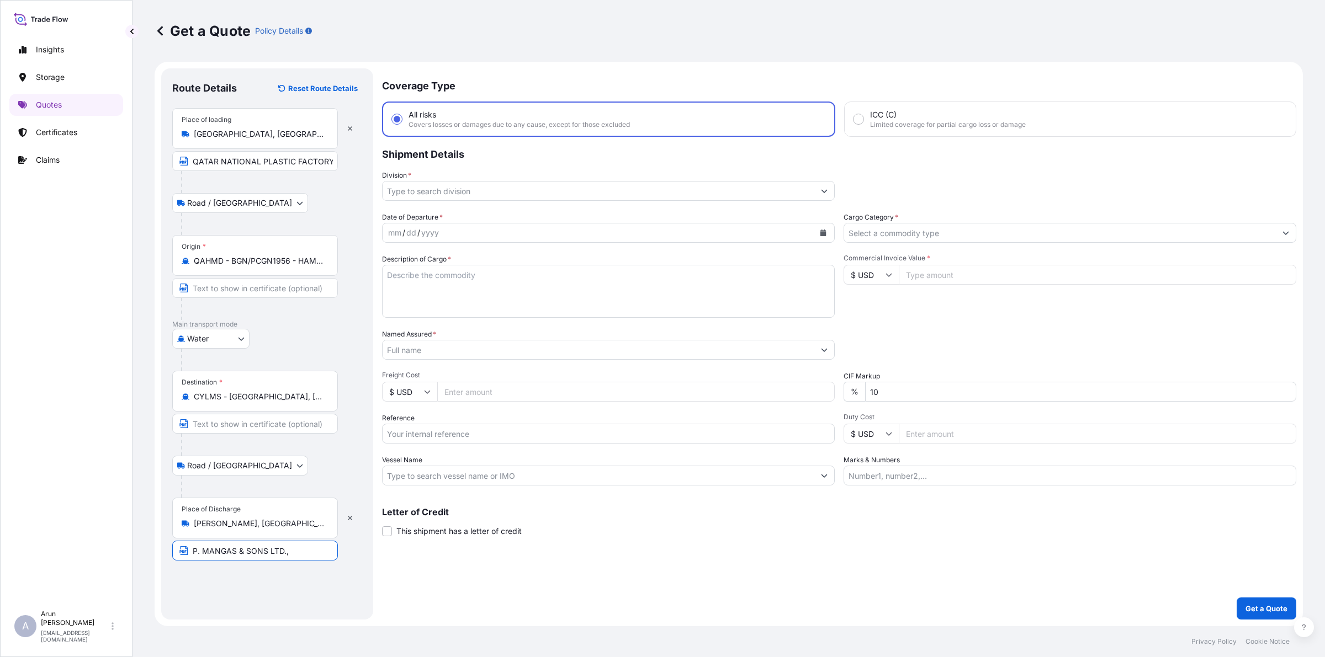
paste input "[PERSON_NAME], [GEOGRAPHIC_DATA]"
click at [241, 555] on input "P. MANGAS & SONS LTD., [PERSON_NAME], [GEOGRAPHIC_DATA]" at bounding box center [255, 551] width 166 height 20
type input "P. MANGAS & SONS LTD., [PERSON_NAME], [GEOGRAPHIC_DATA]"
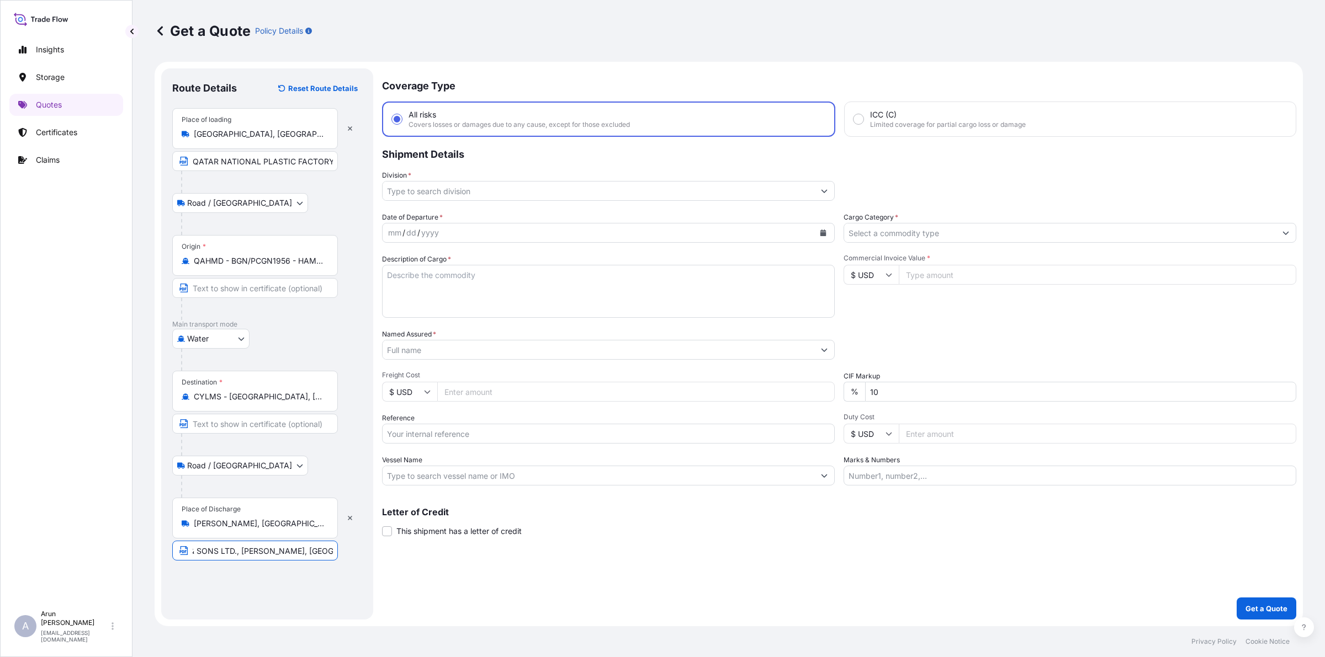
scroll to position [0, 0]
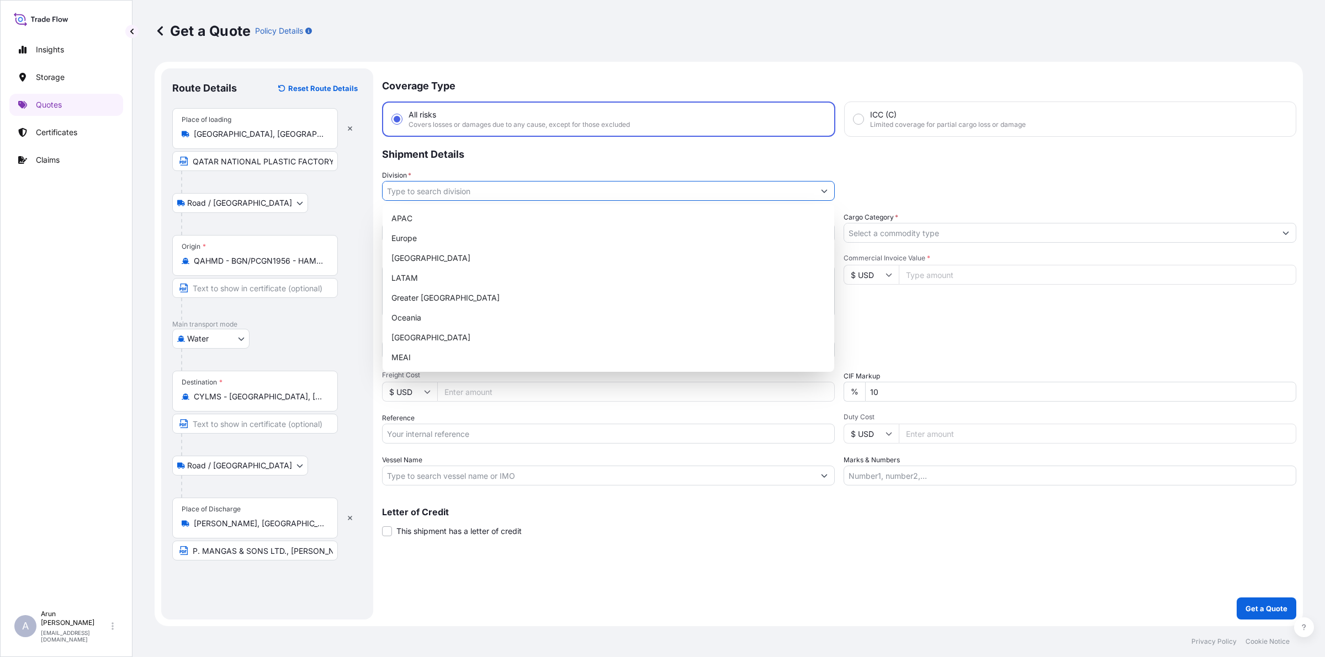
click at [412, 185] on input "Division *" at bounding box center [599, 191] width 432 height 20
click at [400, 362] on div "MEAI" at bounding box center [608, 358] width 443 height 20
type input "MEAI"
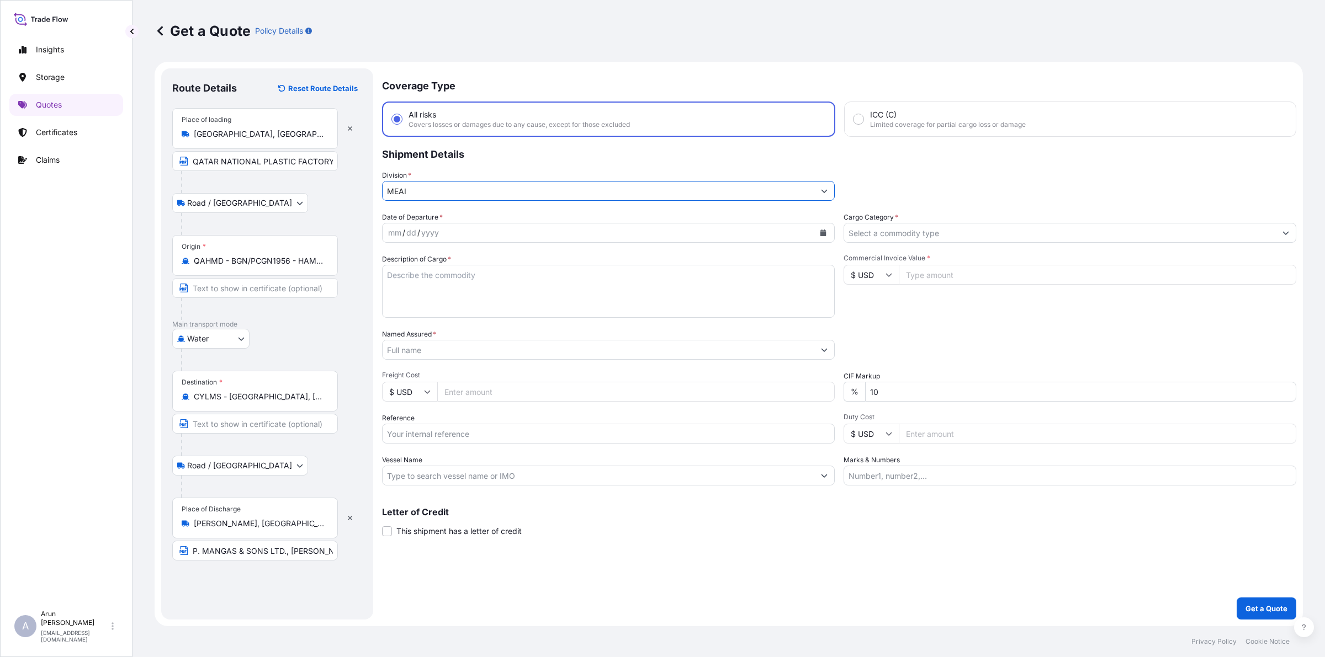
click at [900, 234] on input "Cargo Category *" at bounding box center [1060, 233] width 432 height 20
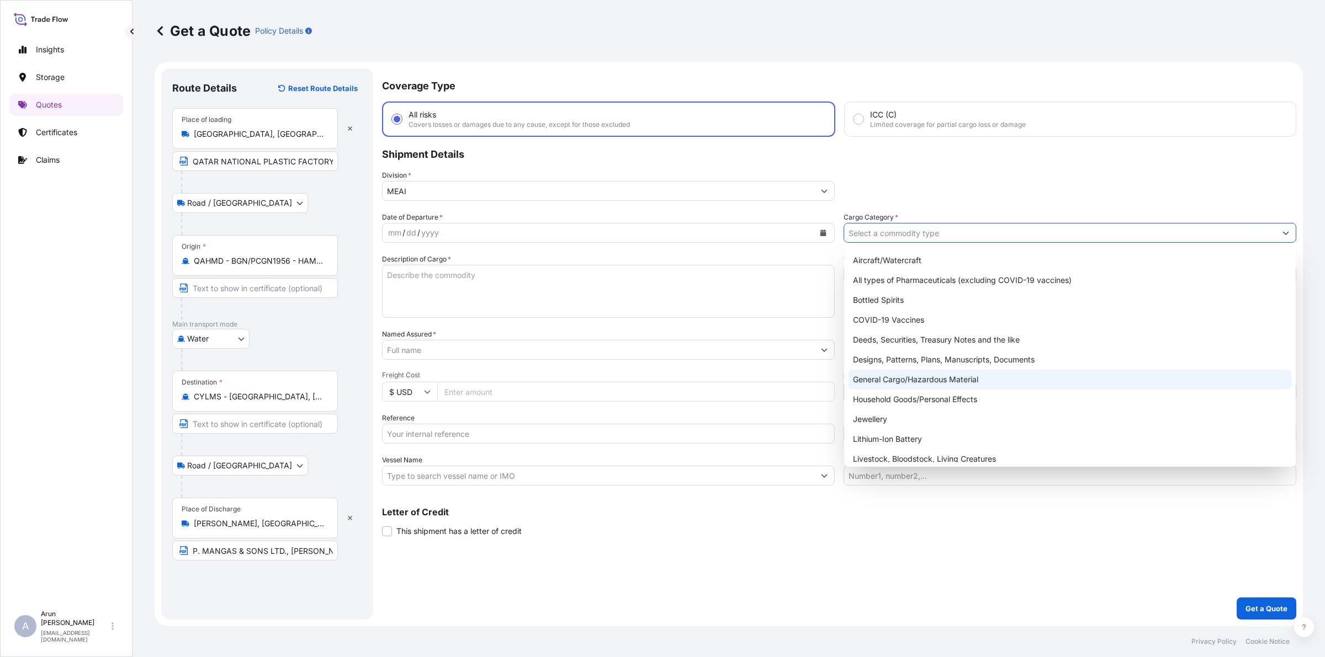
click at [914, 374] on div "General Cargo/Hazardous Material" at bounding box center [1069, 380] width 443 height 20
type input "General Cargo/Hazardous Material"
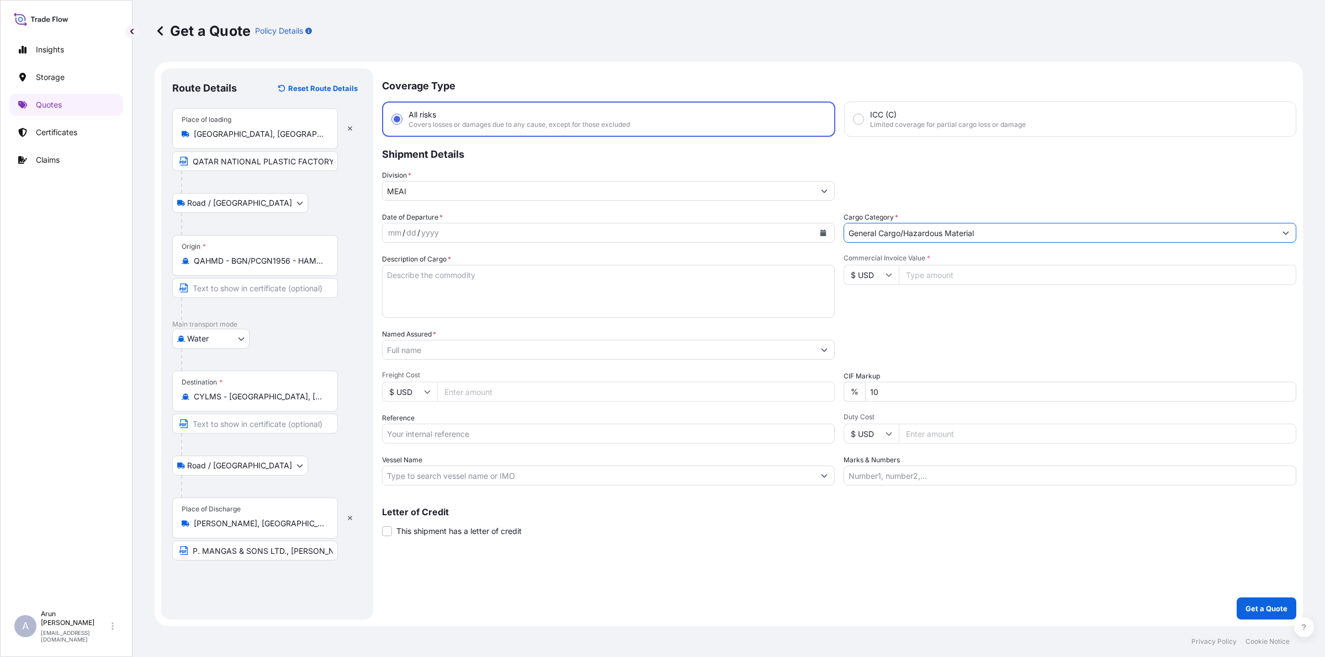
click at [826, 234] on button "Calendar" at bounding box center [823, 233] width 18 height 18
click at [464, 345] on div "15" at bounding box center [464, 346] width 20 height 20
click at [821, 236] on button "Calendar" at bounding box center [823, 233] width 18 height 18
click at [402, 363] on div "19" at bounding box center [401, 367] width 20 height 20
click at [484, 289] on textarea "Description of Cargo *" at bounding box center [608, 291] width 453 height 53
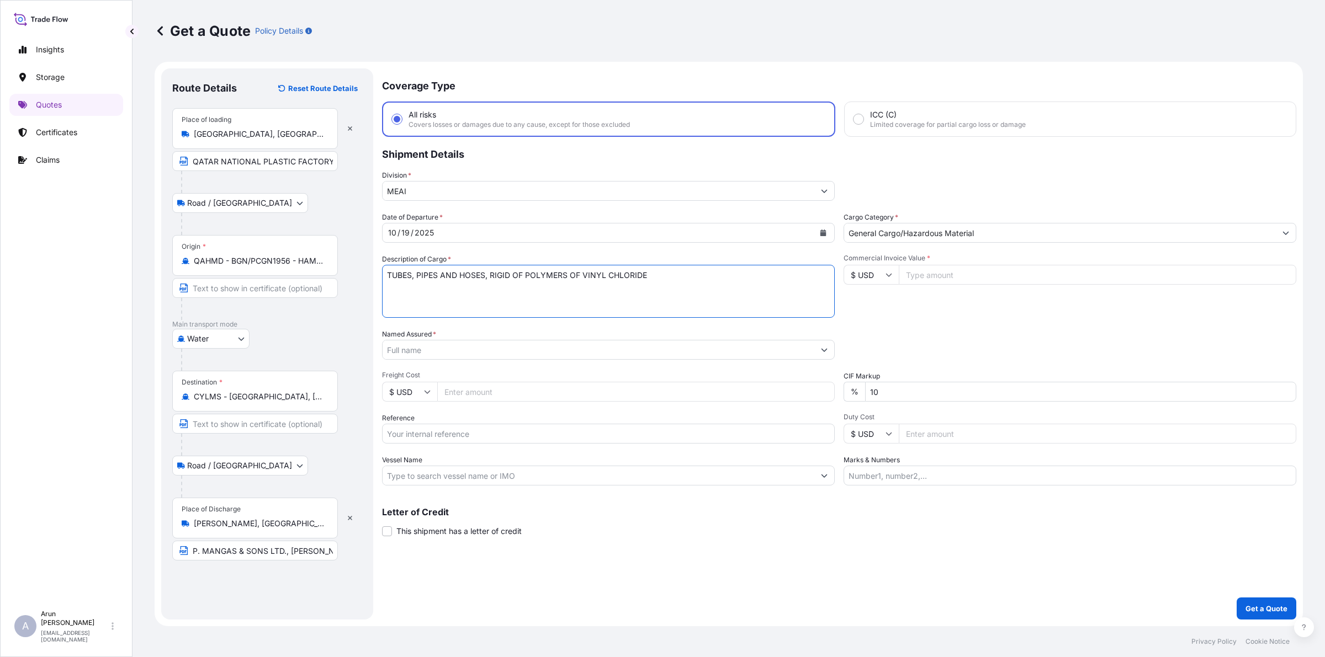
type textarea "TUBES, PIPES AND HOSES, RIGID OF POLYMERS OF VINYL CHLORIDE"
click at [444, 337] on div "Named Assured *" at bounding box center [608, 344] width 453 height 31
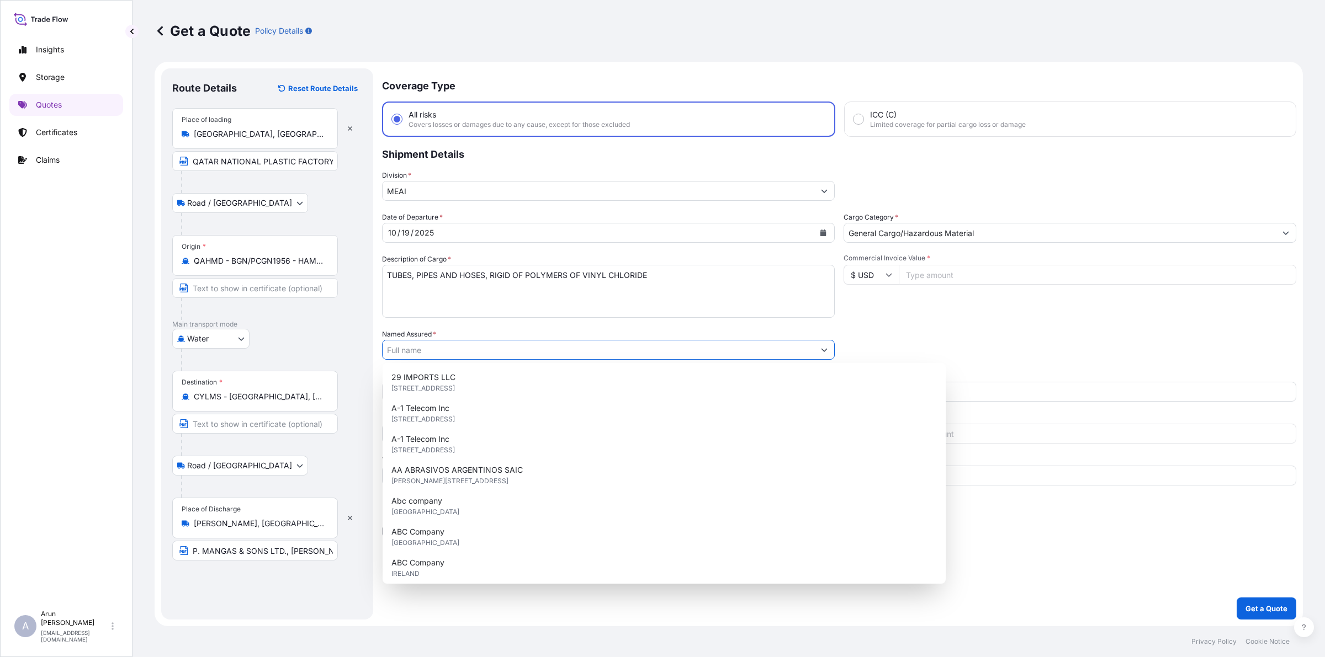
click at [448, 346] on input "Named Assured *" at bounding box center [599, 350] width 432 height 20
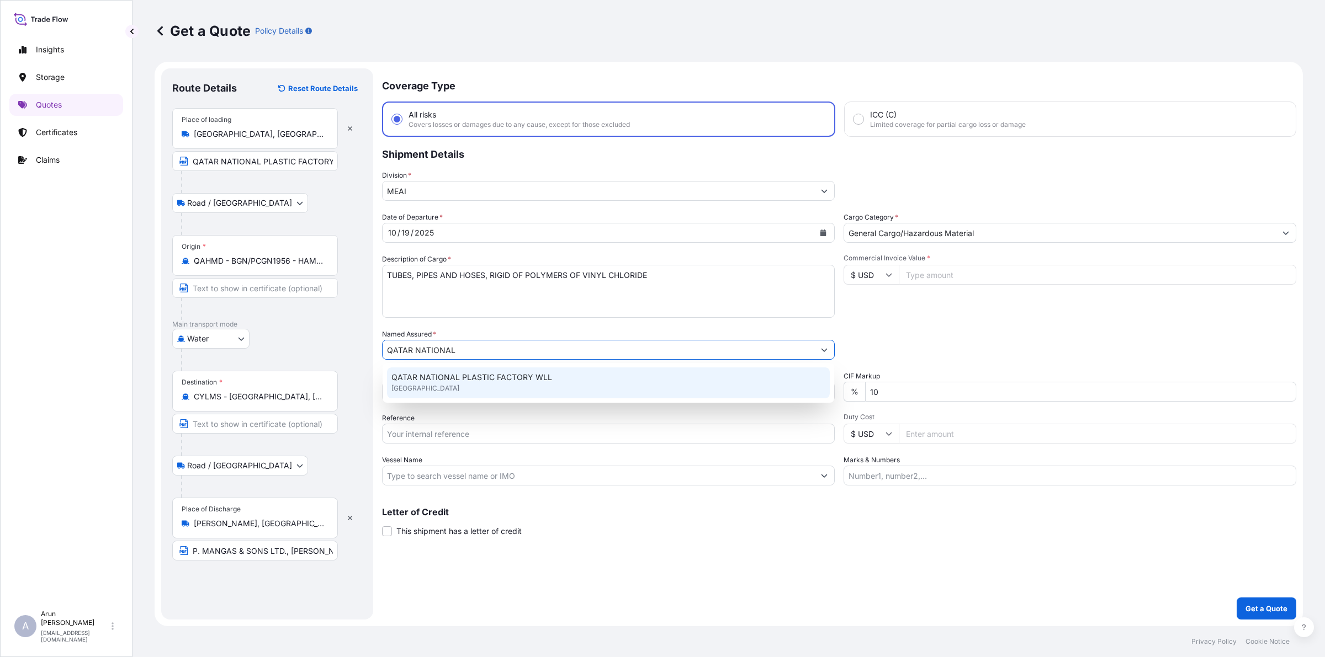
click at [506, 384] on div "QATAR NATIONAL PLASTIC FACTORY [GEOGRAPHIC_DATA]" at bounding box center [608, 383] width 443 height 31
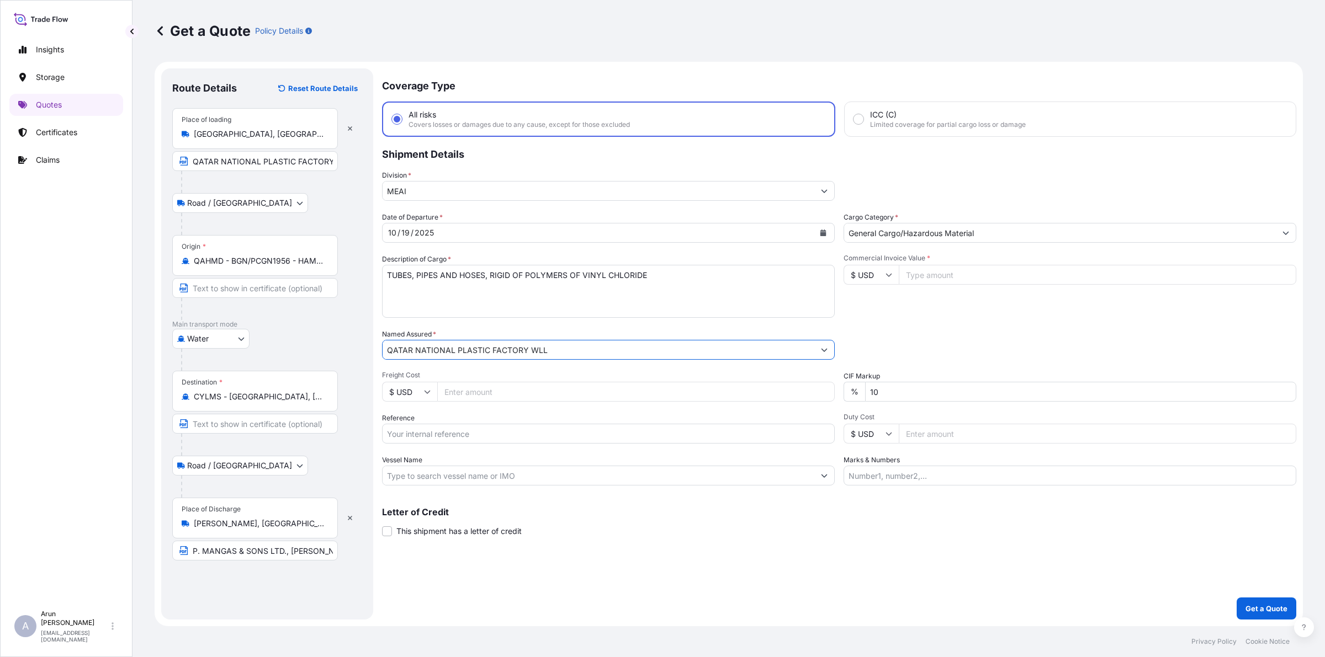
type input "QATAR NATIONAL PLASTIC FACTORY WLL"
click at [894, 395] on input "10" at bounding box center [1080, 392] width 431 height 20
type input "1"
type input "0"
click at [495, 383] on input "Freight Cost" at bounding box center [635, 392] width 397 height 20
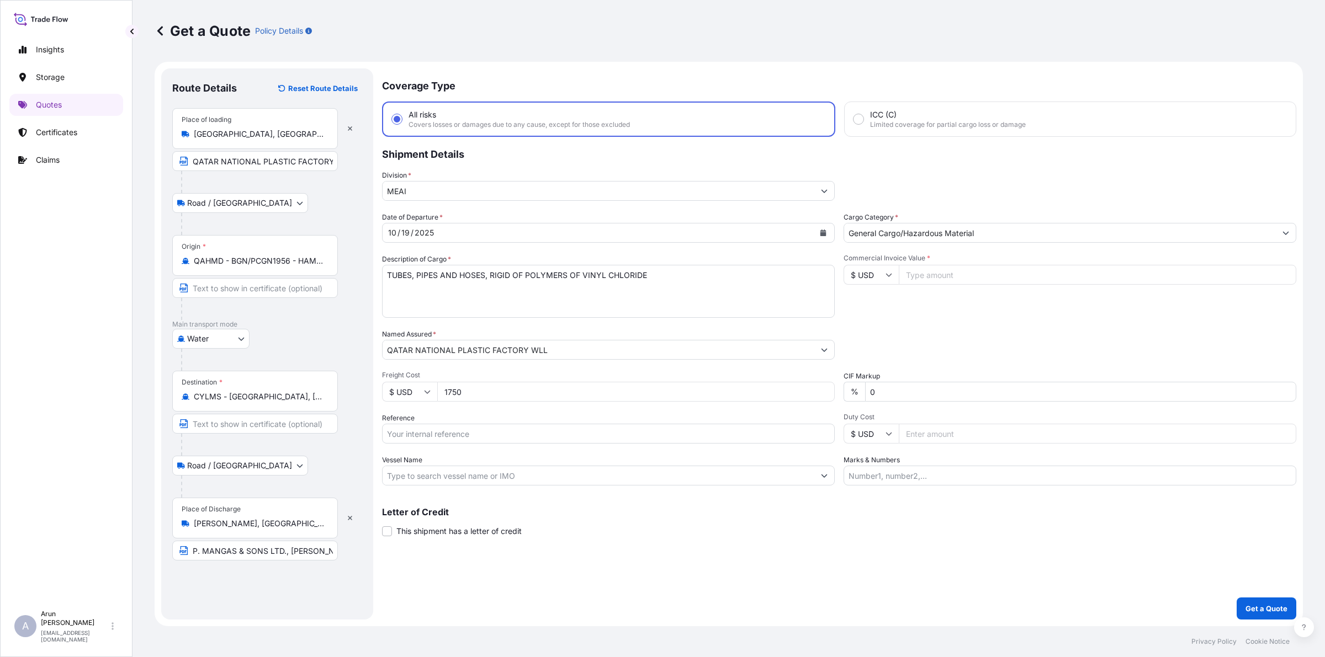
type input "1750"
click at [986, 273] on input "Commercial Invoice Value *" at bounding box center [1097, 275] width 397 height 20
type input "29838"
click at [442, 432] on input "Reference" at bounding box center [608, 434] width 453 height 20
type input "QA1001046299"
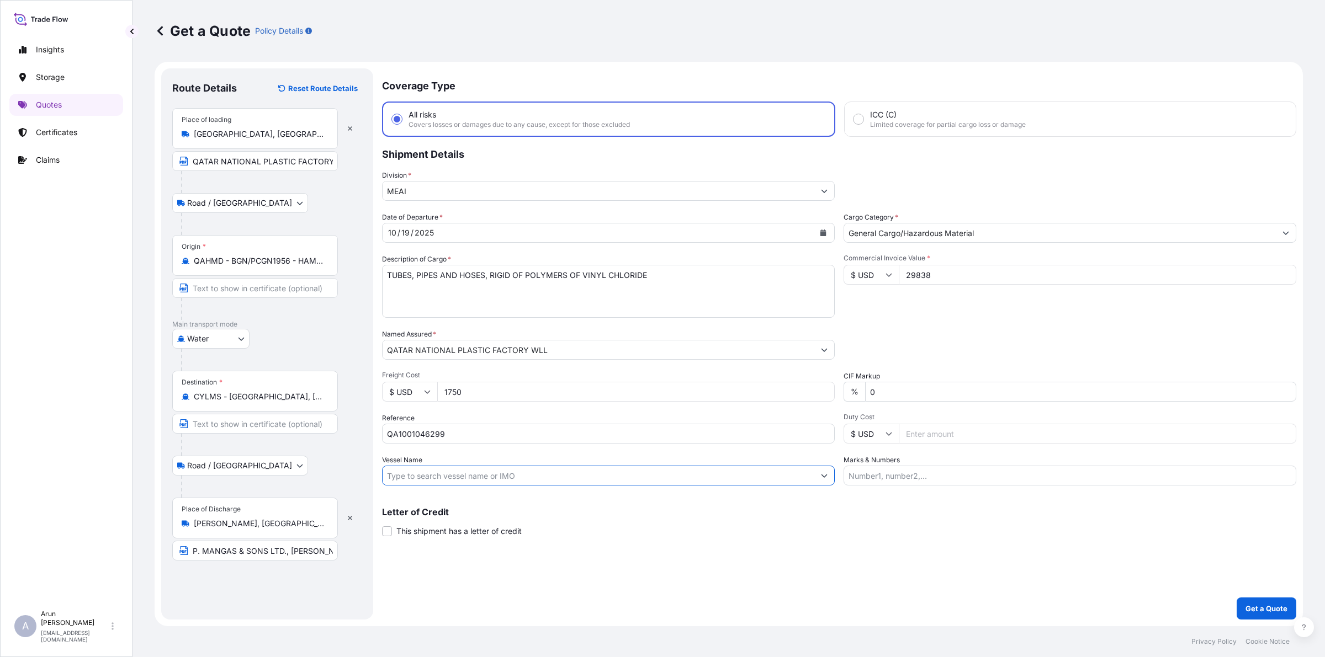
click at [498, 472] on input "Vessel Name" at bounding box center [599, 476] width 432 height 20
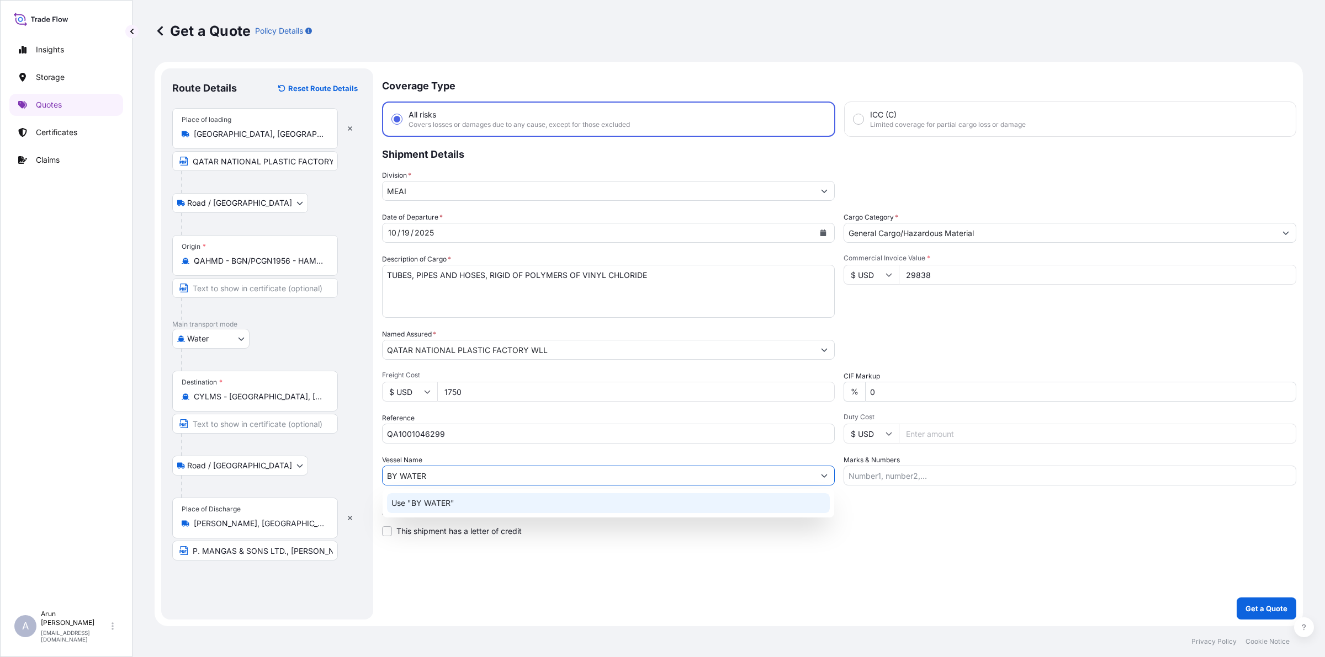
click at [452, 501] on p "Use "BY WATER"" at bounding box center [422, 503] width 63 height 11
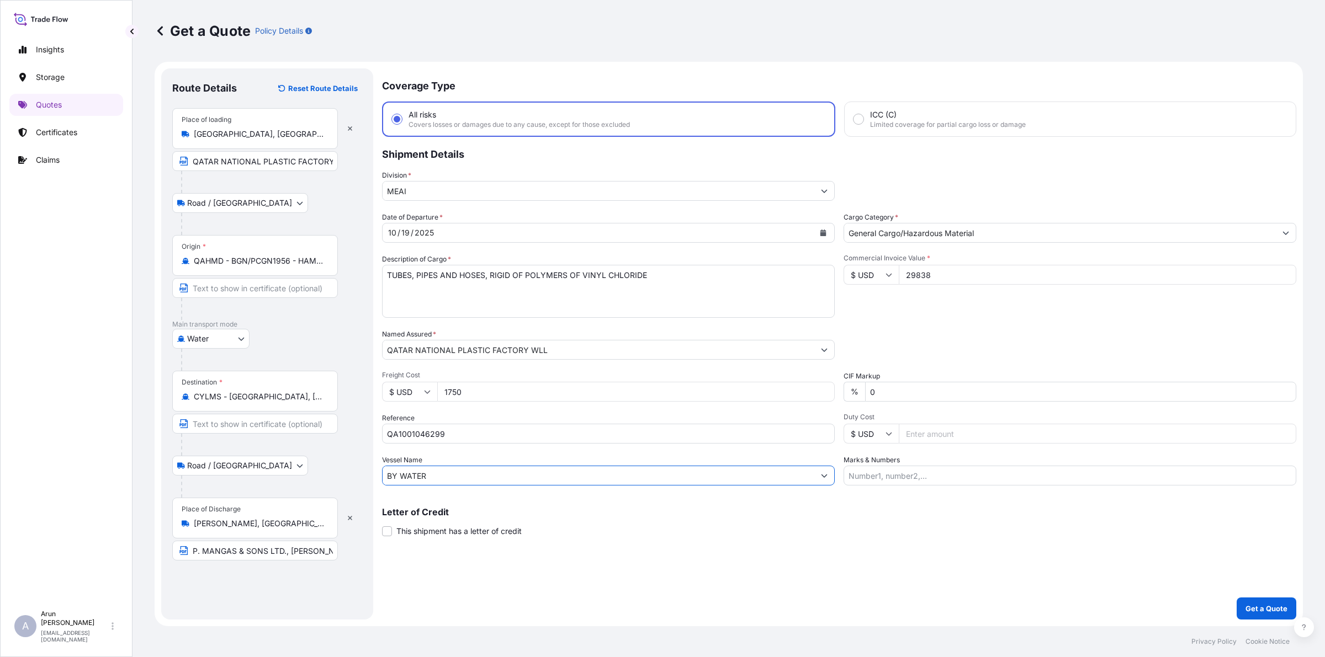
type input "BY WATER"
click at [944, 473] on input "Marks & Numbers" at bounding box center [1070, 476] width 453 height 20
drag, startPoint x: 897, startPoint y: 475, endPoint x: 945, endPoint y: 480, distance: 48.3
click at [945, 480] on input "INVOICE NO: IN252601143 DATE: [DATE]" at bounding box center [1070, 476] width 453 height 20
click at [944, 475] on input "INVOICE NO:406 DATE: [DATE]" at bounding box center [1070, 476] width 453 height 20
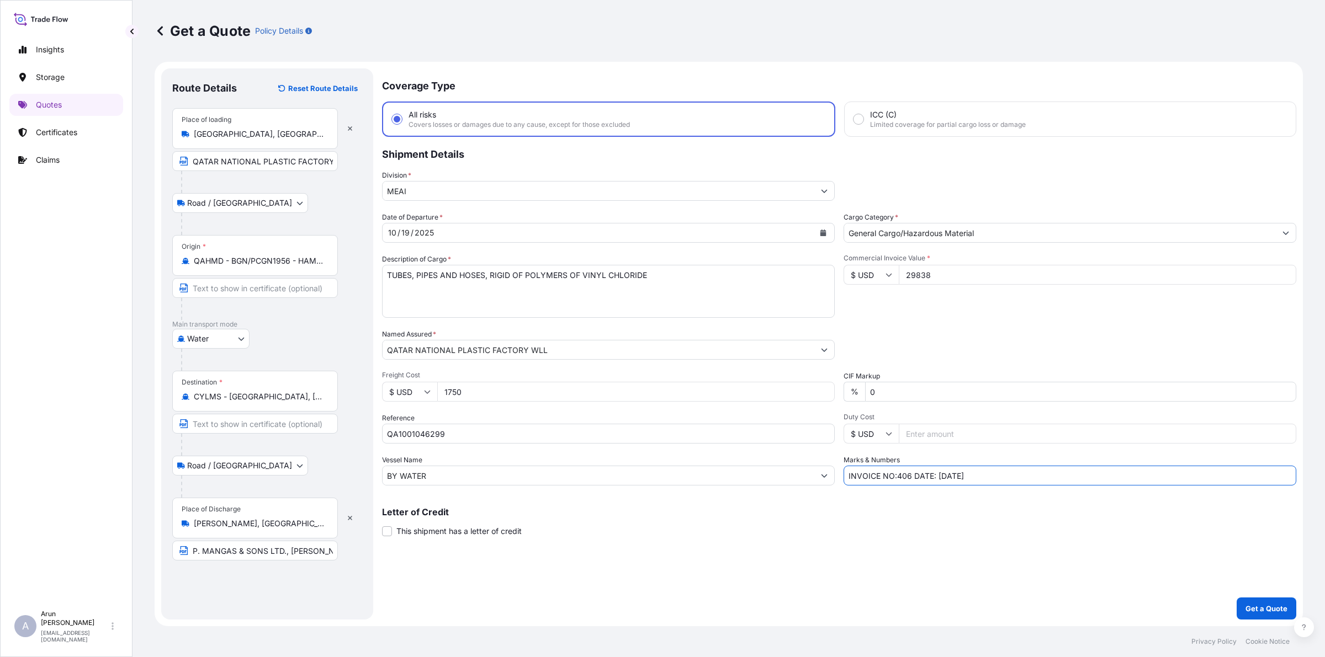
click at [895, 473] on input "INVOICE NO:406 DATE: [DATE]" at bounding box center [1070, 476] width 453 height 20
type input "INVOICE NO: 406 DATE: [DATE]"
drag, startPoint x: 1022, startPoint y: 445, endPoint x: 1006, endPoint y: 433, distance: 19.8
click at [1011, 439] on div "Date of Departure * [DATE] Cargo Category * General Cargo/Hazardous Material De…" at bounding box center [839, 349] width 914 height 274
click at [1003, 426] on input "Duty Cost" at bounding box center [1097, 434] width 397 height 20
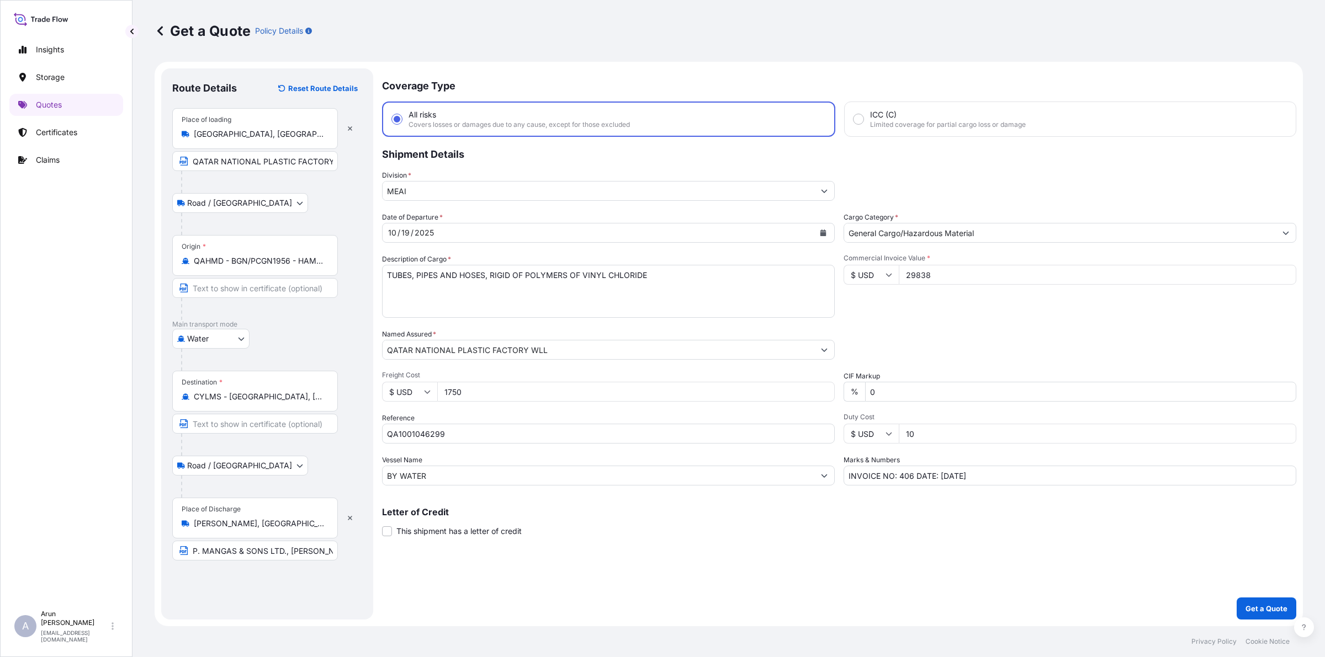
click at [744, 550] on div "Coverage Type All risks Covers losses or damages due to any cause, except for t…" at bounding box center [839, 343] width 914 height 551
click at [922, 435] on input "10" at bounding box center [1097, 434] width 397 height 20
type input "1"
click at [1165, 389] on input "0" at bounding box center [1080, 392] width 431 height 20
type input "0"
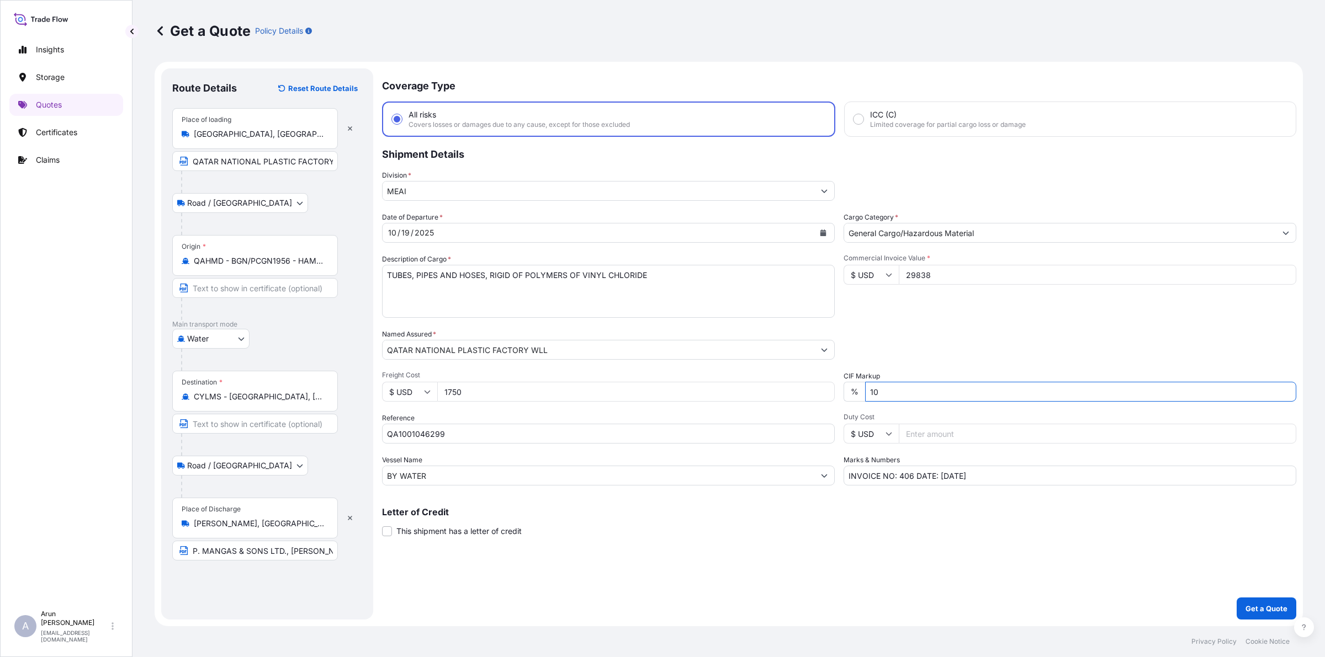
type input "10"
click at [1271, 601] on button "Get a Quote" at bounding box center [1267, 609] width 60 height 22
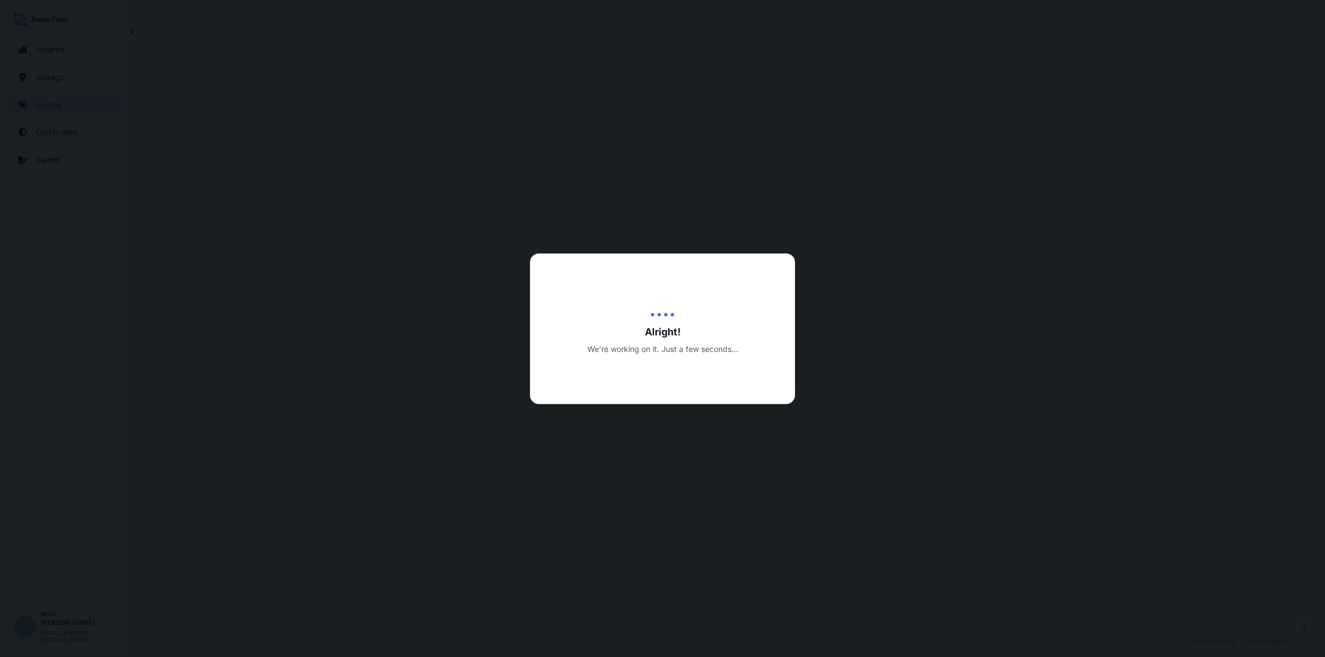
select select "Road / [GEOGRAPHIC_DATA]"
select select "Water"
select select "Road / [GEOGRAPHIC_DATA]"
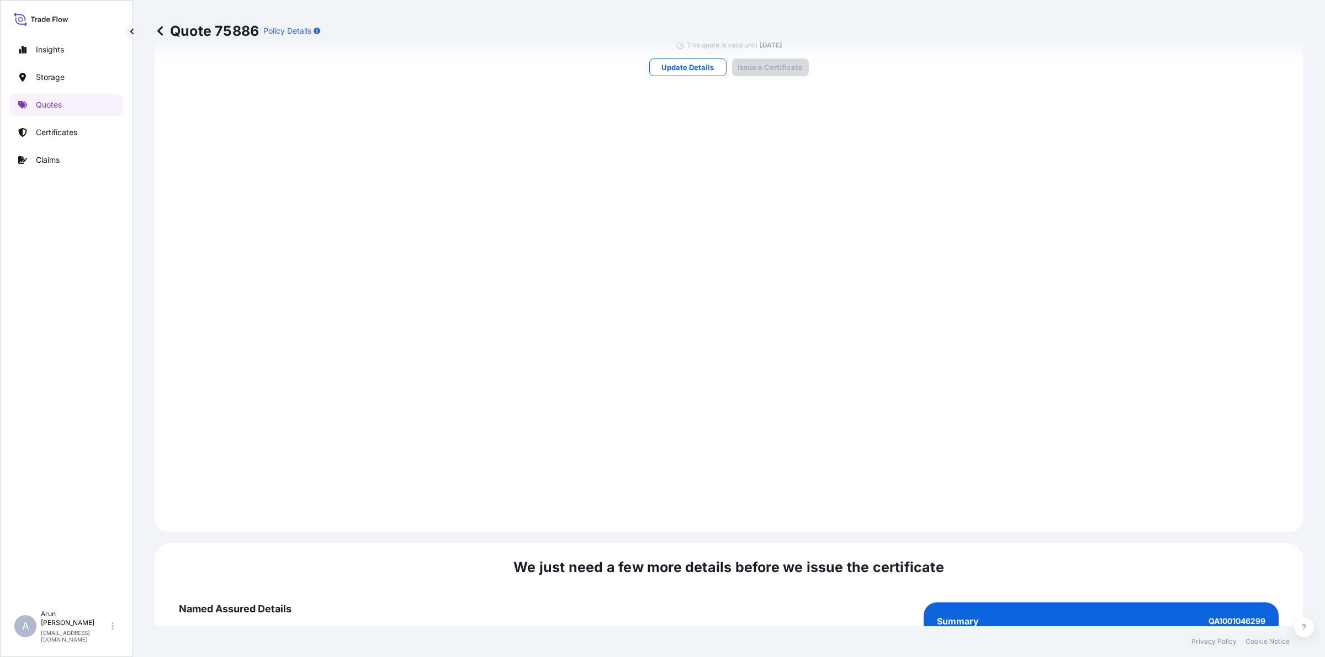
scroll to position [1525, 0]
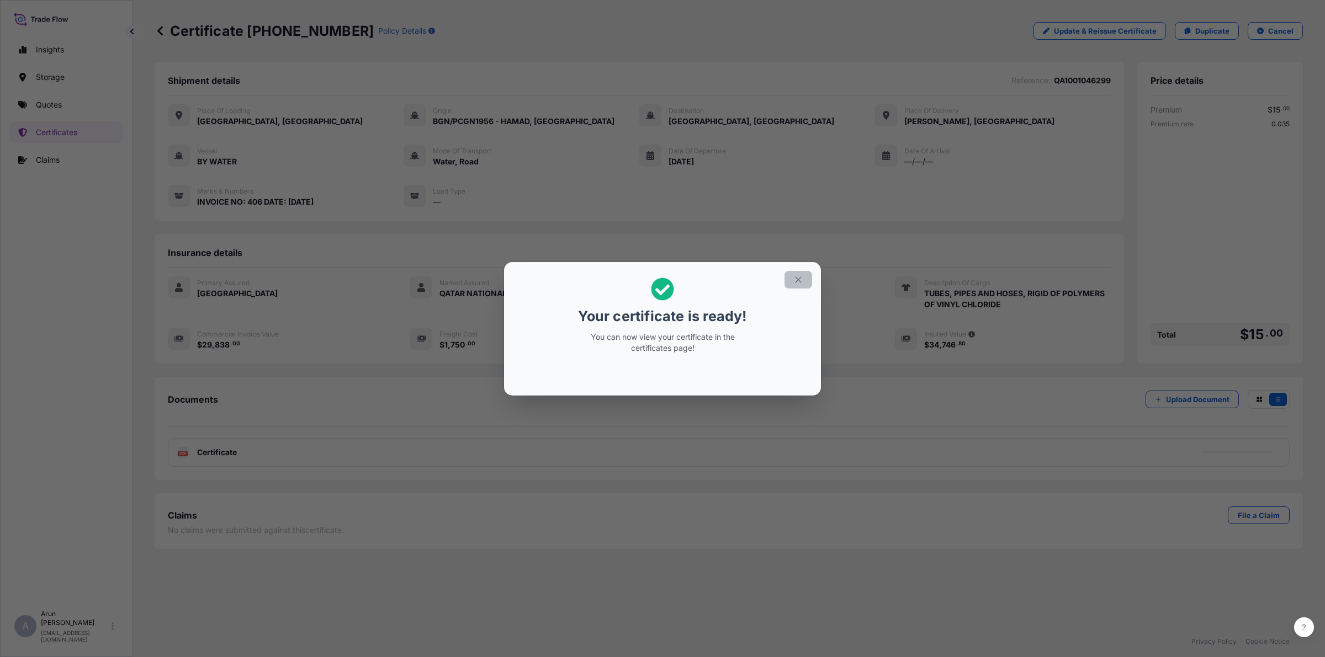
click at [798, 273] on button "button" at bounding box center [798, 280] width 28 height 18
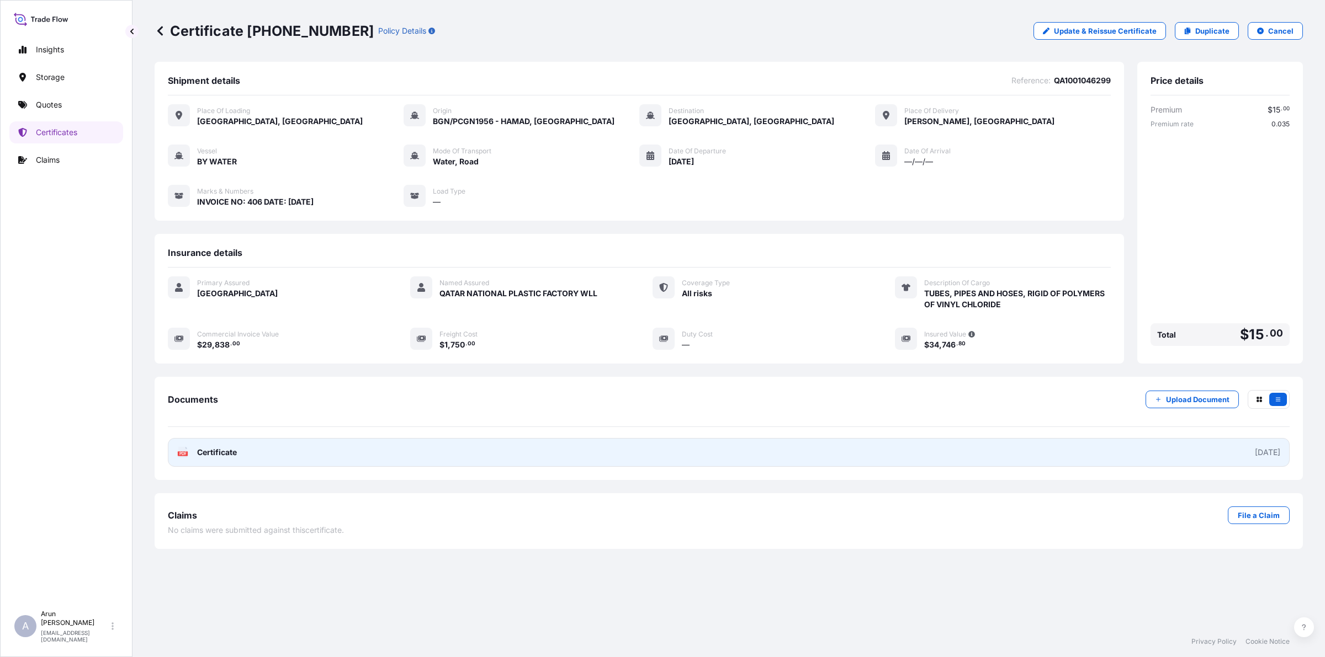
click at [294, 456] on link "PDF Certificate [DATE]" at bounding box center [729, 452] width 1122 height 29
